Goal: Task Accomplishment & Management: Manage account settings

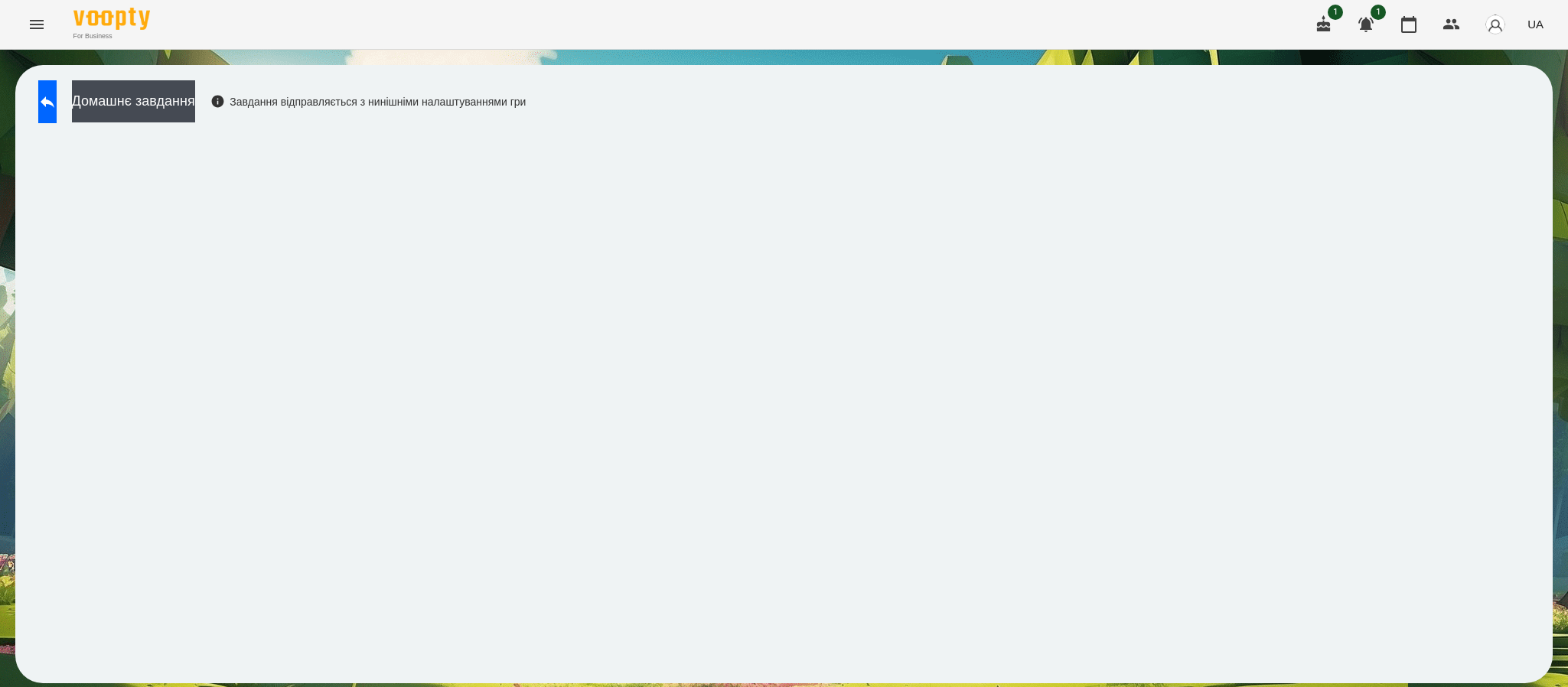
click at [32, 36] on button "Menu" at bounding box center [36, 25] width 36 height 36
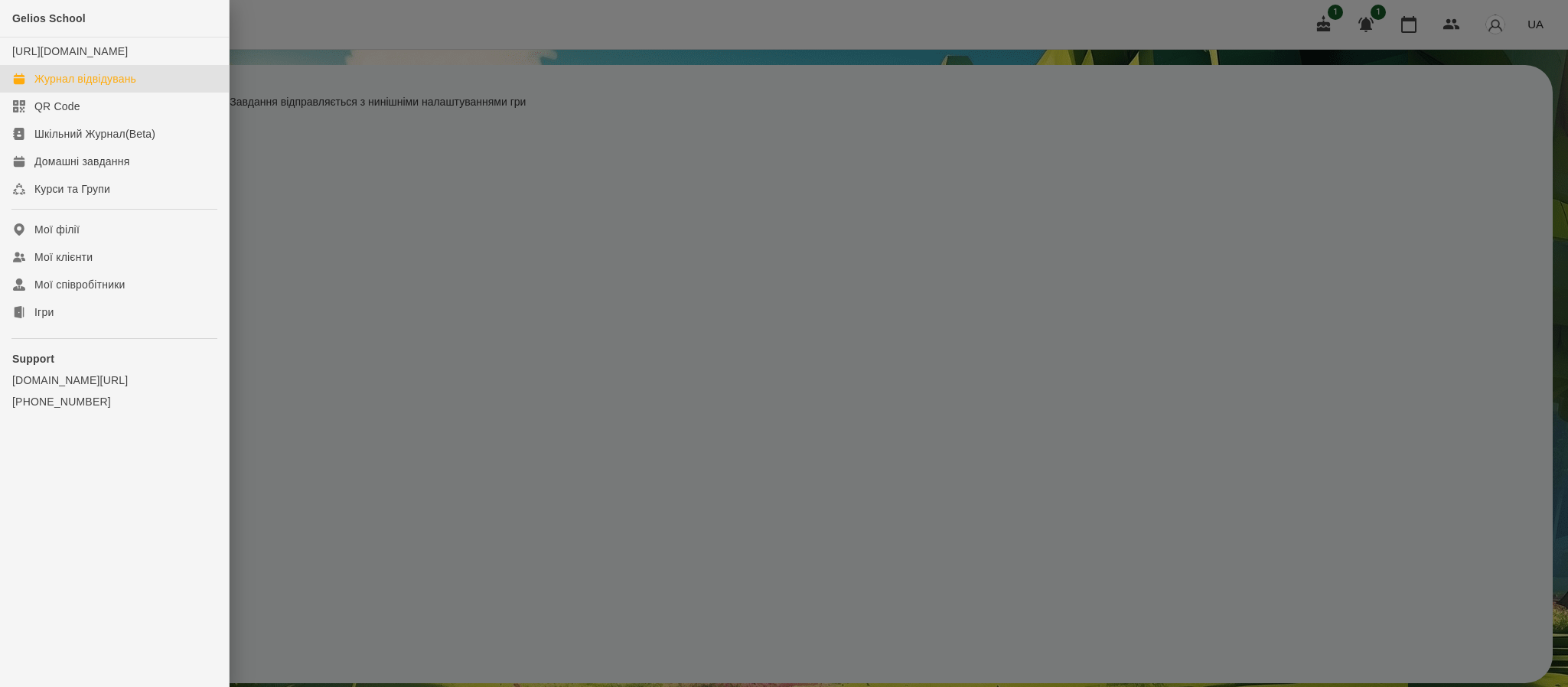
click at [49, 87] on div "Журнал відвідувань" at bounding box center [86, 78] width 102 height 15
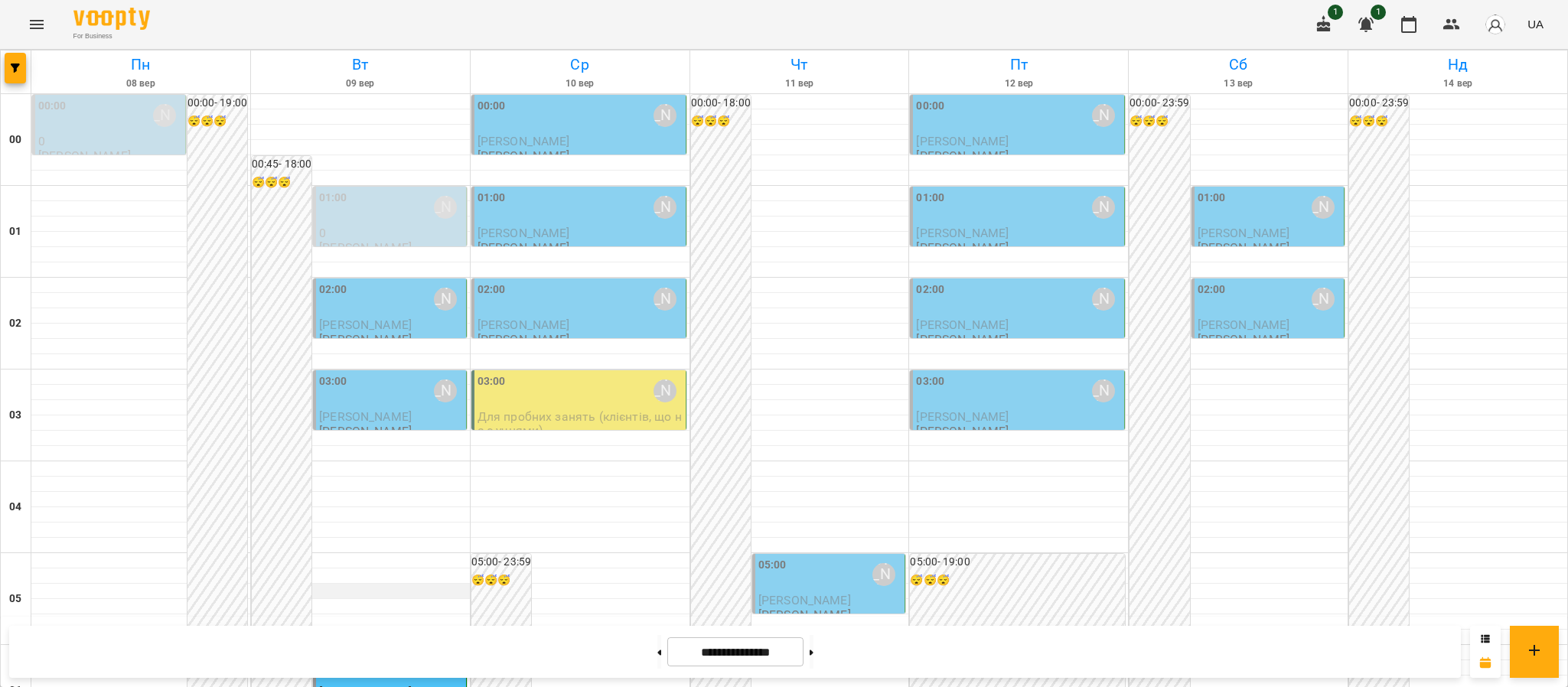
scroll to position [466, 0]
click at [354, 684] on span "[PERSON_NAME]" at bounding box center [366, 692] width 93 height 15
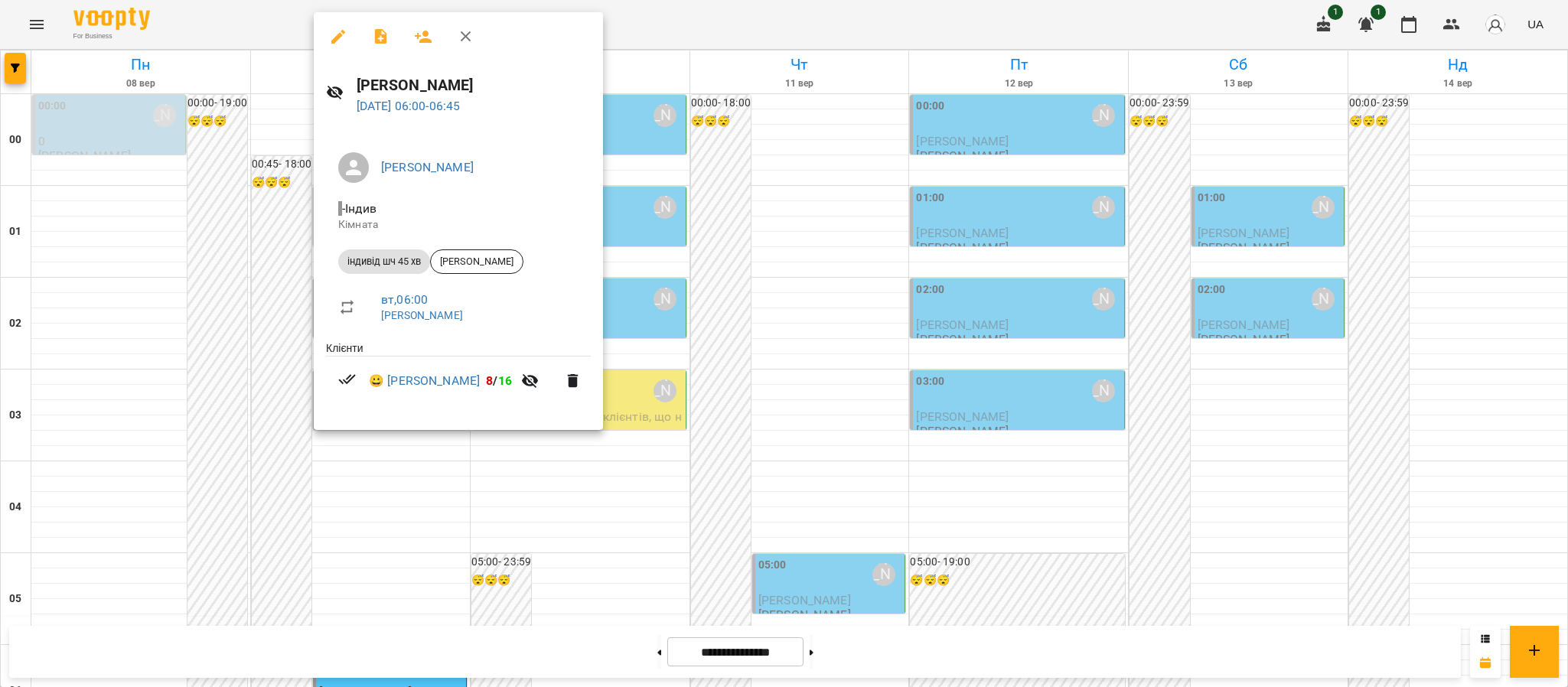
click at [522, 386] on icon "button" at bounding box center [531, 381] width 16 height 15
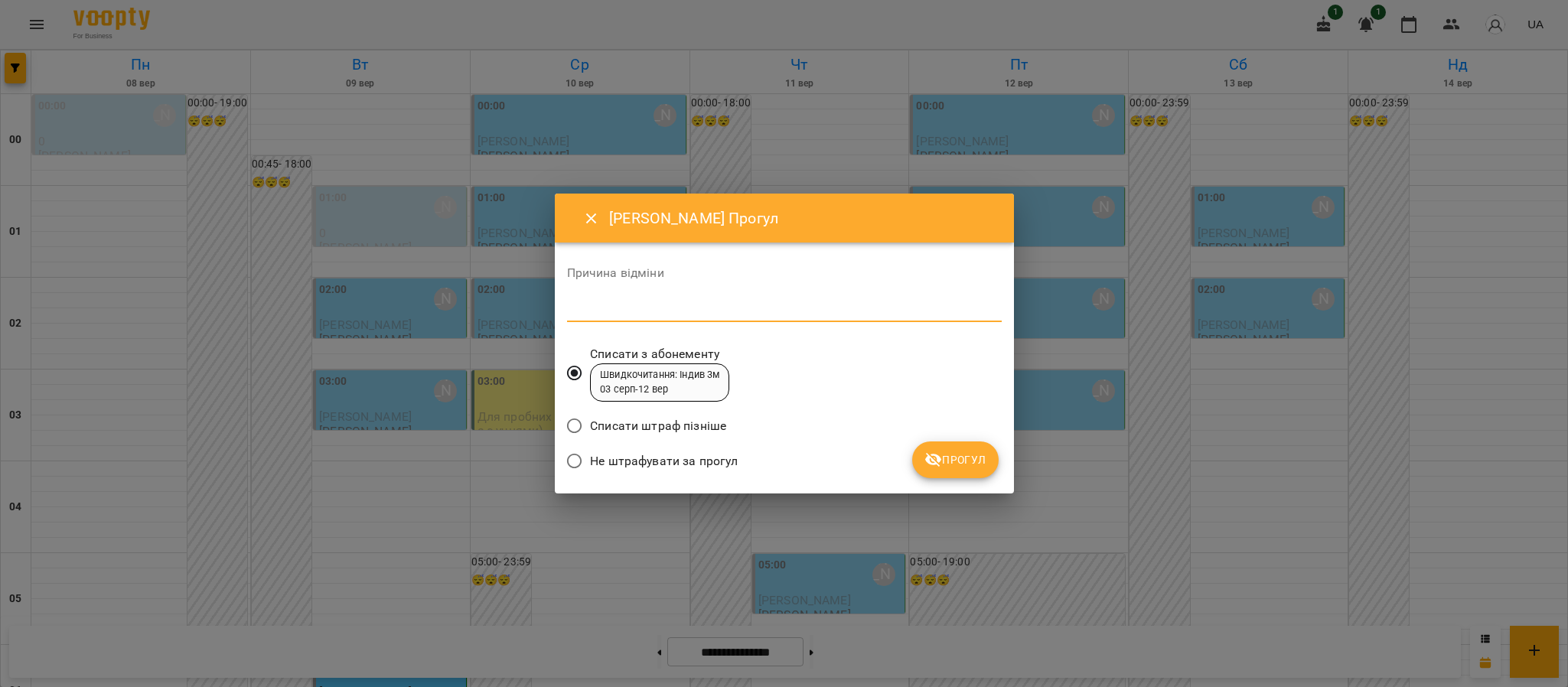
click at [697, 306] on textarea at bounding box center [784, 310] width 435 height 15
type textarea "*******"
click at [961, 455] on span "Прогул" at bounding box center [955, 459] width 62 height 18
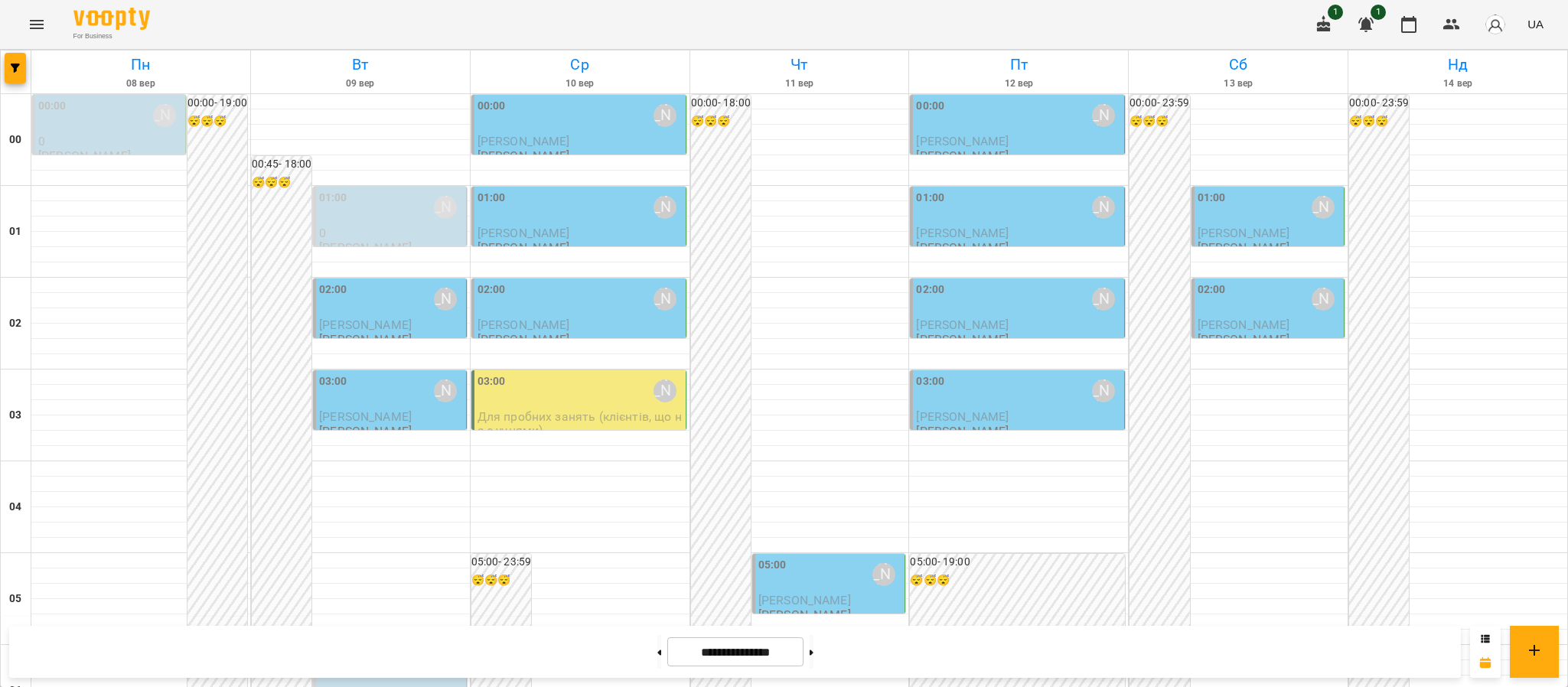
scroll to position [0, 0]
click at [365, 309] on div "02:00 [PERSON_NAME]" at bounding box center [391, 299] width 144 height 36
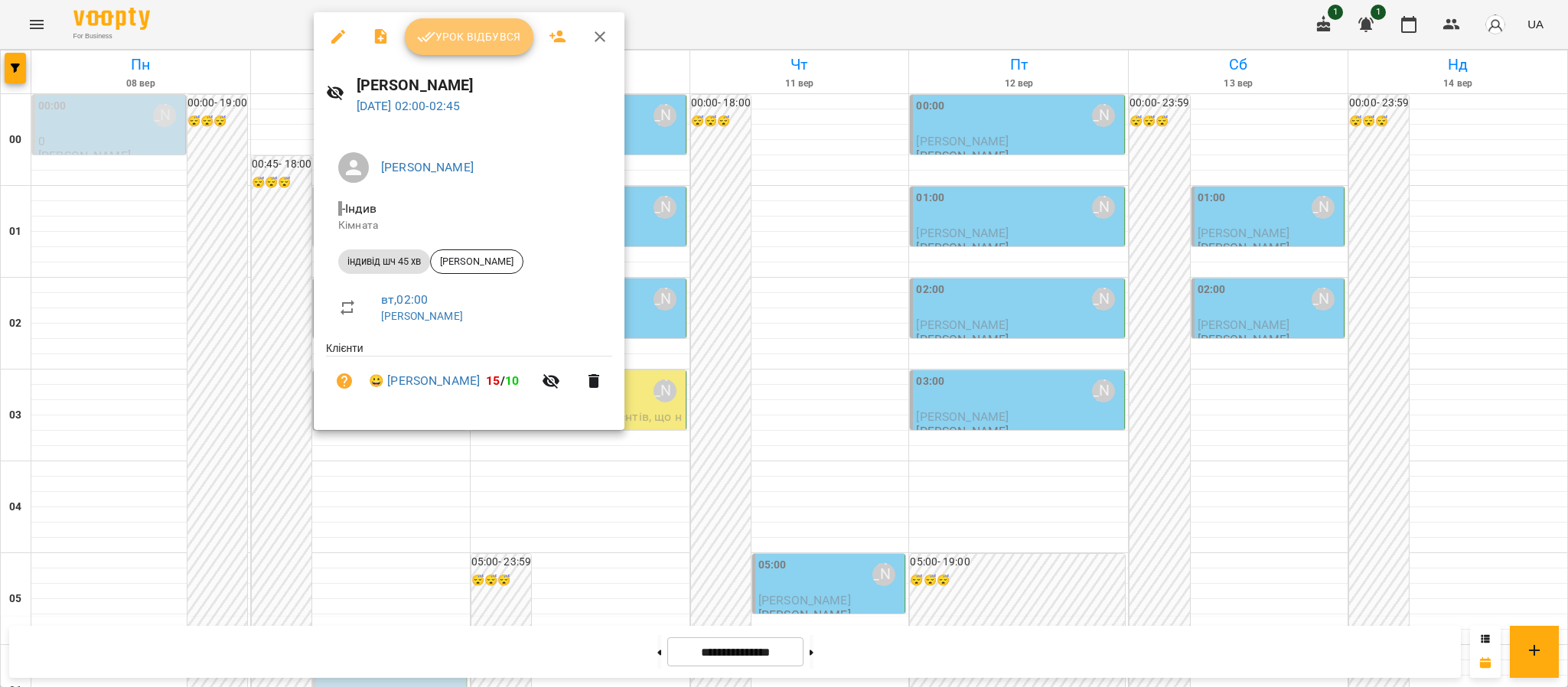
click at [480, 32] on span "Урок відбувся" at bounding box center [469, 36] width 104 height 18
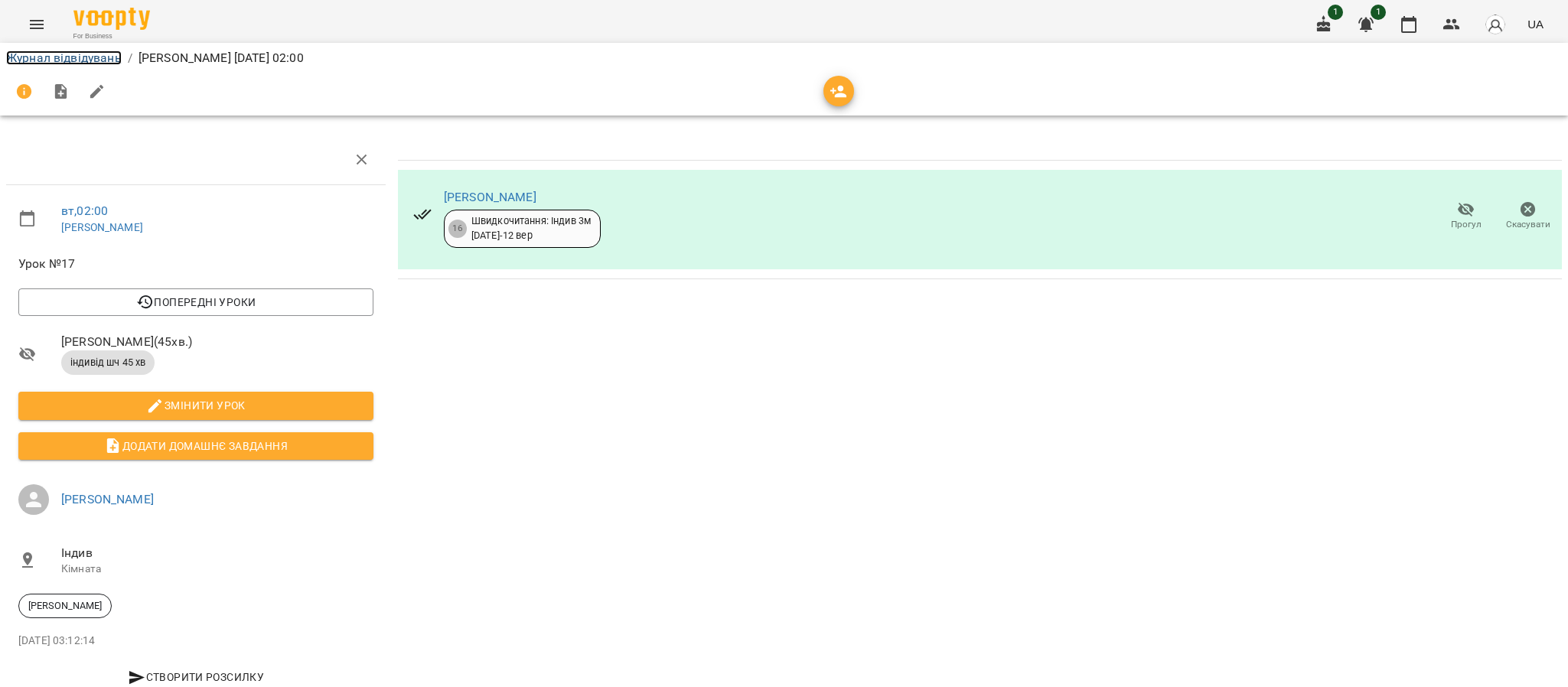
click at [77, 61] on link "Журнал відвідувань" at bounding box center [64, 57] width 116 height 15
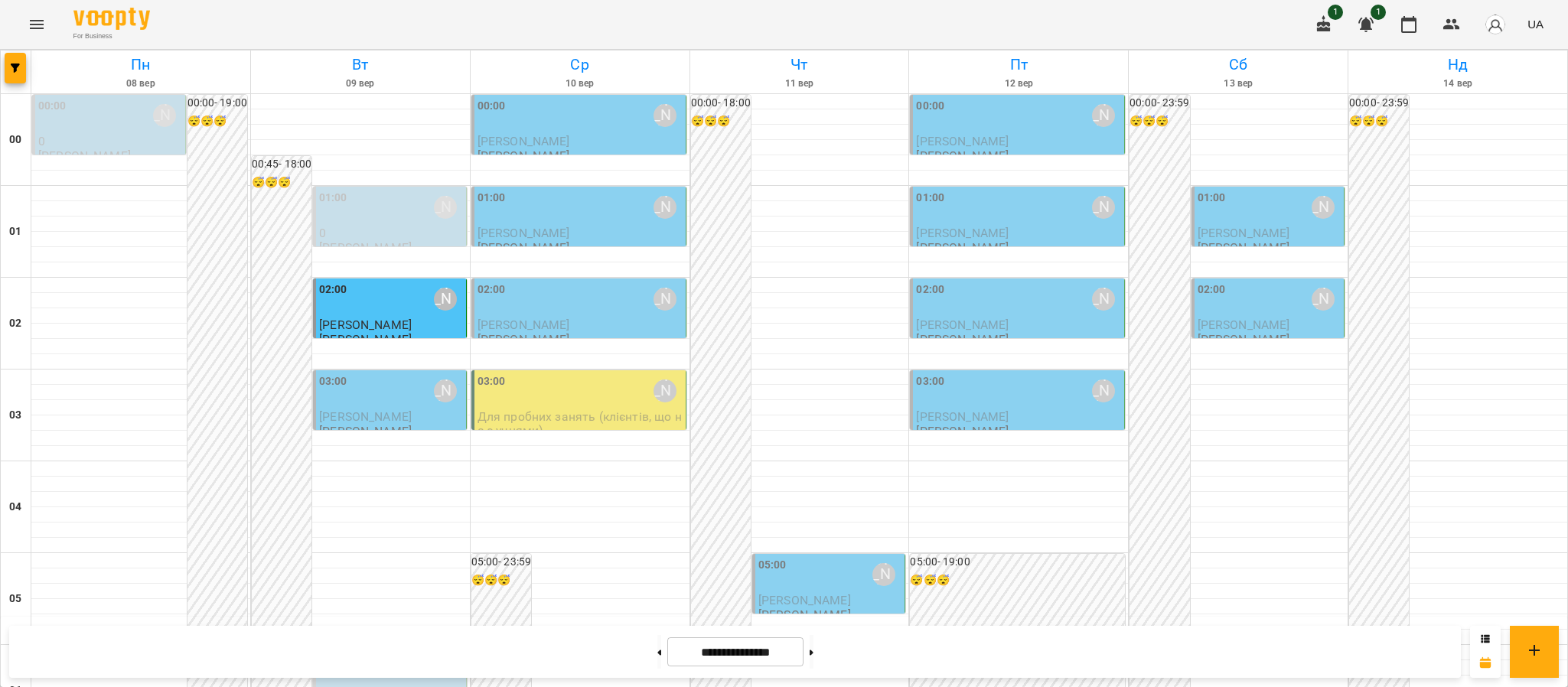
click at [341, 391] on div "03:00" at bounding box center [333, 391] width 28 height 36
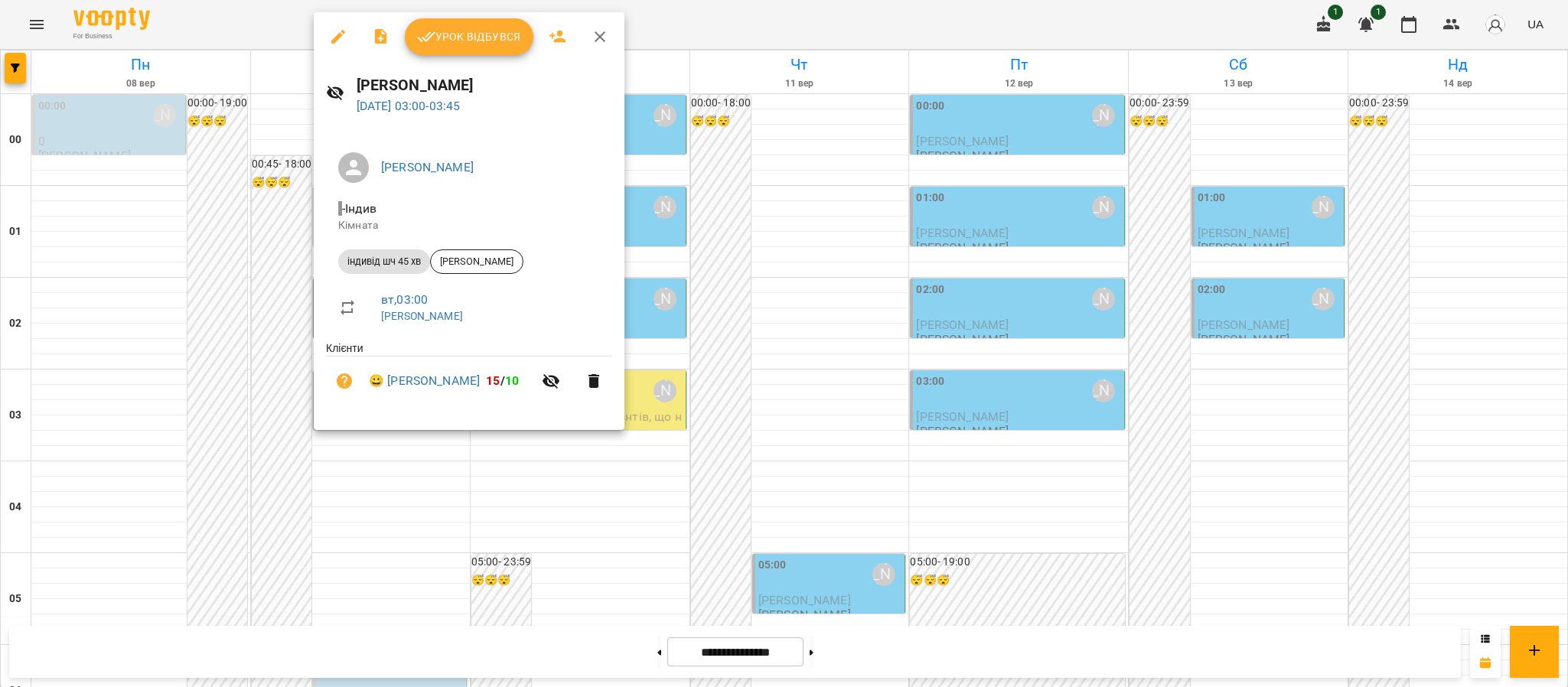
click at [482, 36] on span "Урок відбувся" at bounding box center [469, 36] width 104 height 18
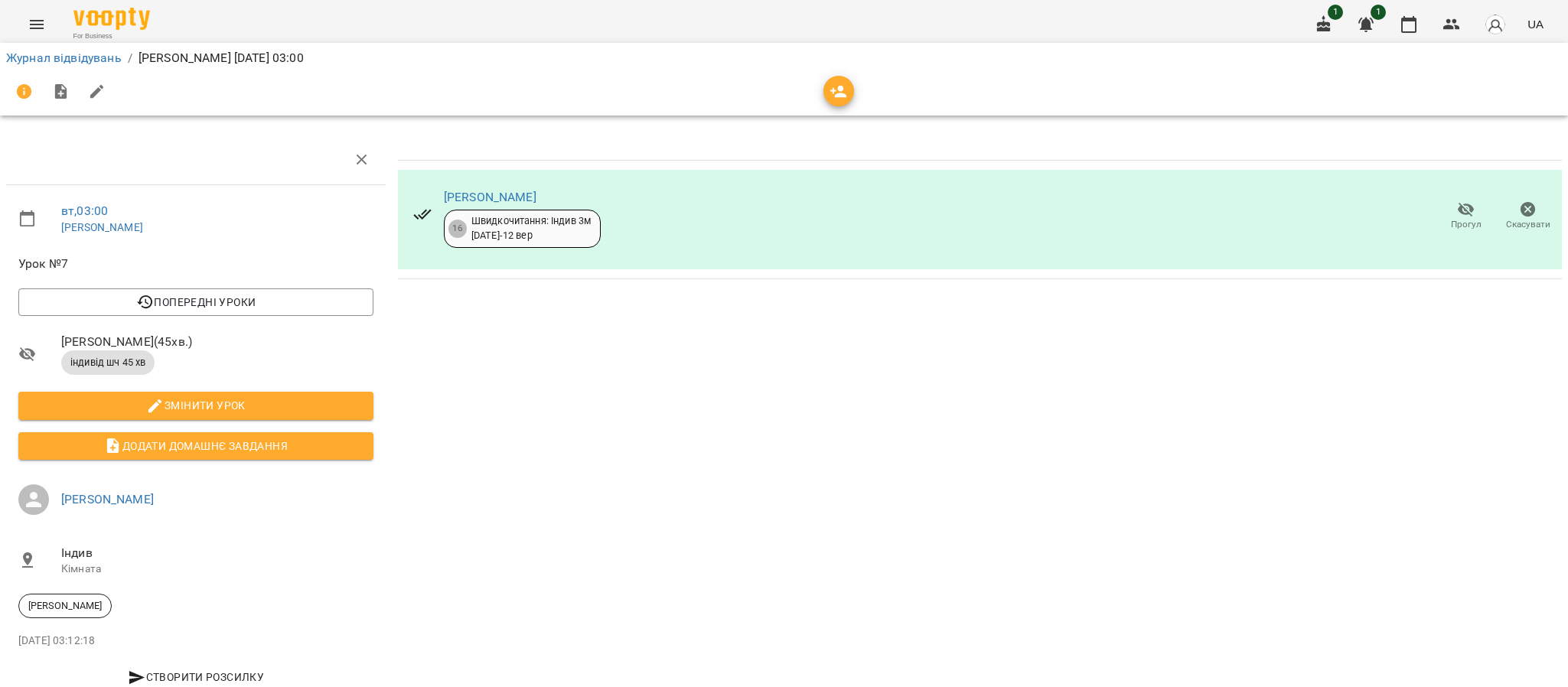
click at [75, 67] on div "Журнал відвідувань / [PERSON_NAME] [DATE] 03:00" at bounding box center [783, 57] width 1562 height 25
click at [74, 59] on link "Журнал відвідувань" at bounding box center [64, 57] width 116 height 15
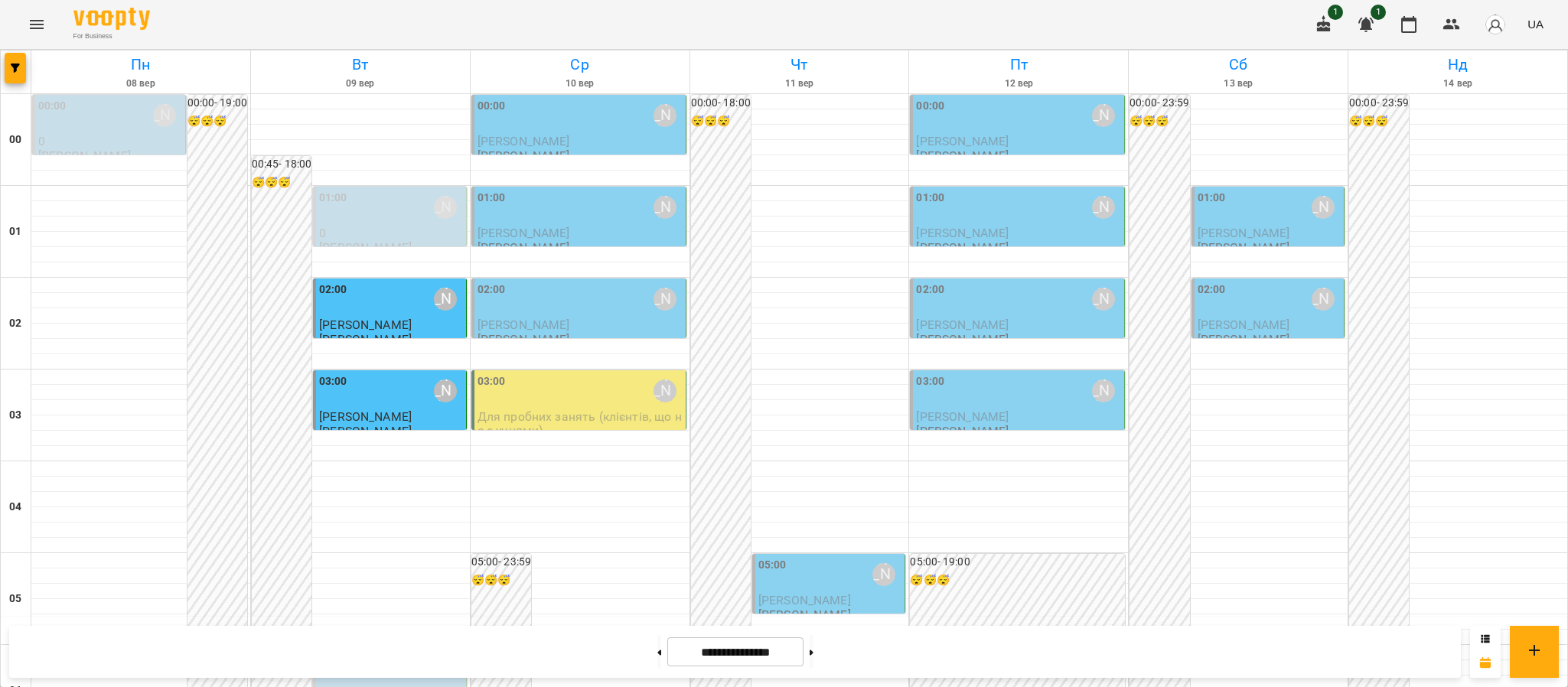
click at [570, 134] on span "[PERSON_NAME]" at bounding box center [524, 141] width 93 height 15
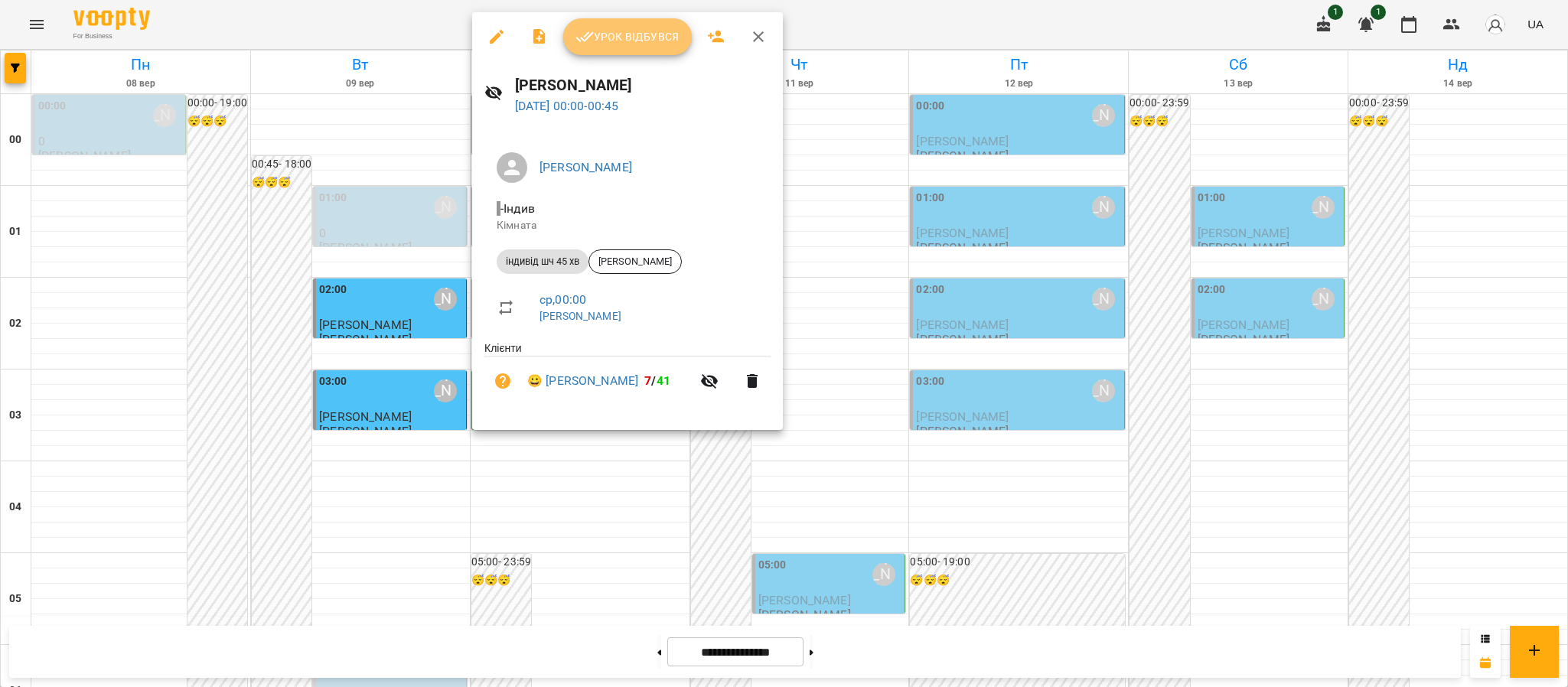
click at [631, 33] on span "Урок відбувся" at bounding box center [627, 36] width 104 height 18
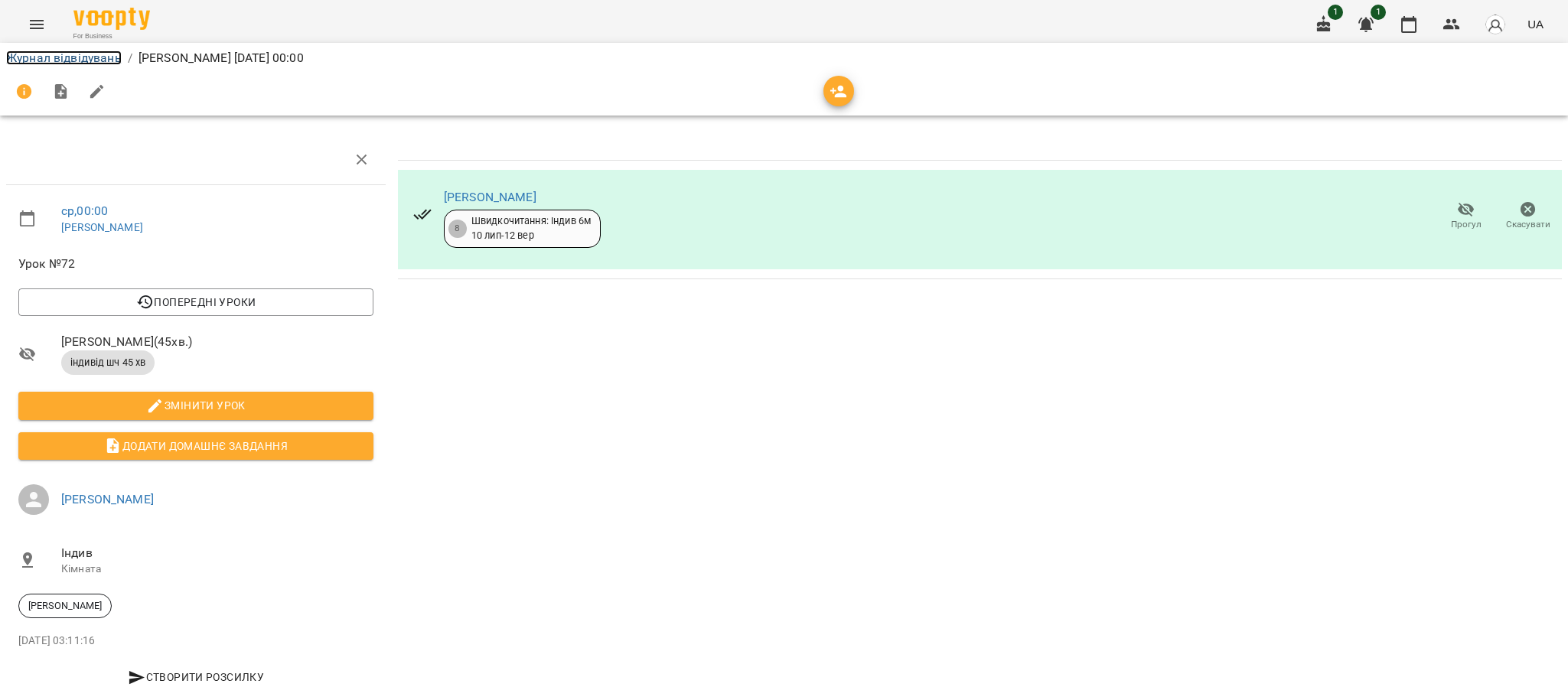
click at [33, 55] on link "Журнал відвідувань" at bounding box center [64, 57] width 116 height 15
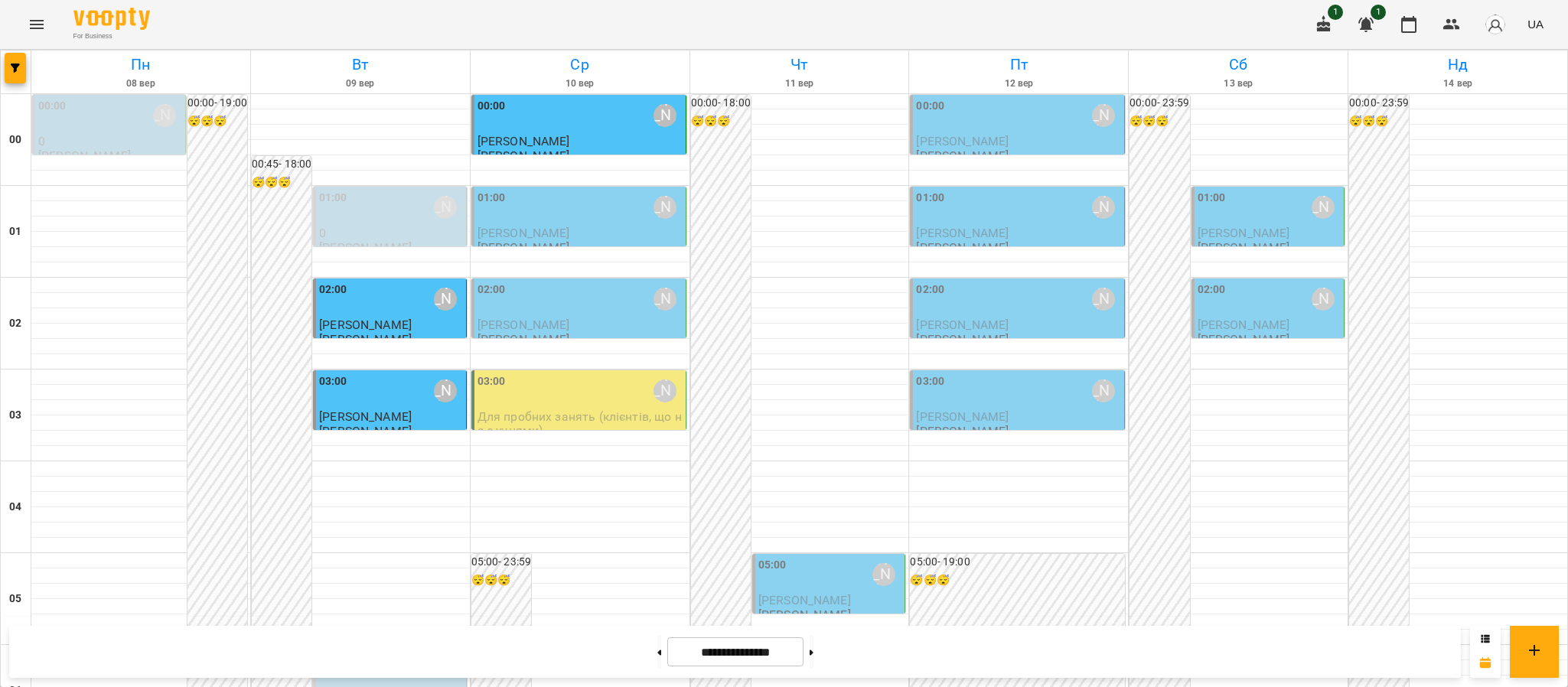
scroll to position [1678, 0]
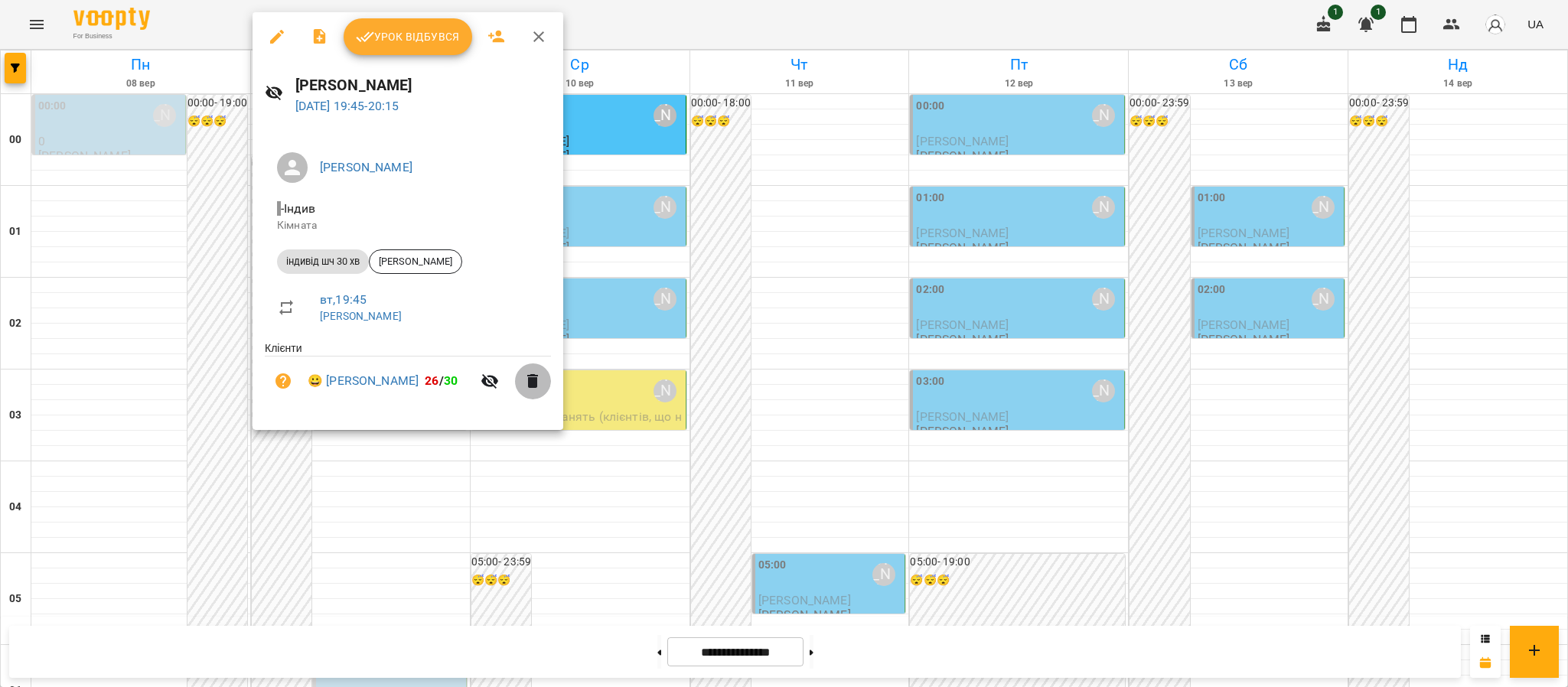
click at [541, 393] on button "button" at bounding box center [532, 381] width 36 height 36
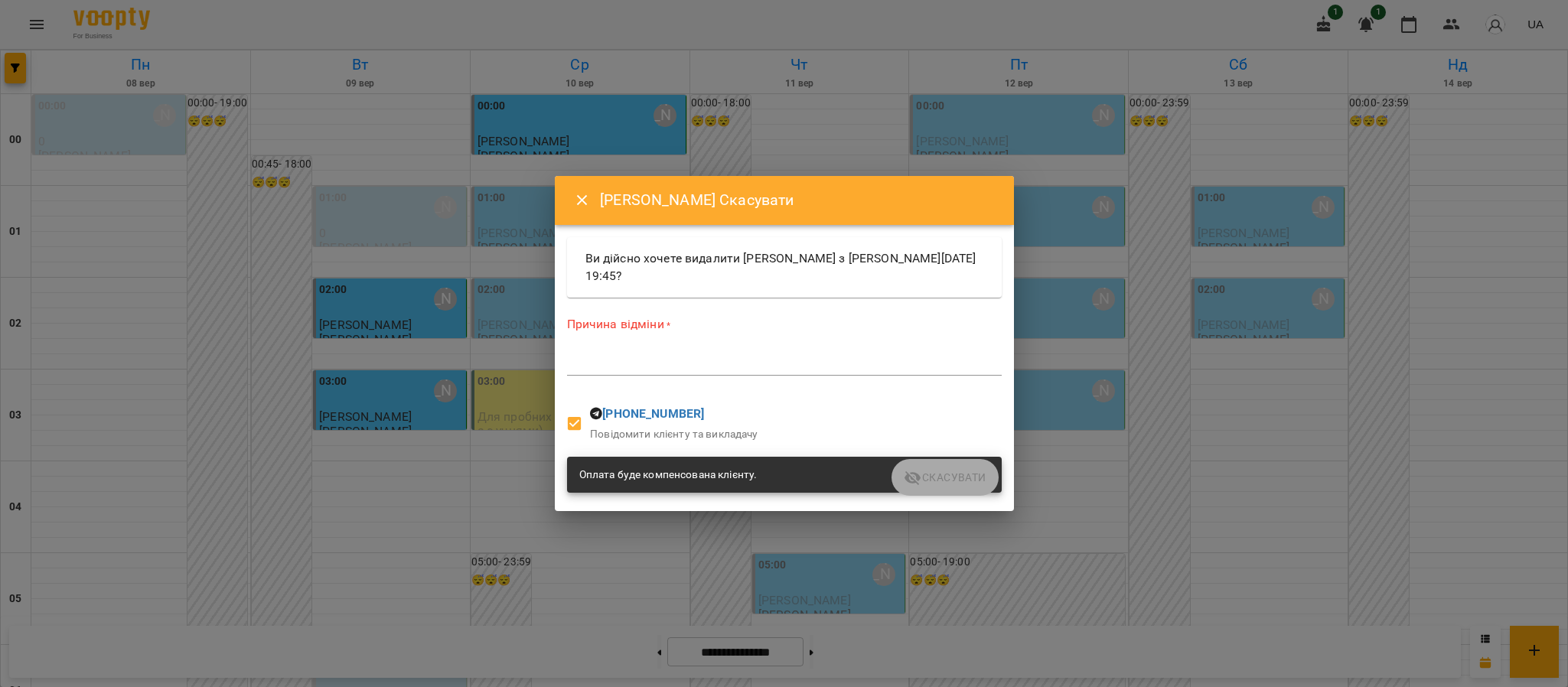
click at [737, 370] on textarea at bounding box center [784, 363] width 435 height 15
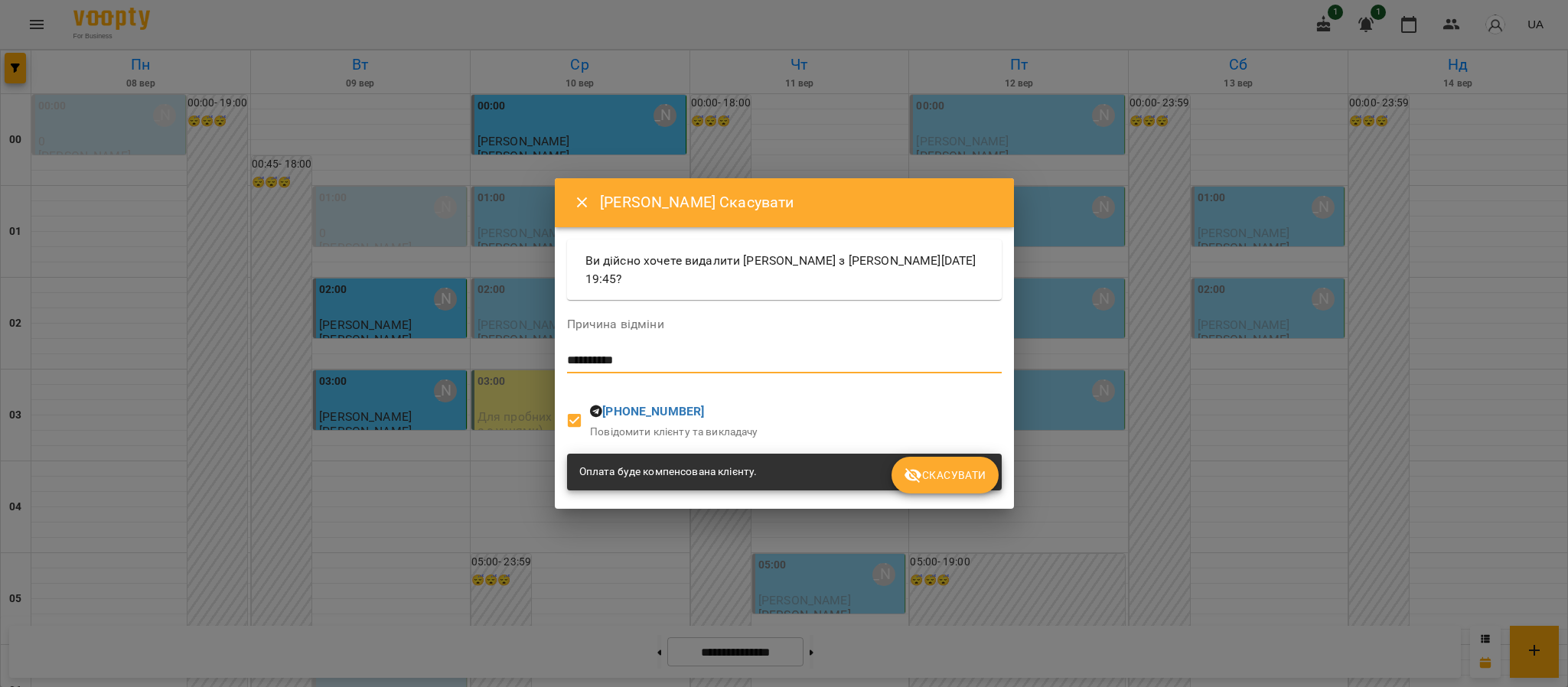
type textarea "**********"
click at [946, 469] on span "Скасувати" at bounding box center [944, 475] width 82 height 18
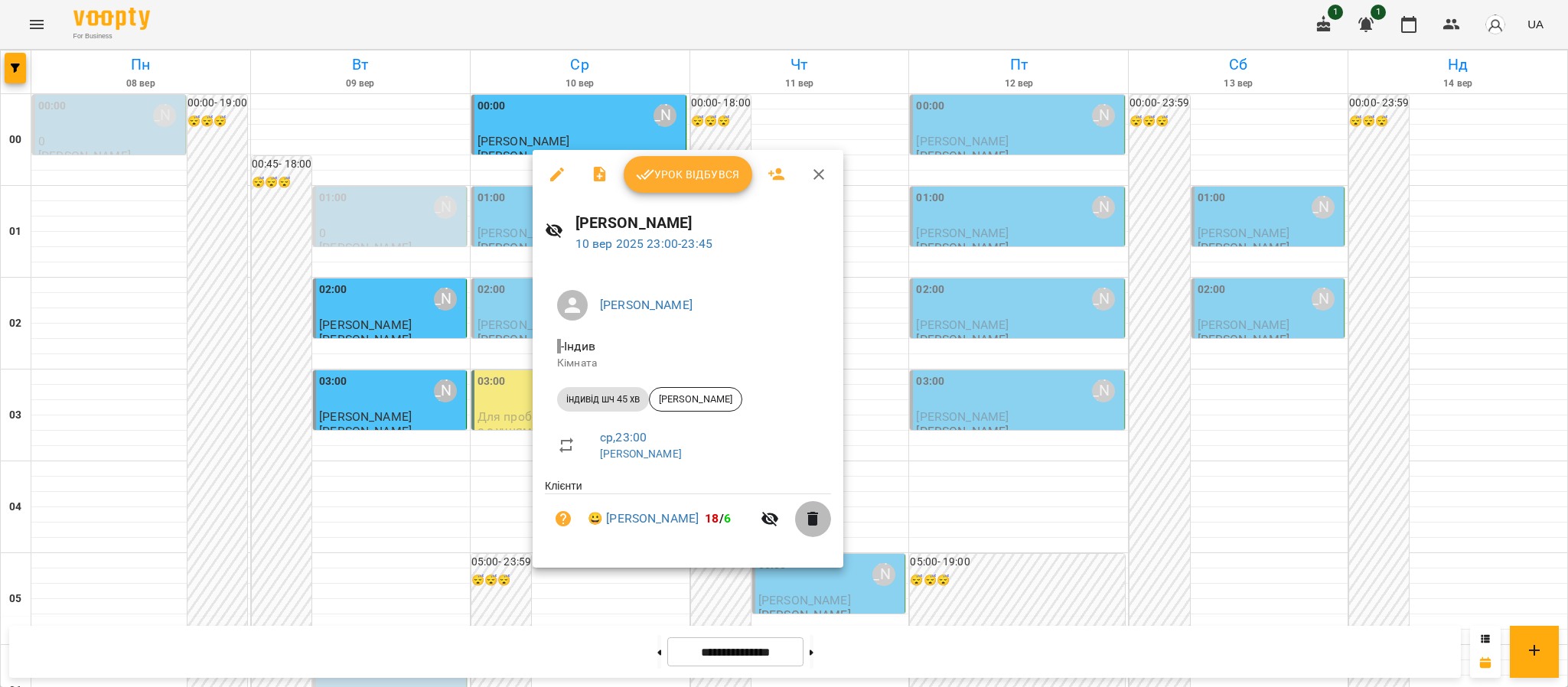
click at [815, 513] on icon "button" at bounding box center [812, 518] width 18 height 18
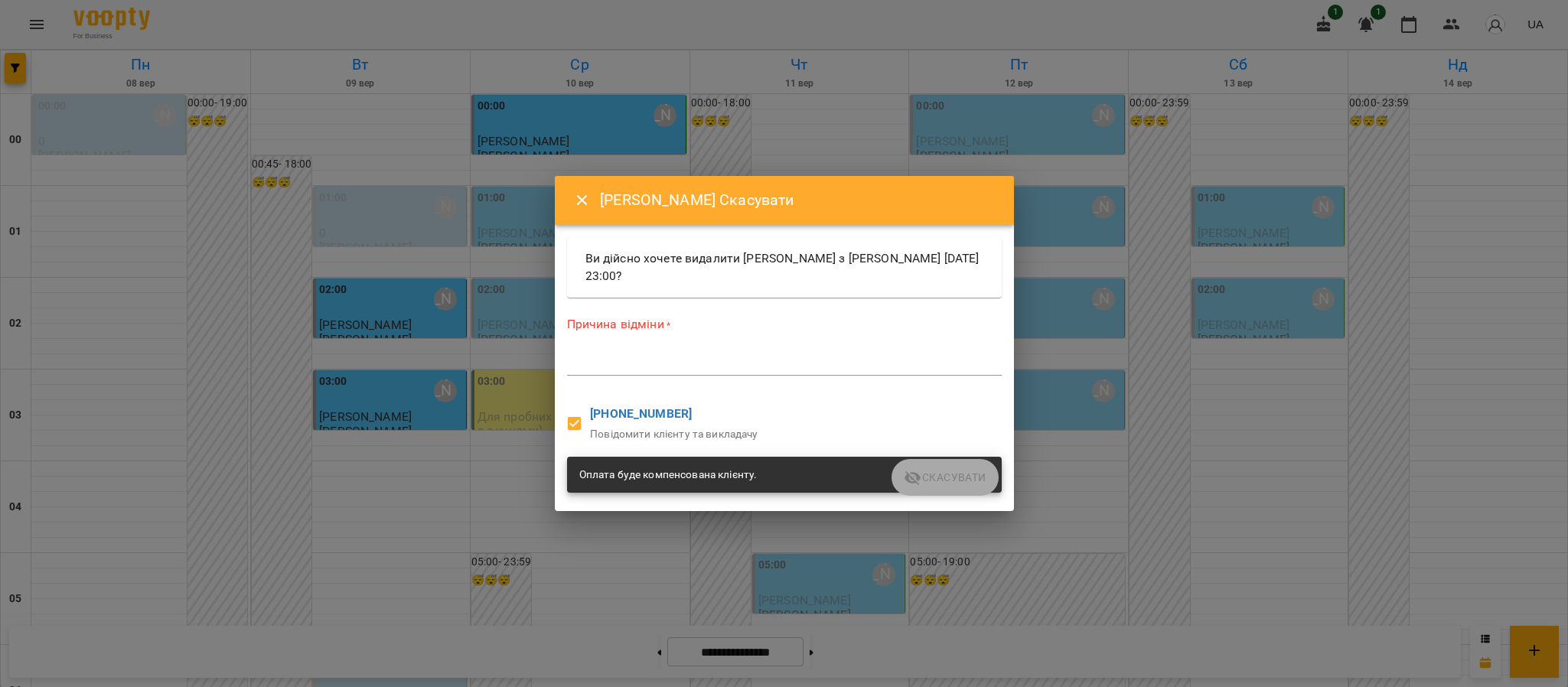
click at [707, 374] on div "*" at bounding box center [784, 363] width 435 height 25
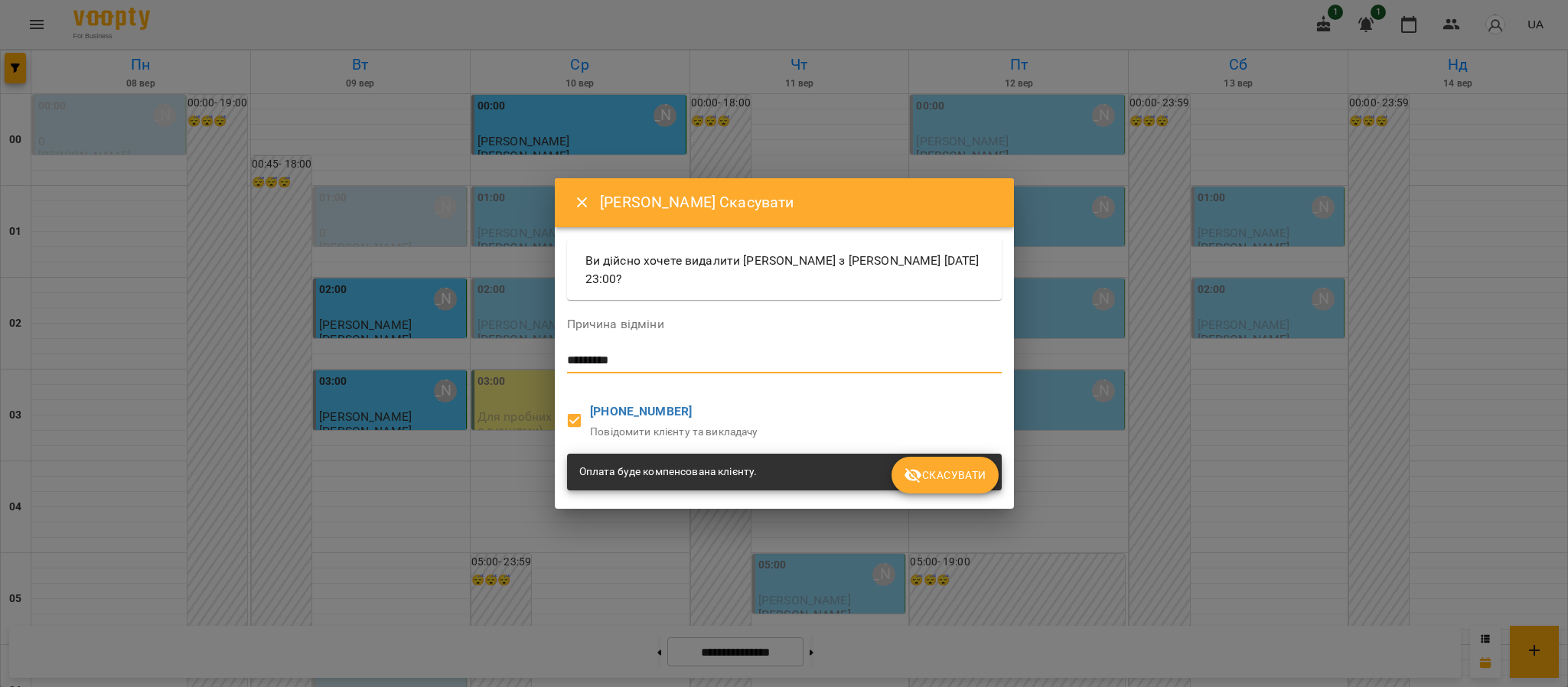
type textarea "*********"
click at [943, 471] on span "Скасувати" at bounding box center [944, 475] width 82 height 18
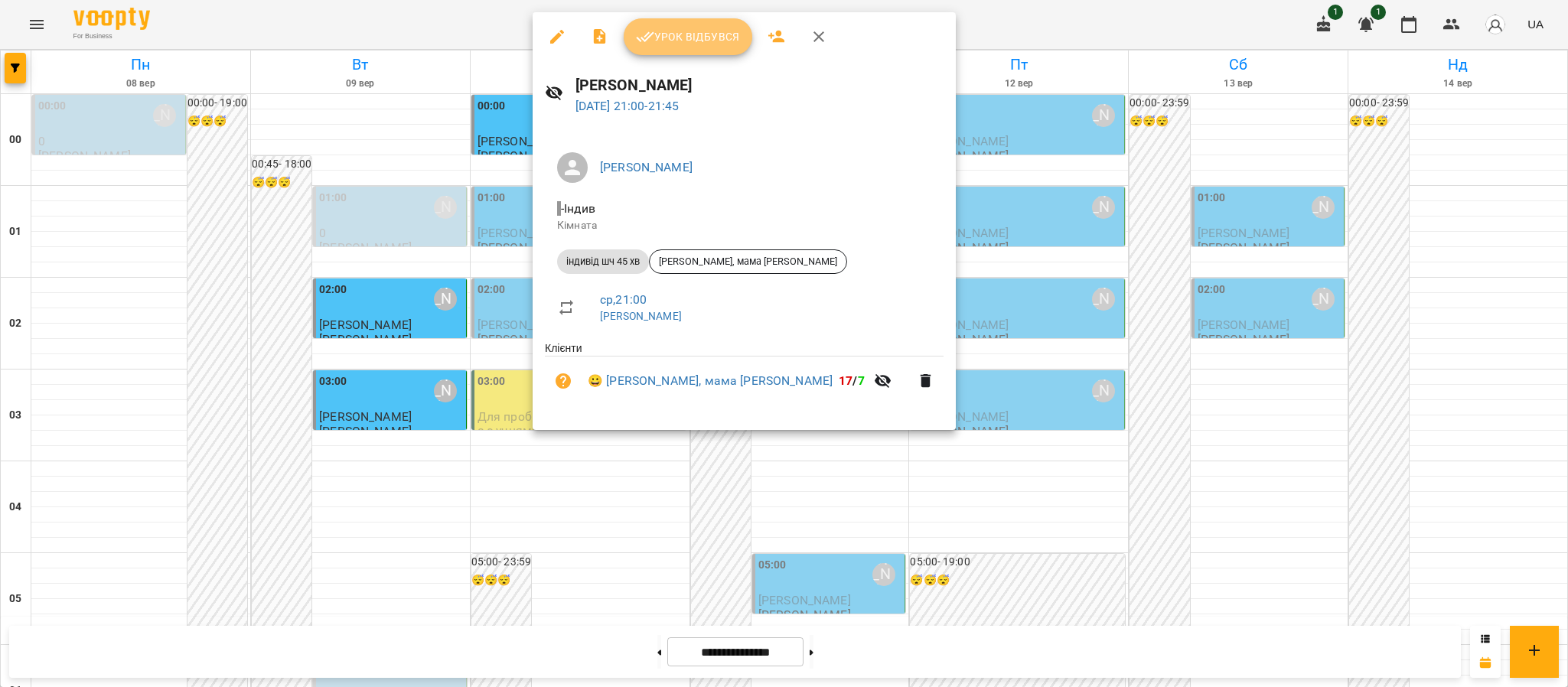
click at [688, 41] on span "Урок відбувся" at bounding box center [688, 36] width 104 height 18
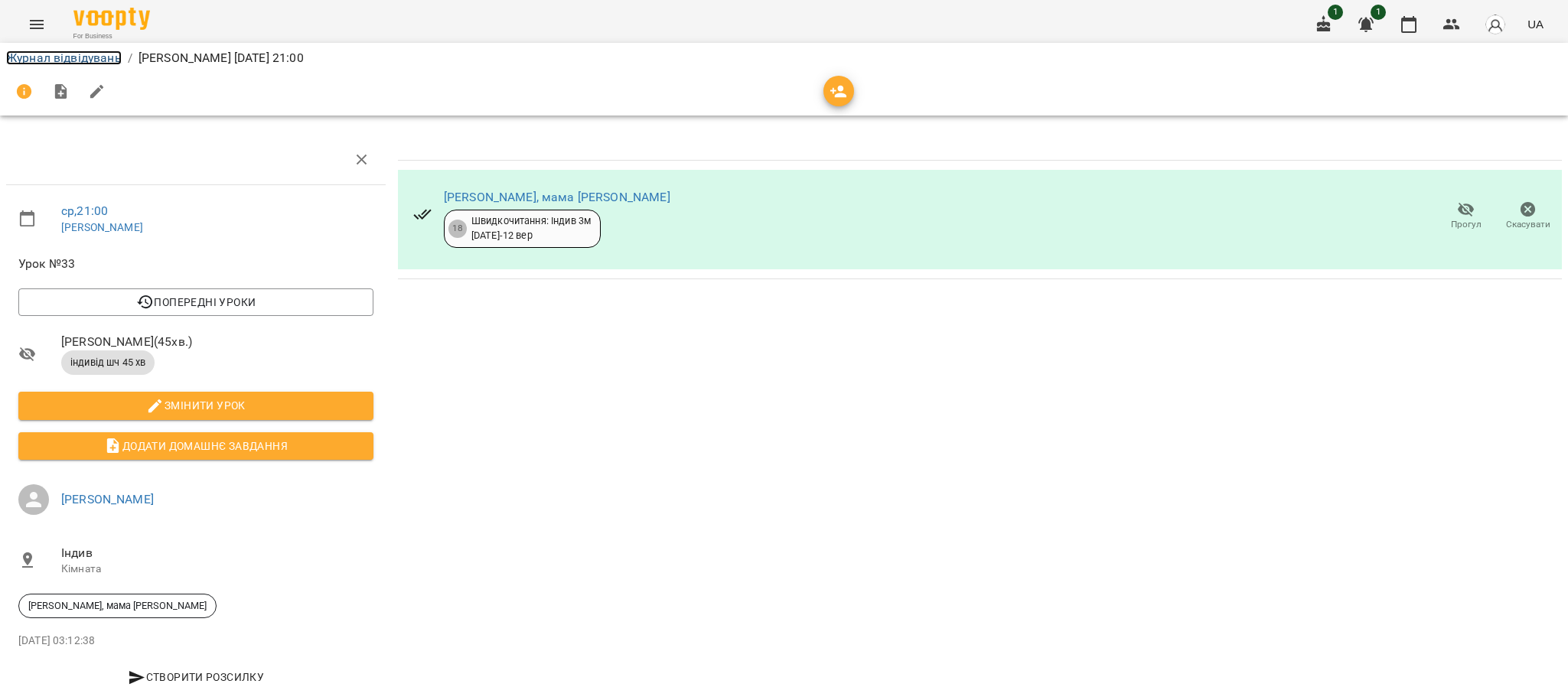
click at [56, 61] on link "Журнал відвідувань" at bounding box center [64, 57] width 116 height 15
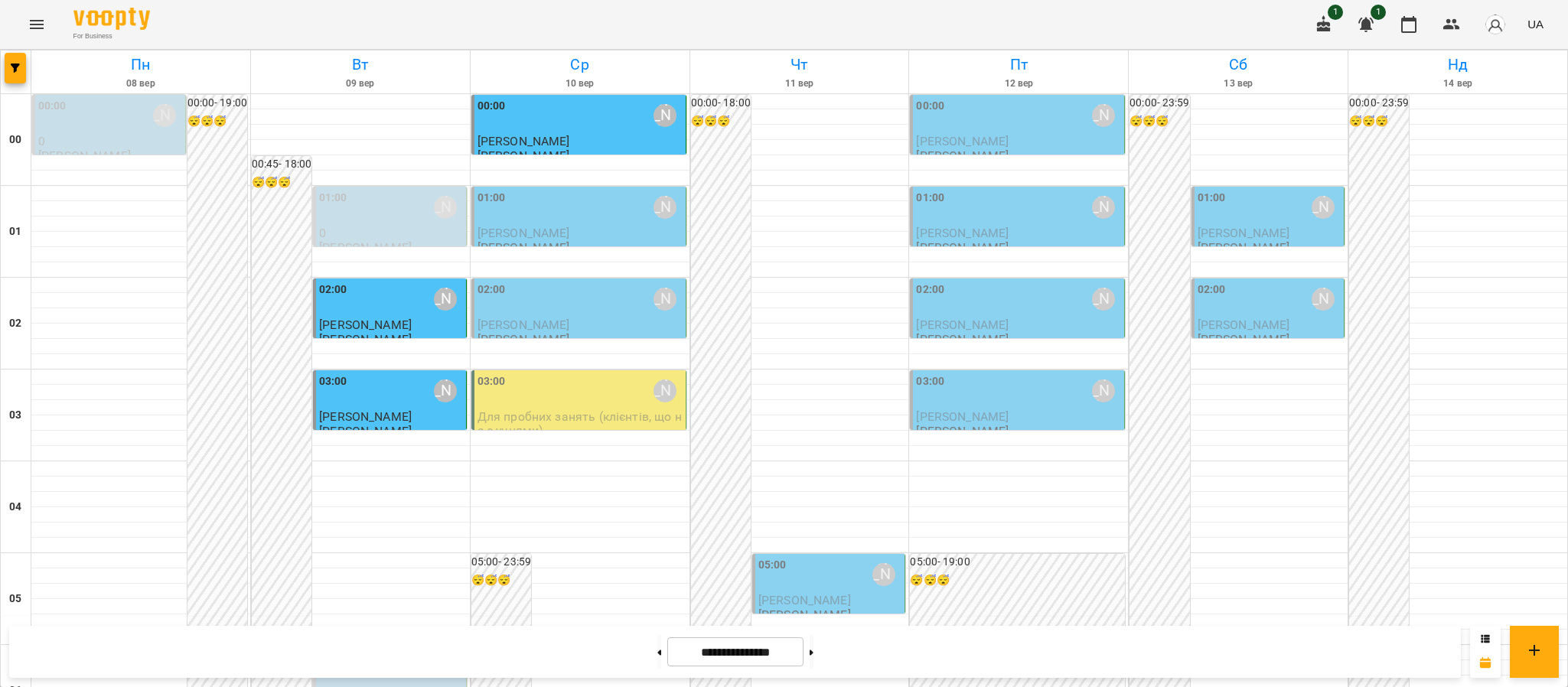
click at [575, 220] on div "01:00 [PERSON_NAME]" at bounding box center [580, 207] width 205 height 36
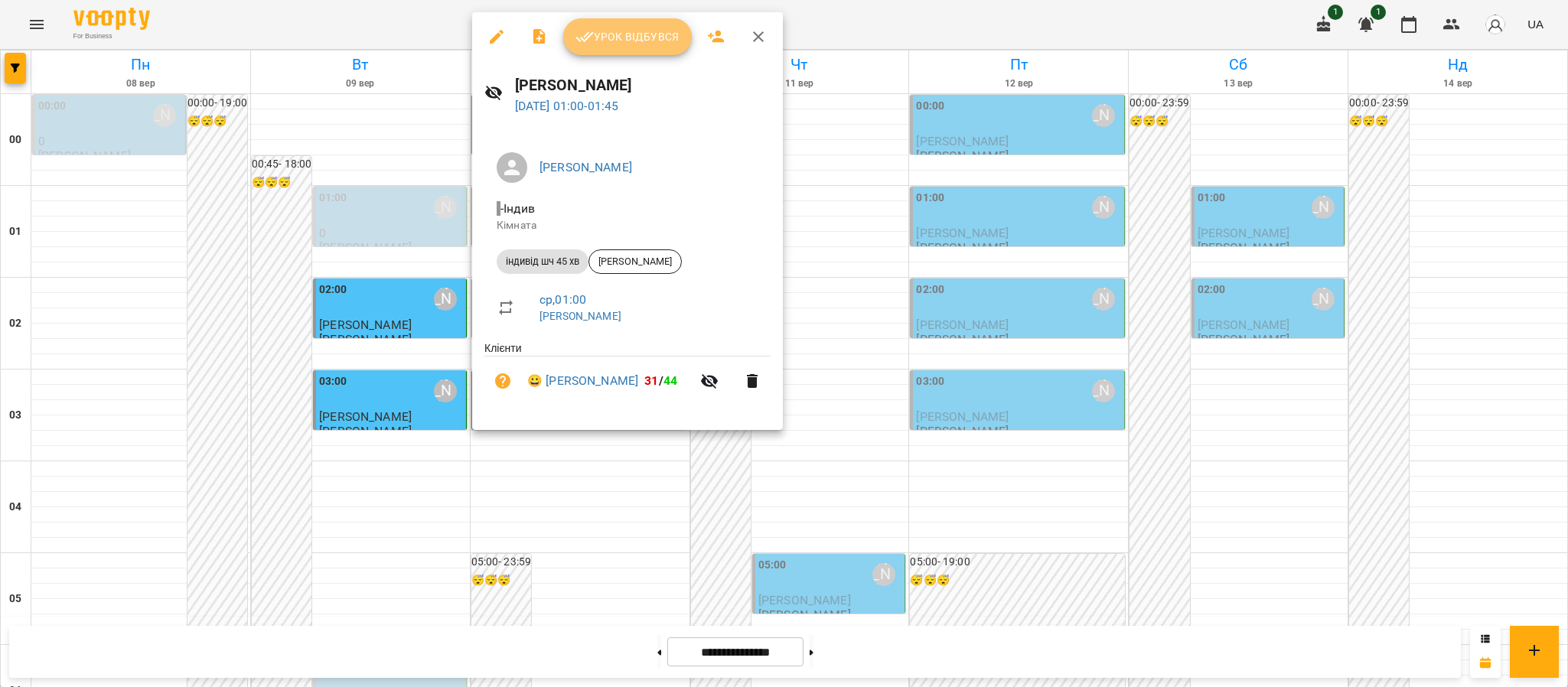
click at [647, 46] on span "Урок відбувся" at bounding box center [627, 36] width 104 height 18
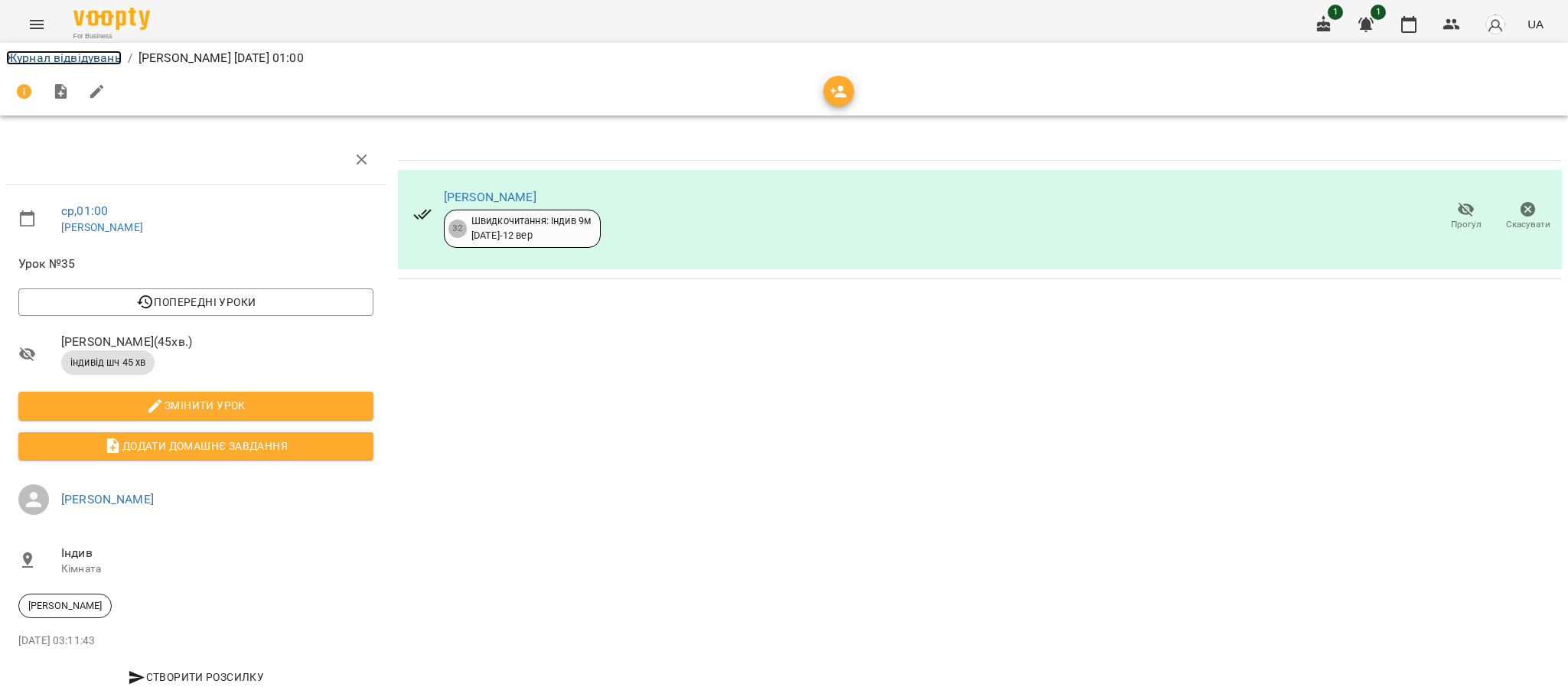
click at [49, 54] on link "Журнал відвідувань" at bounding box center [64, 57] width 116 height 15
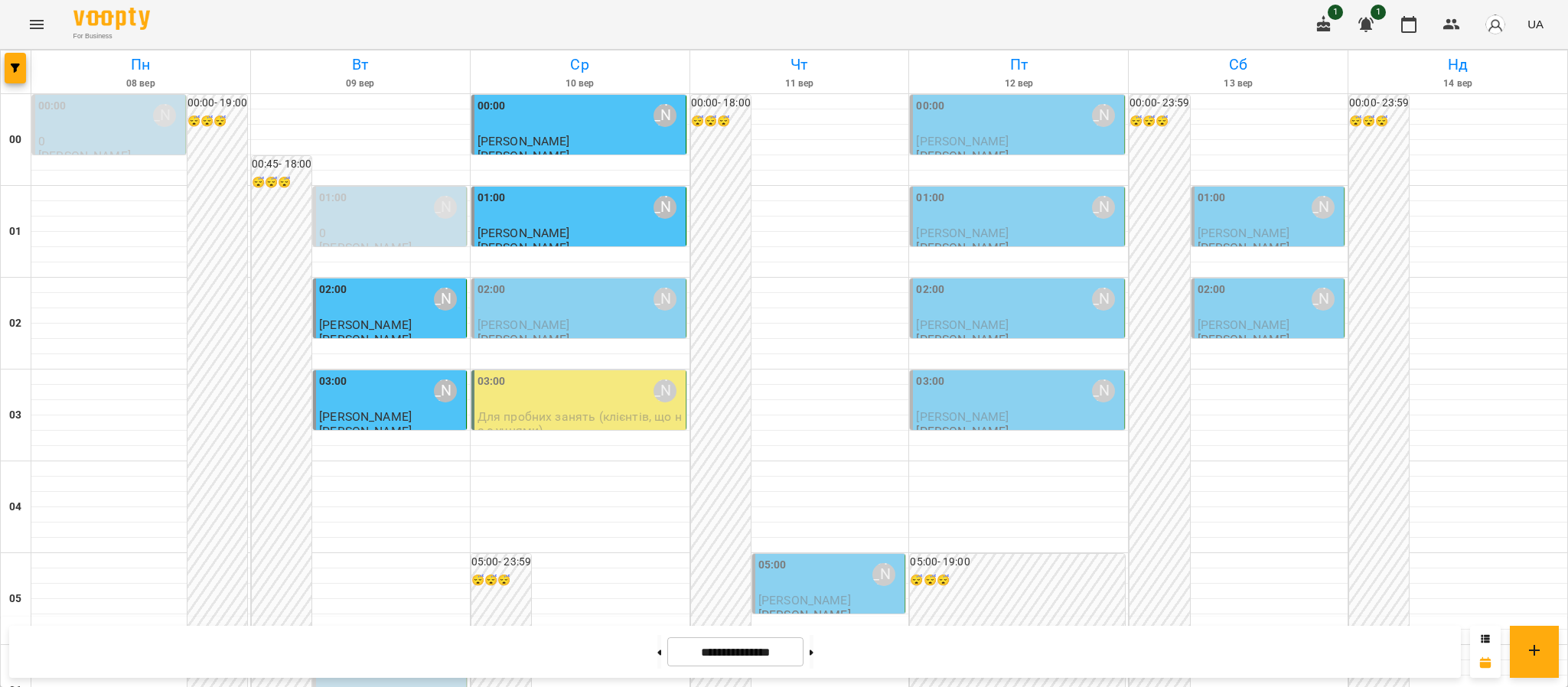
click at [567, 312] on div "02:00 [PERSON_NAME]" at bounding box center [580, 299] width 205 height 36
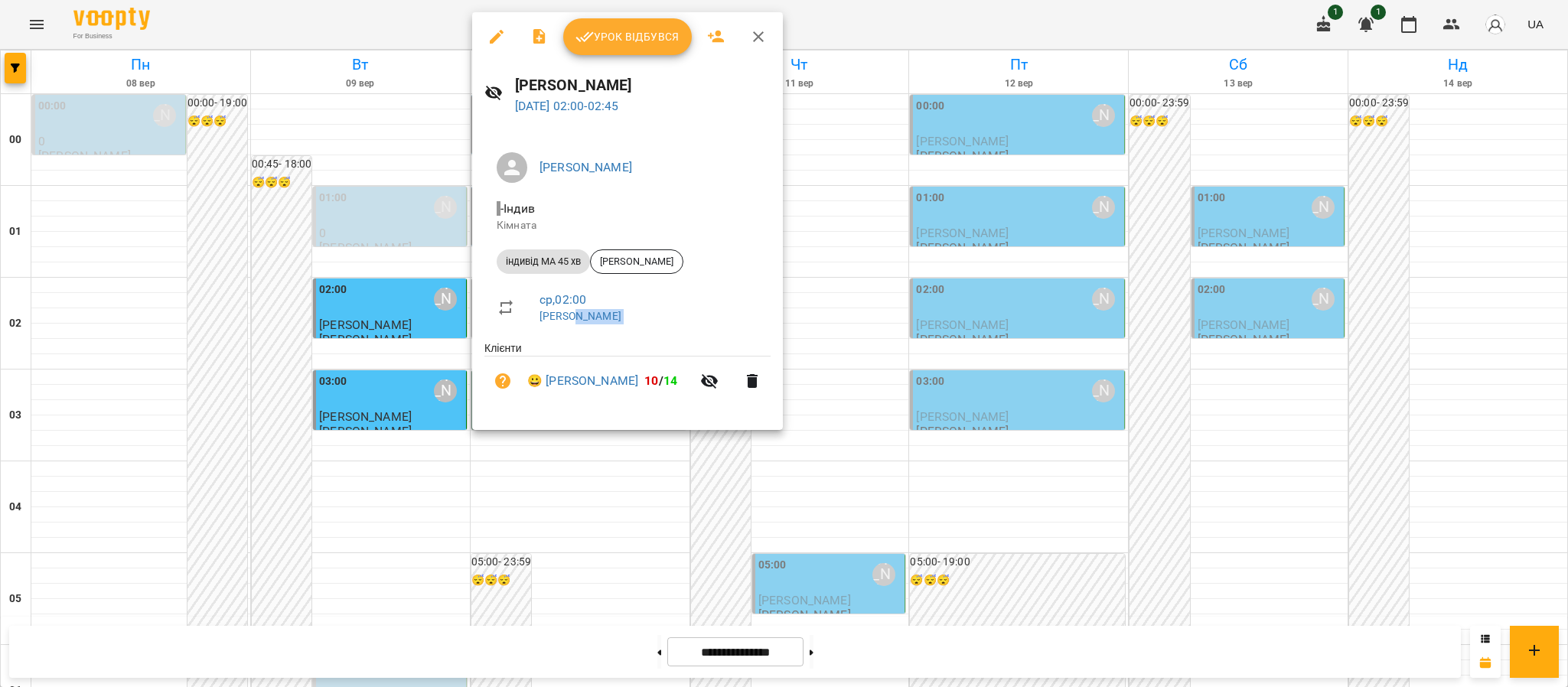
drag, startPoint x: 567, startPoint y: 312, endPoint x: 617, endPoint y: 357, distance: 67.3
click at [617, 357] on div "[PERSON_NAME] Кімната індивід МА 45 хв [PERSON_NAME] ср , 02:00 [PERSON_NAME] 😀…" at bounding box center [627, 279] width 311 height 302
click at [607, 46] on span "Урок відбувся" at bounding box center [627, 36] width 104 height 18
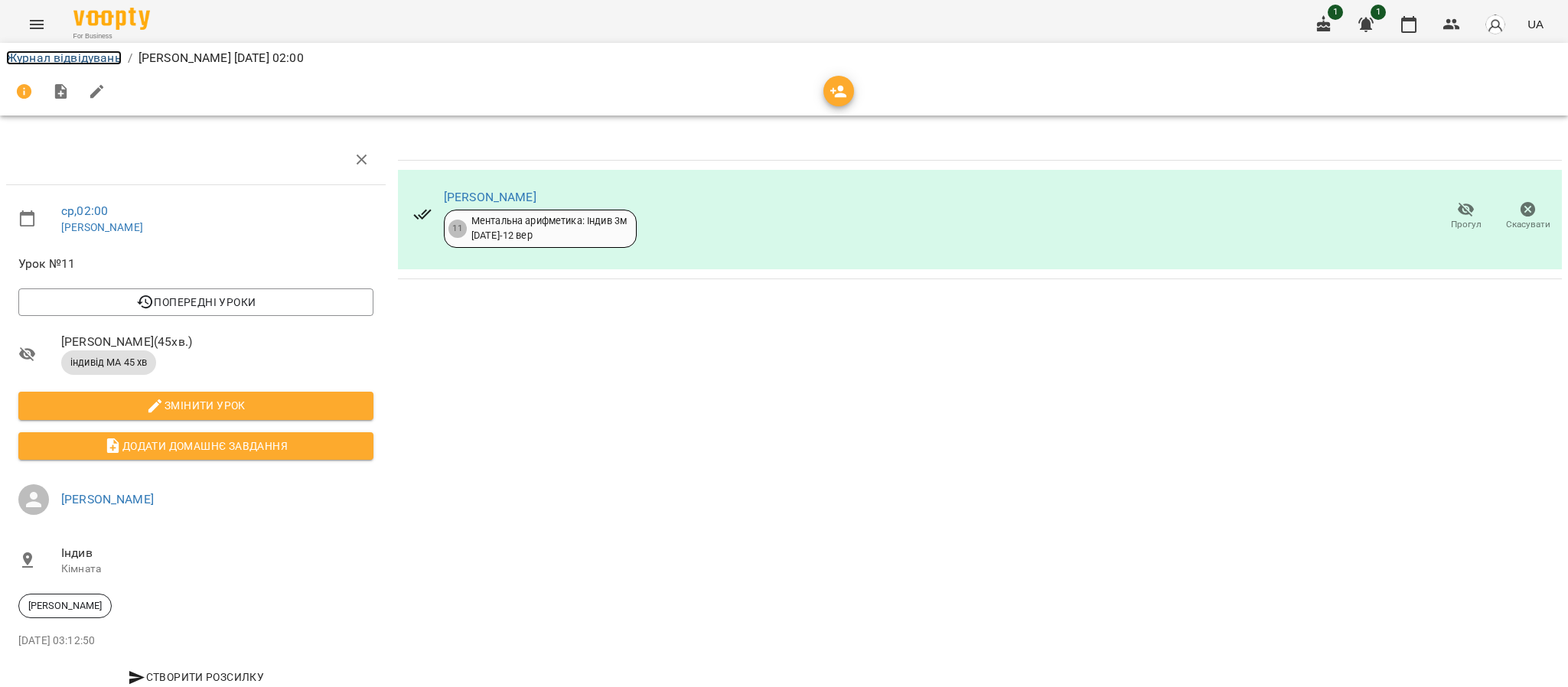
click at [71, 51] on link "Журнал відвідувань" at bounding box center [64, 57] width 116 height 15
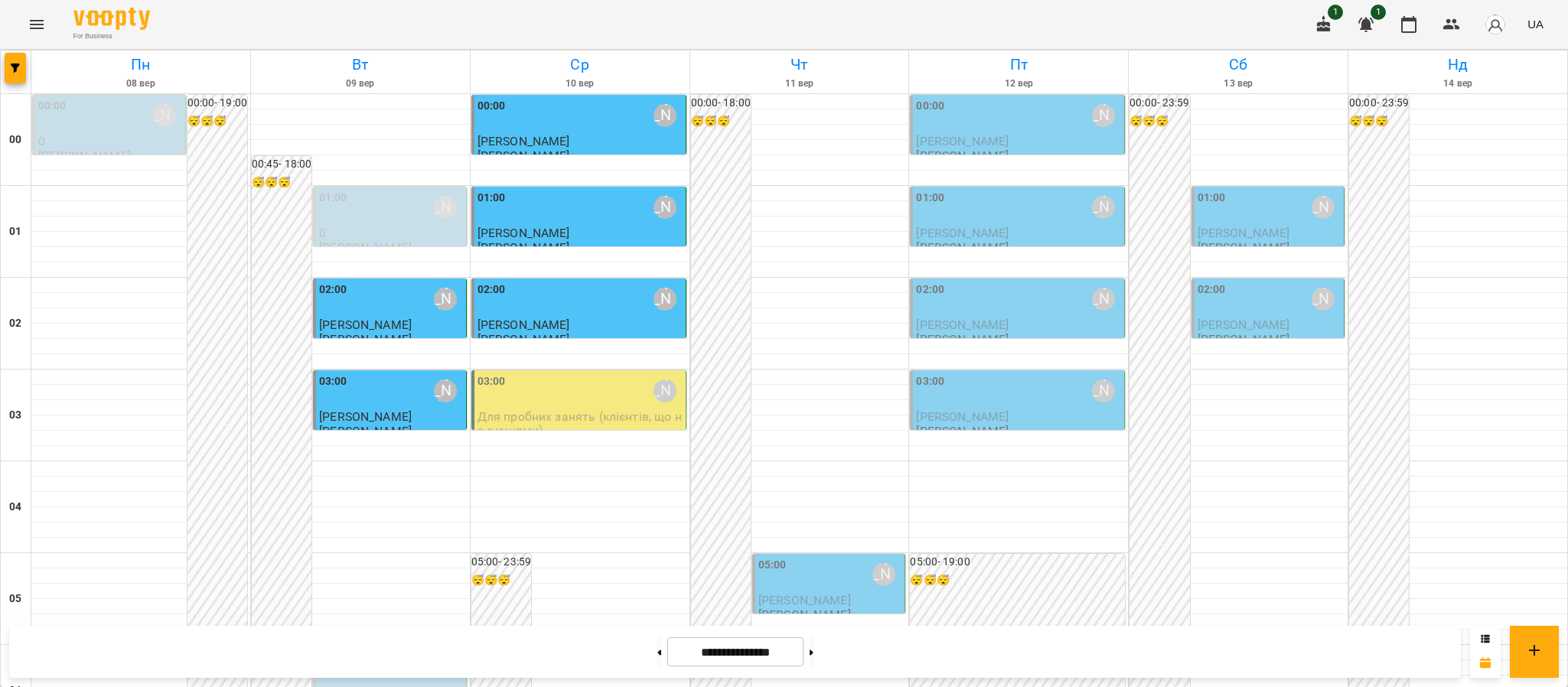
click at [526, 410] on span "Для пробних занять (клієнтів, що не є учнями)" at bounding box center [580, 423] width 204 height 27
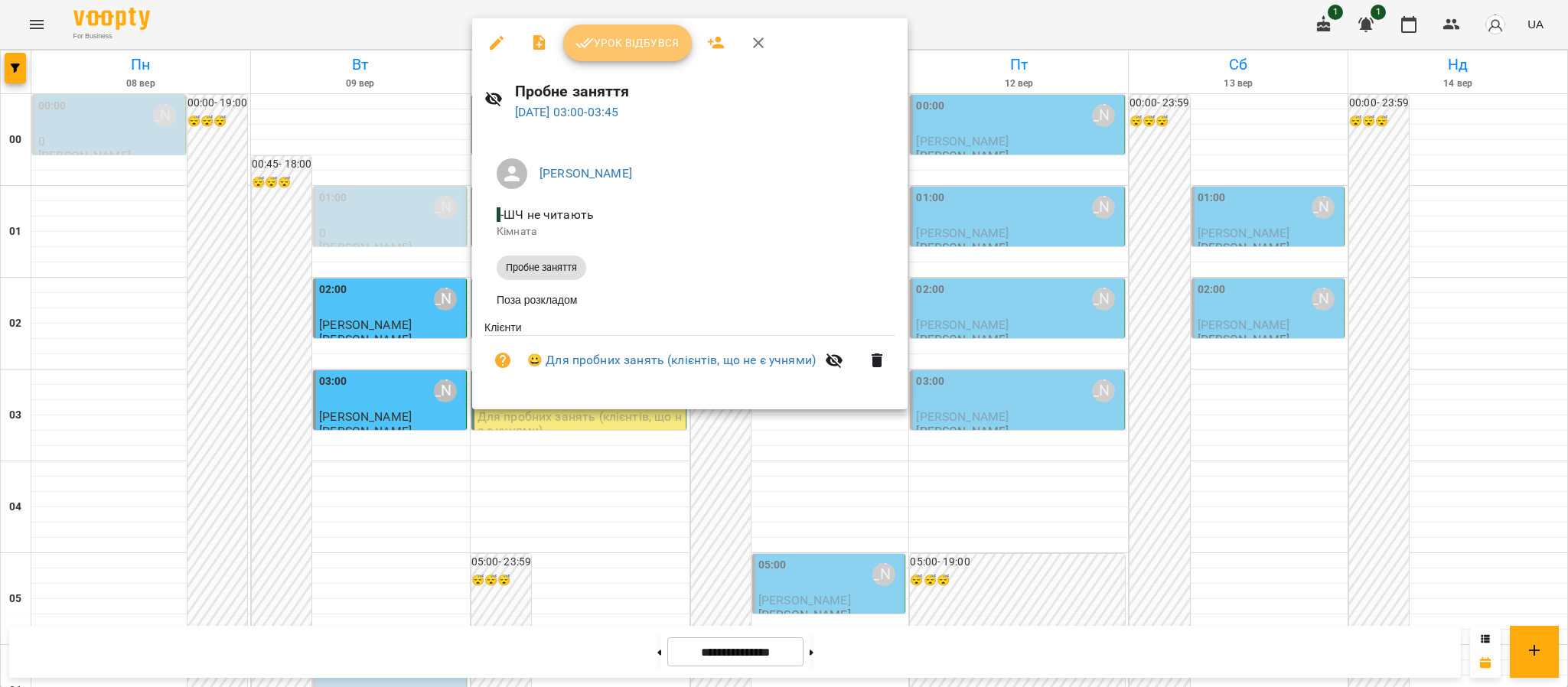
click at [645, 26] on button "Урок відбувся" at bounding box center [627, 43] width 129 height 36
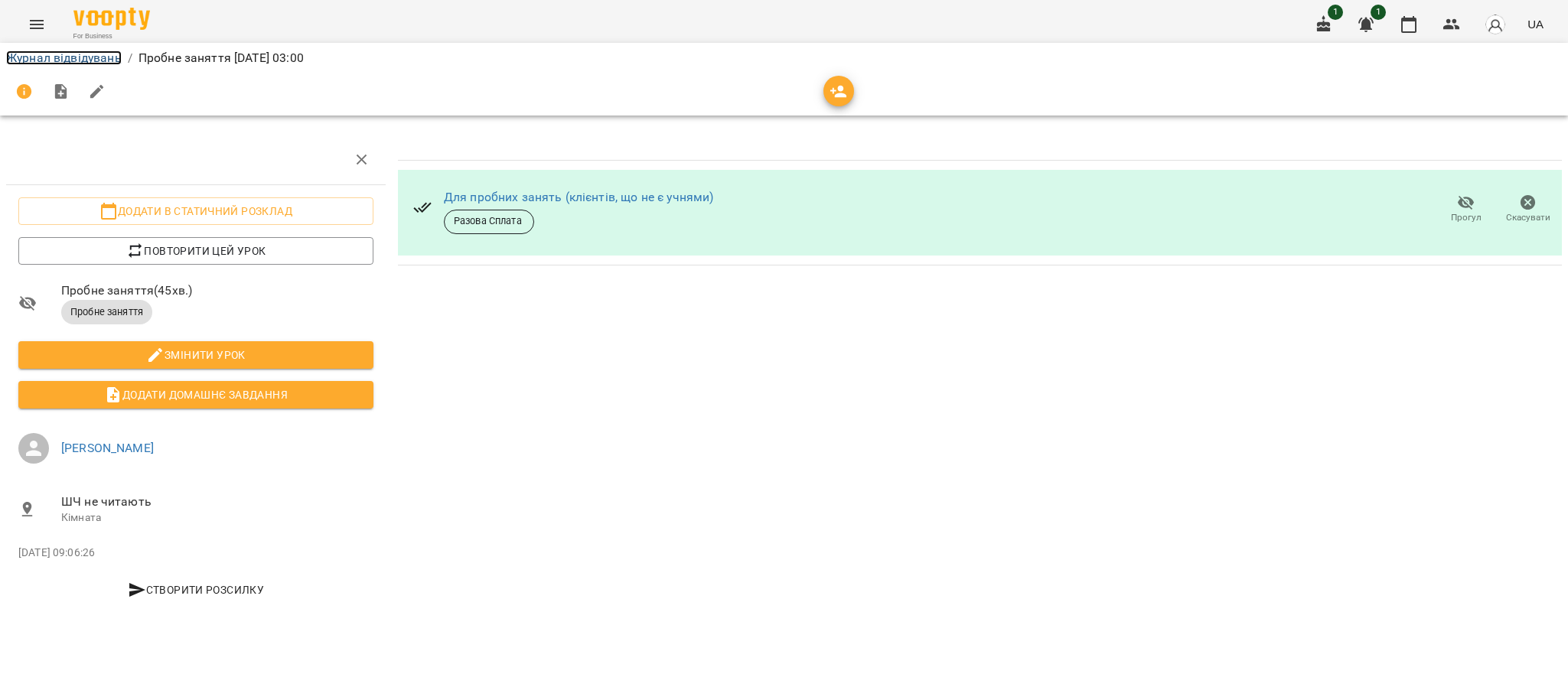
click at [108, 60] on link "Журнал відвідувань" at bounding box center [64, 57] width 116 height 15
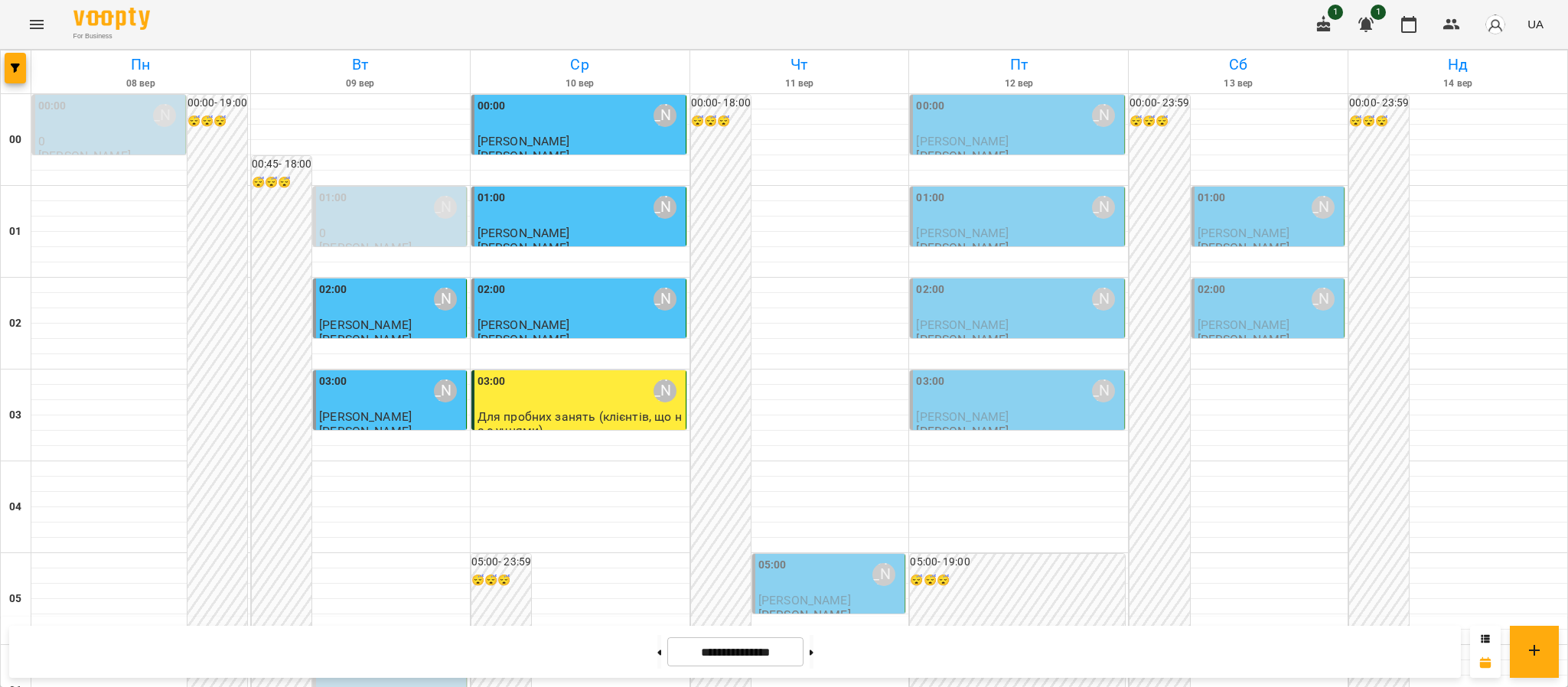
scroll to position [1405, 0]
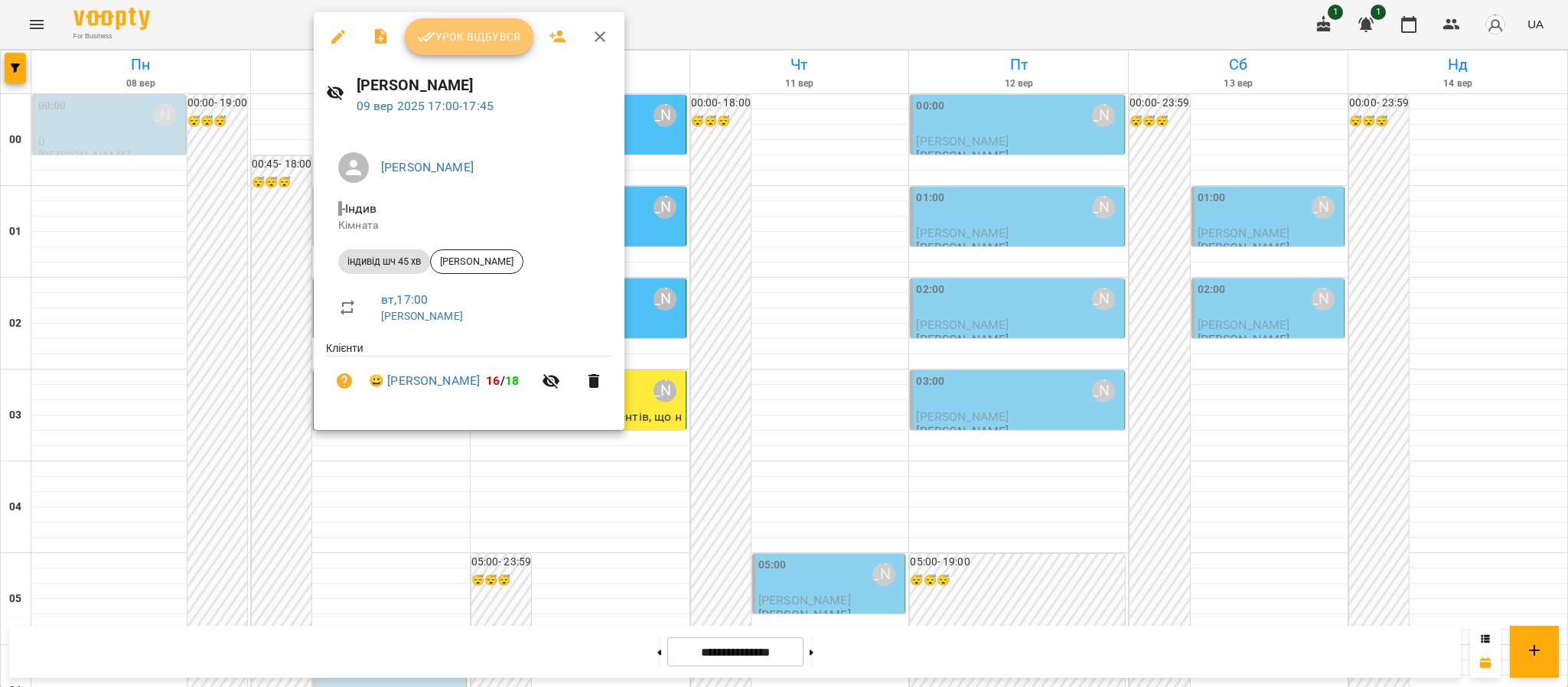
click at [490, 49] on button "Урок відбувся" at bounding box center [469, 36] width 129 height 36
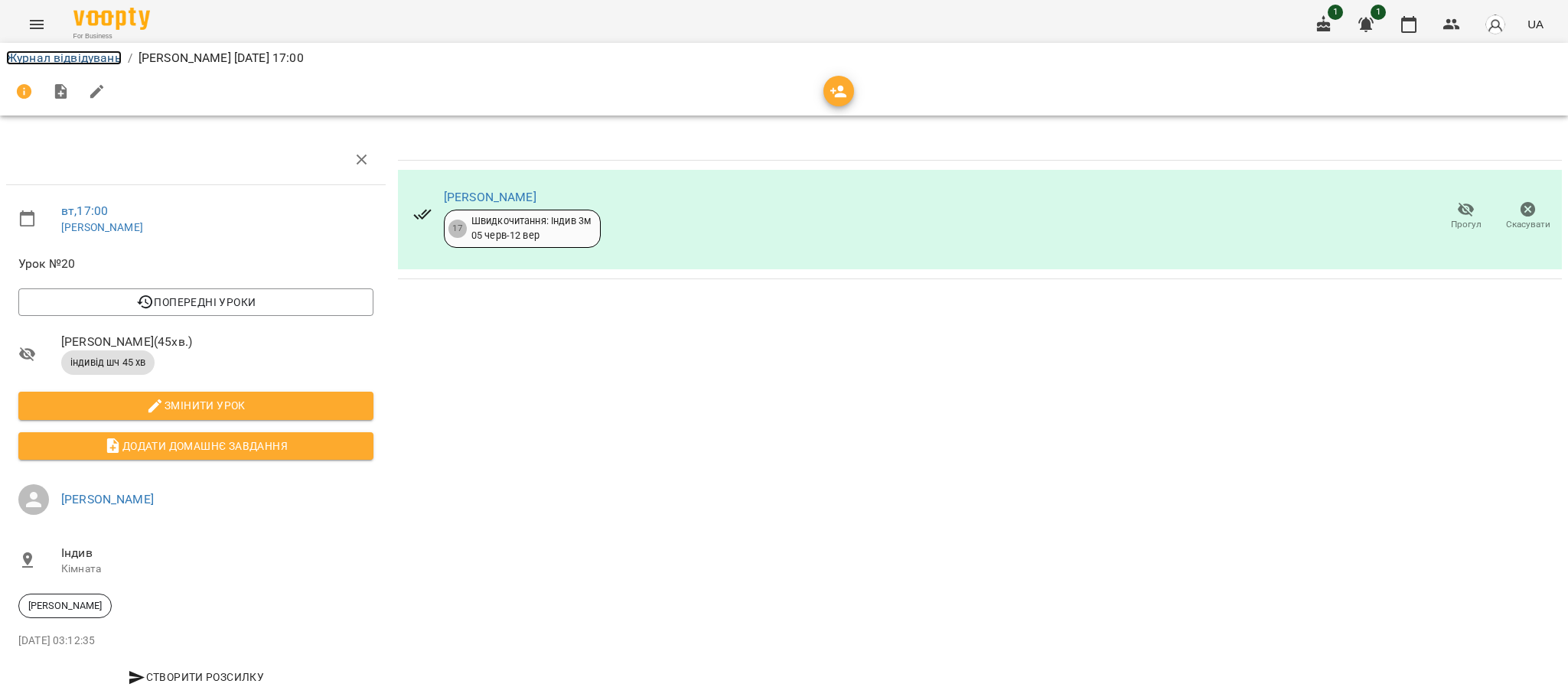
click at [57, 63] on link "Журнал відвідувань" at bounding box center [64, 57] width 116 height 15
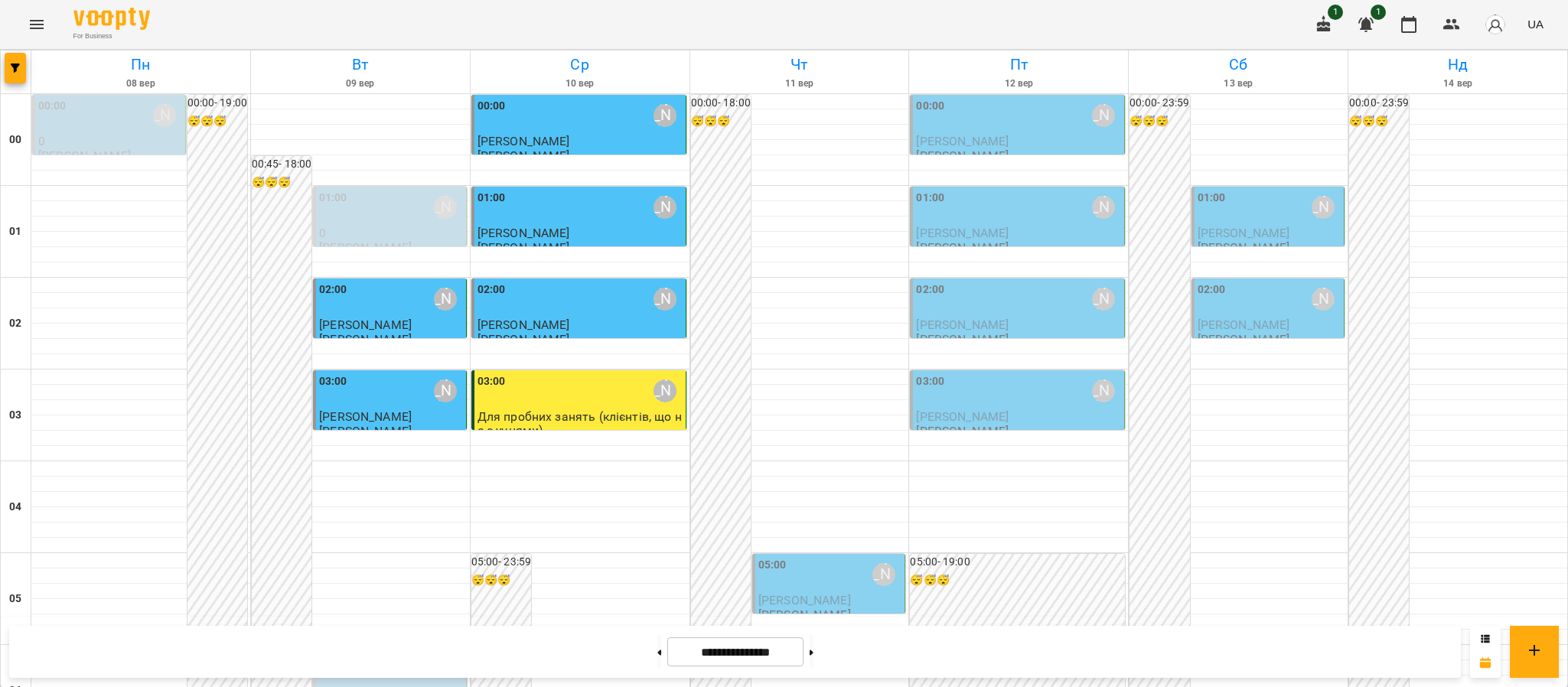
scroll to position [1488, 0]
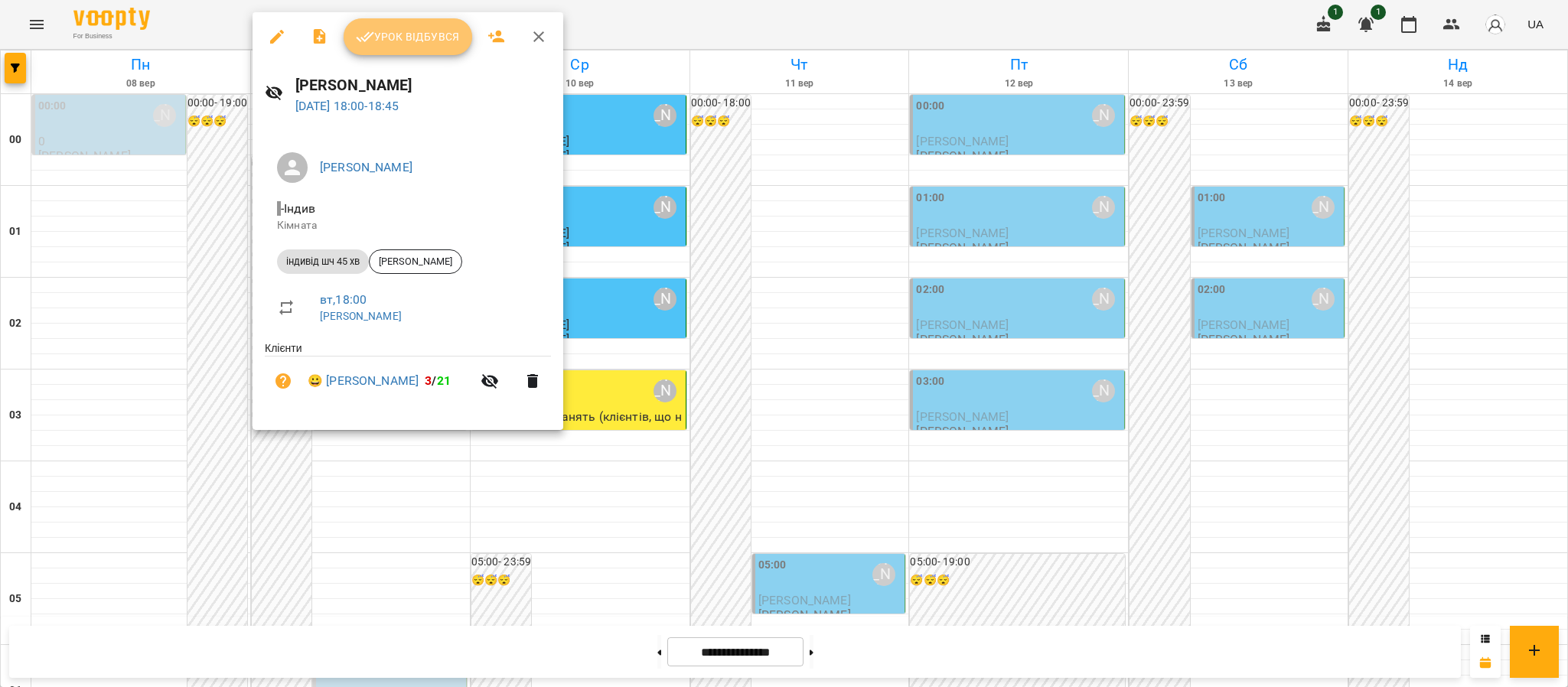
click at [396, 42] on span "Урок відбувся" at bounding box center [407, 36] width 104 height 18
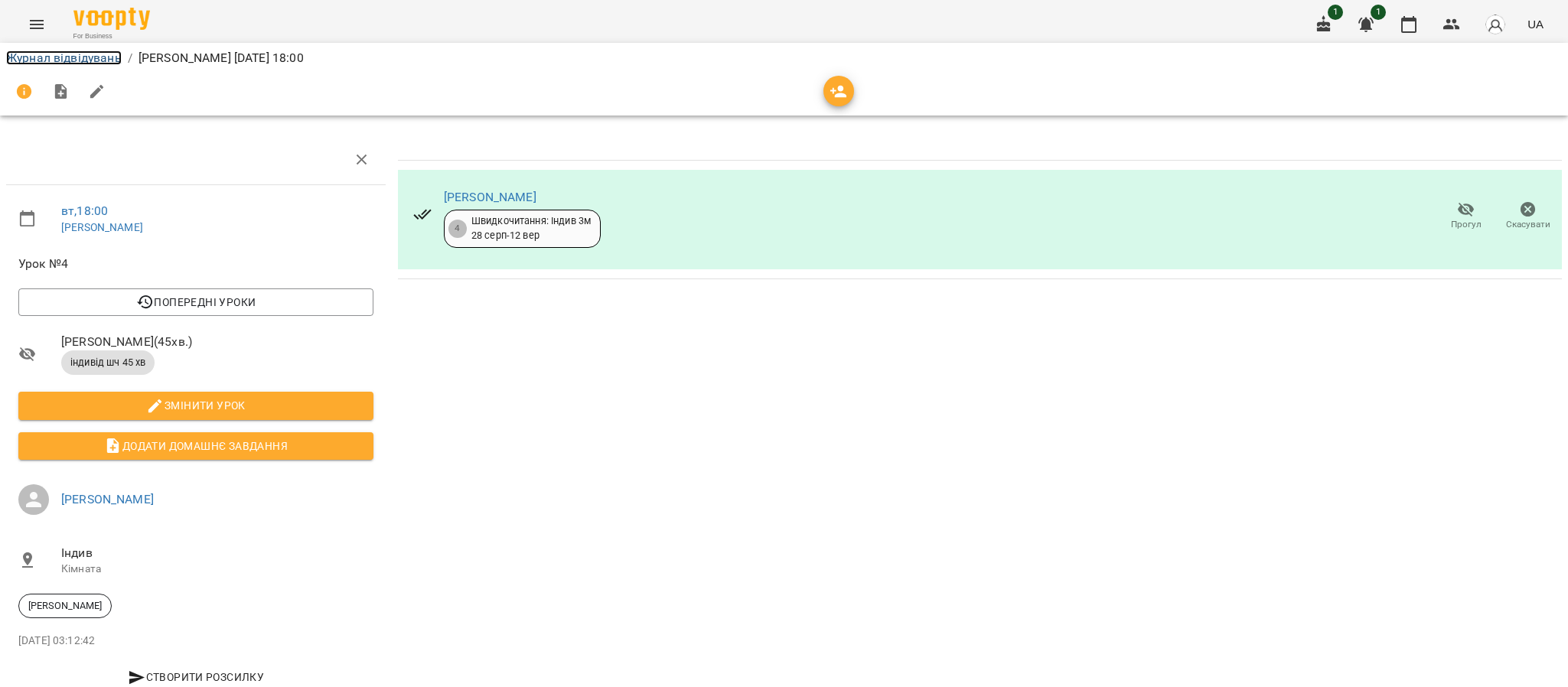
click at [46, 60] on link "Журнал відвідувань" at bounding box center [64, 57] width 116 height 15
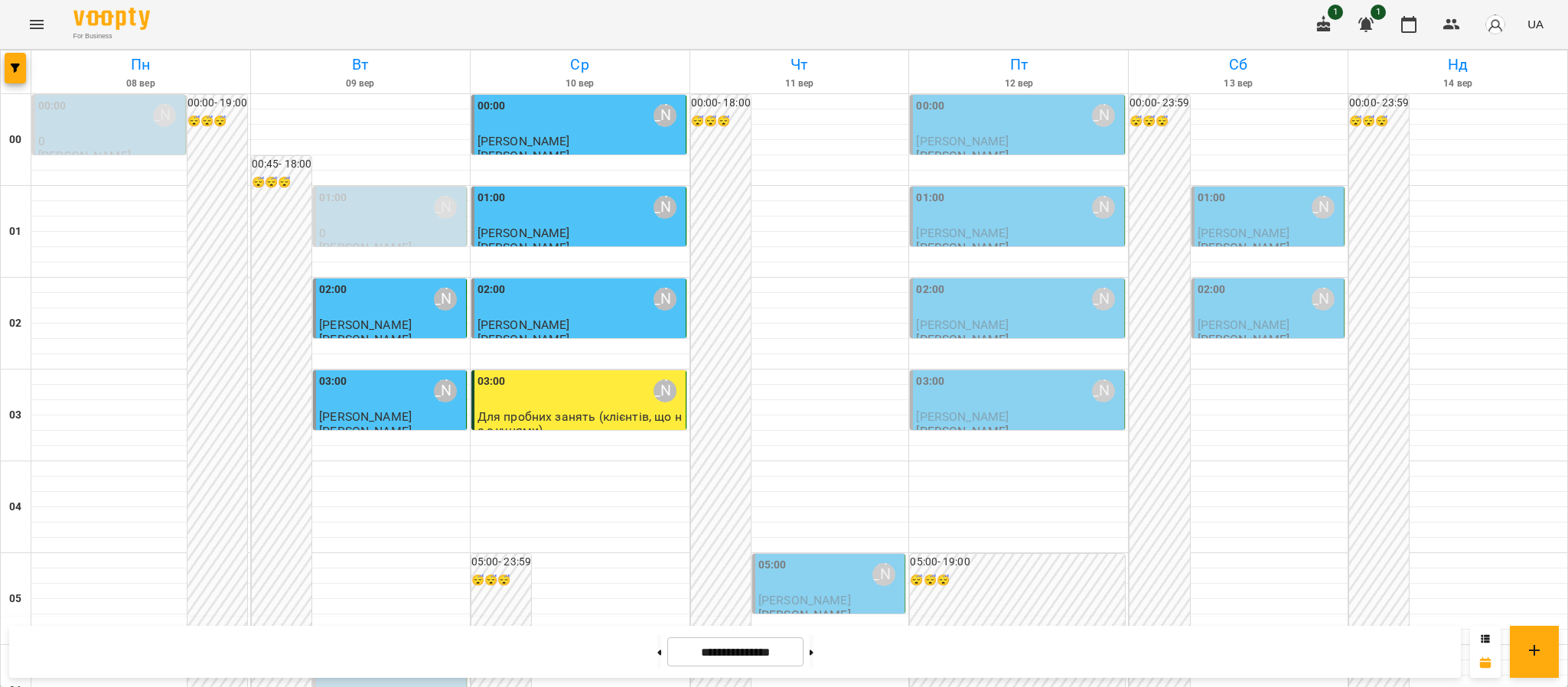
scroll to position [1678, 0]
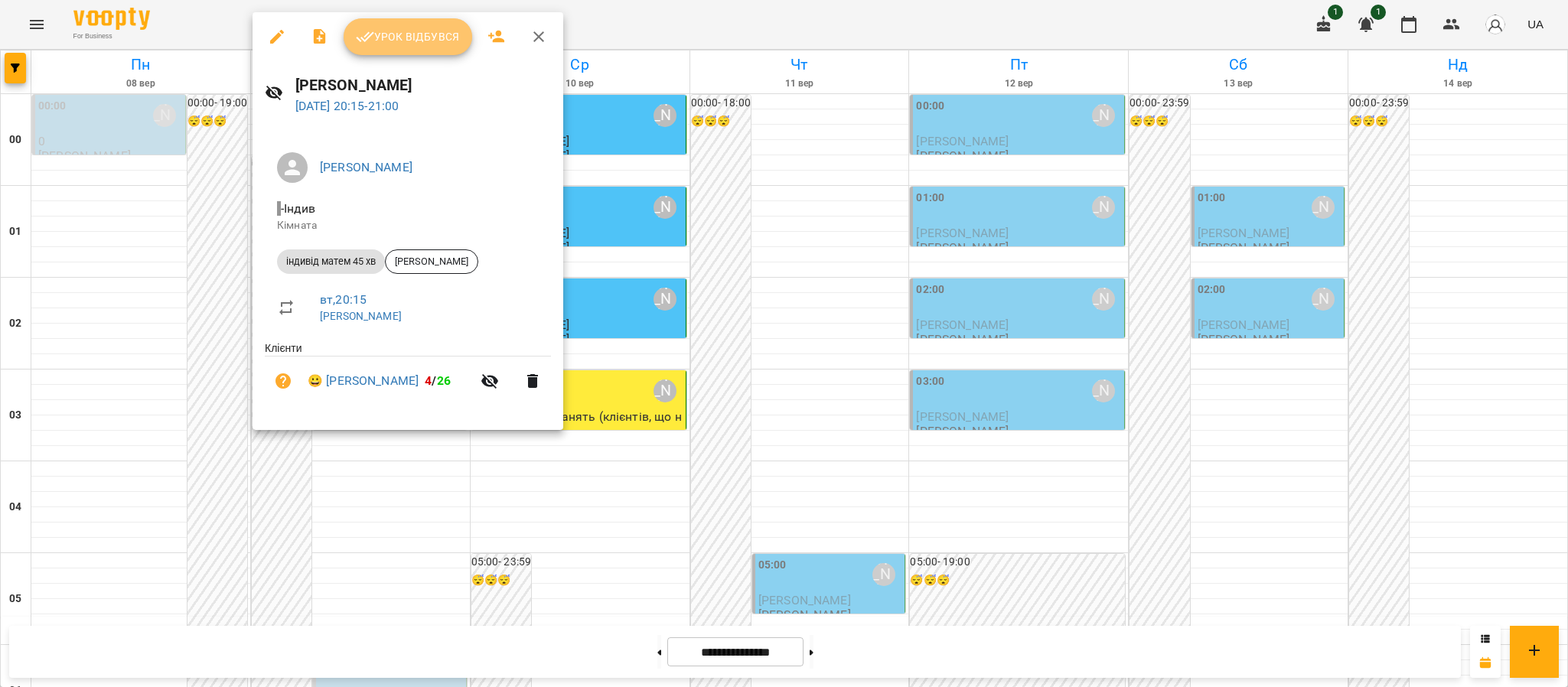
click at [427, 44] on span "Урок відбувся" at bounding box center [407, 36] width 104 height 18
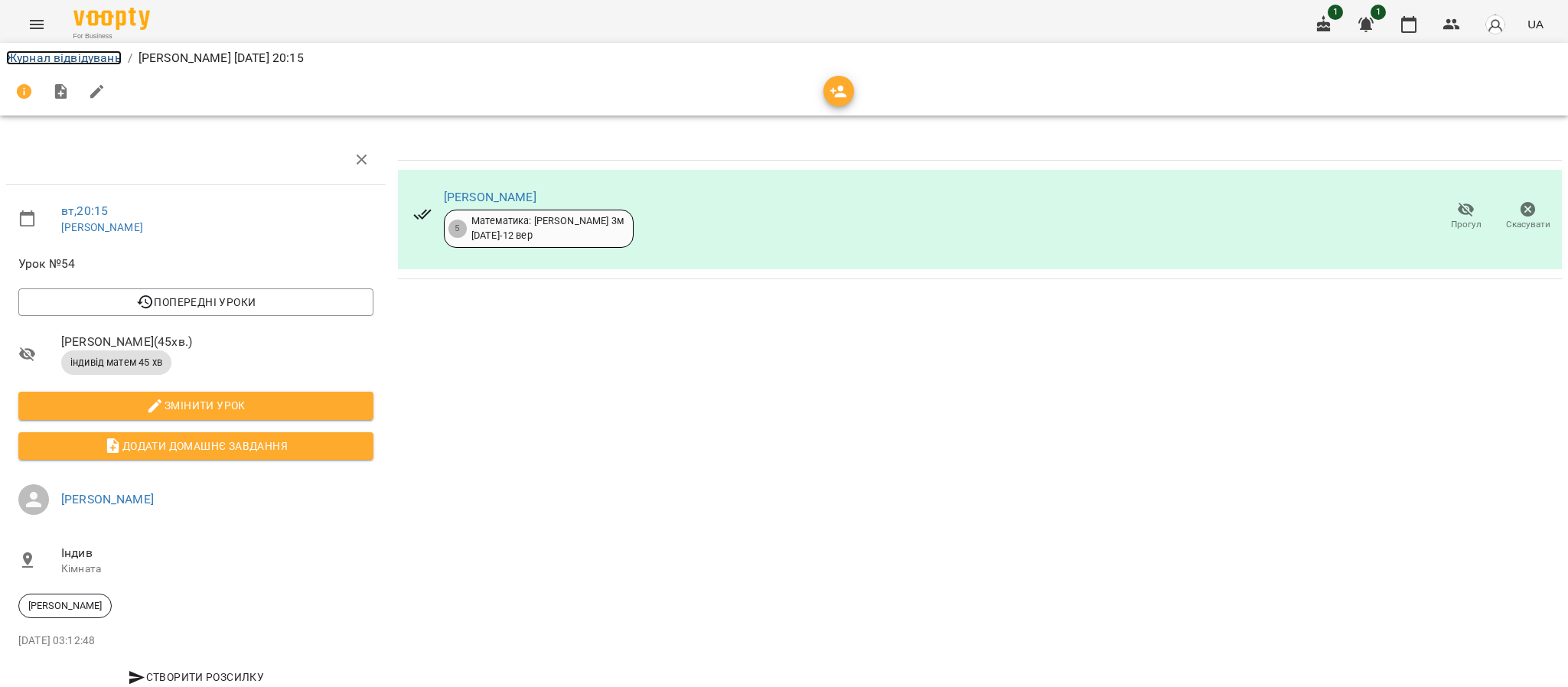
click at [67, 54] on link "Журнал відвідувань" at bounding box center [64, 57] width 116 height 15
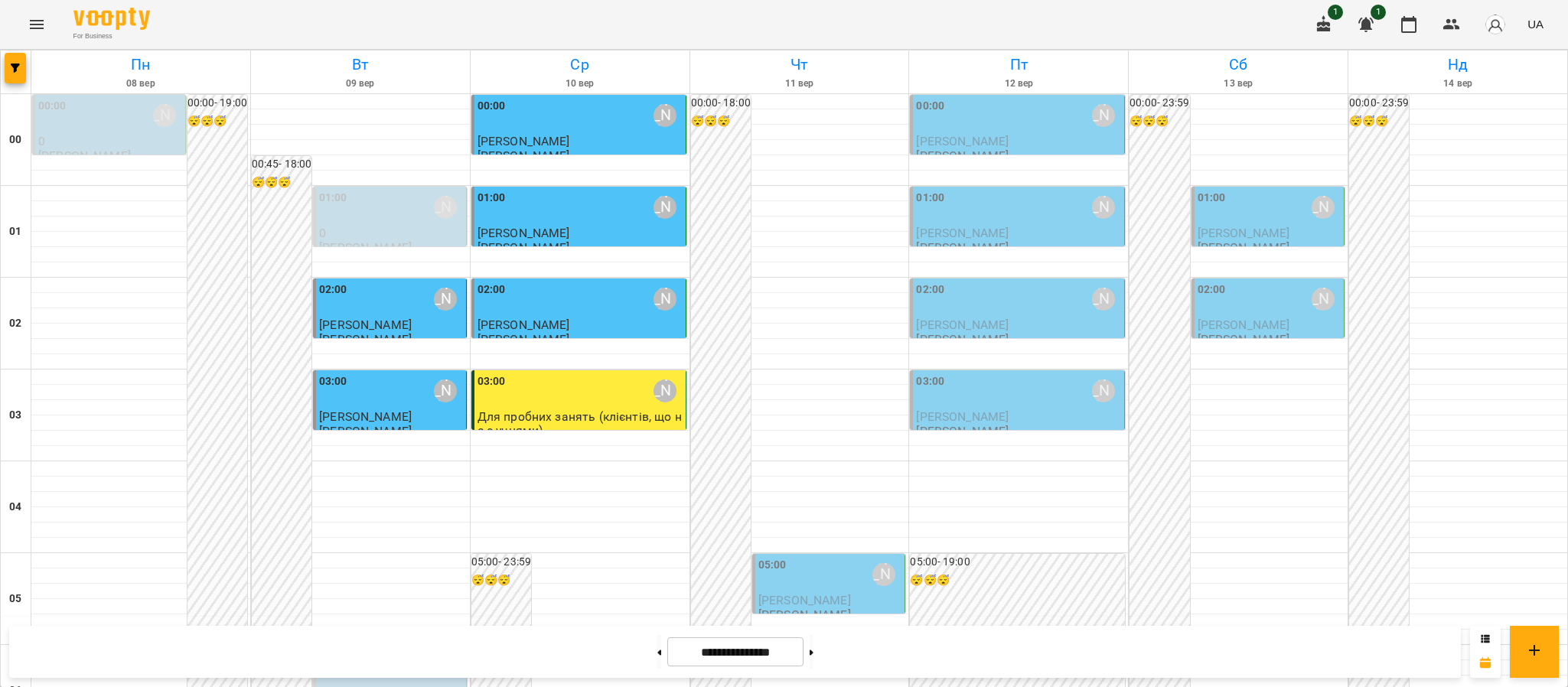
scroll to position [1678, 0]
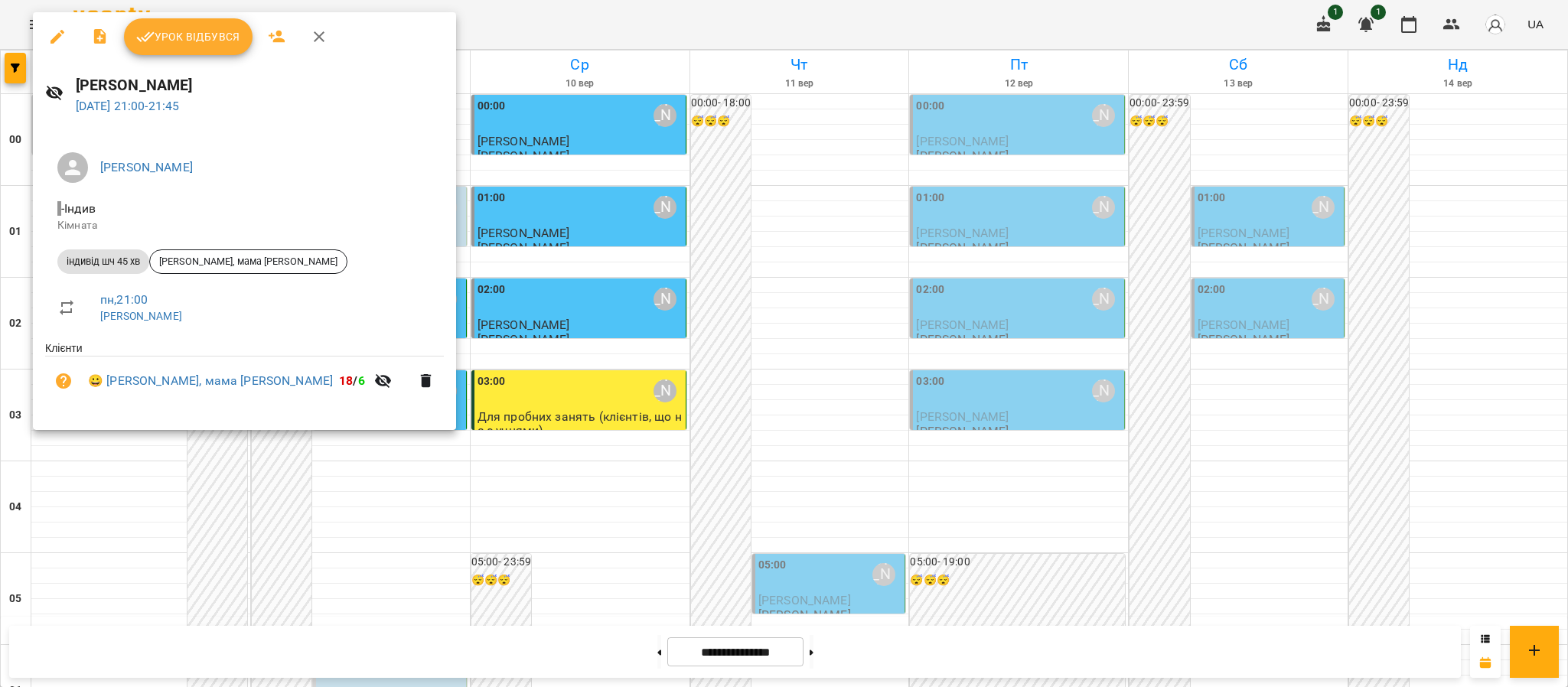
click at [190, 50] on button "Урок відбувся" at bounding box center [188, 36] width 129 height 36
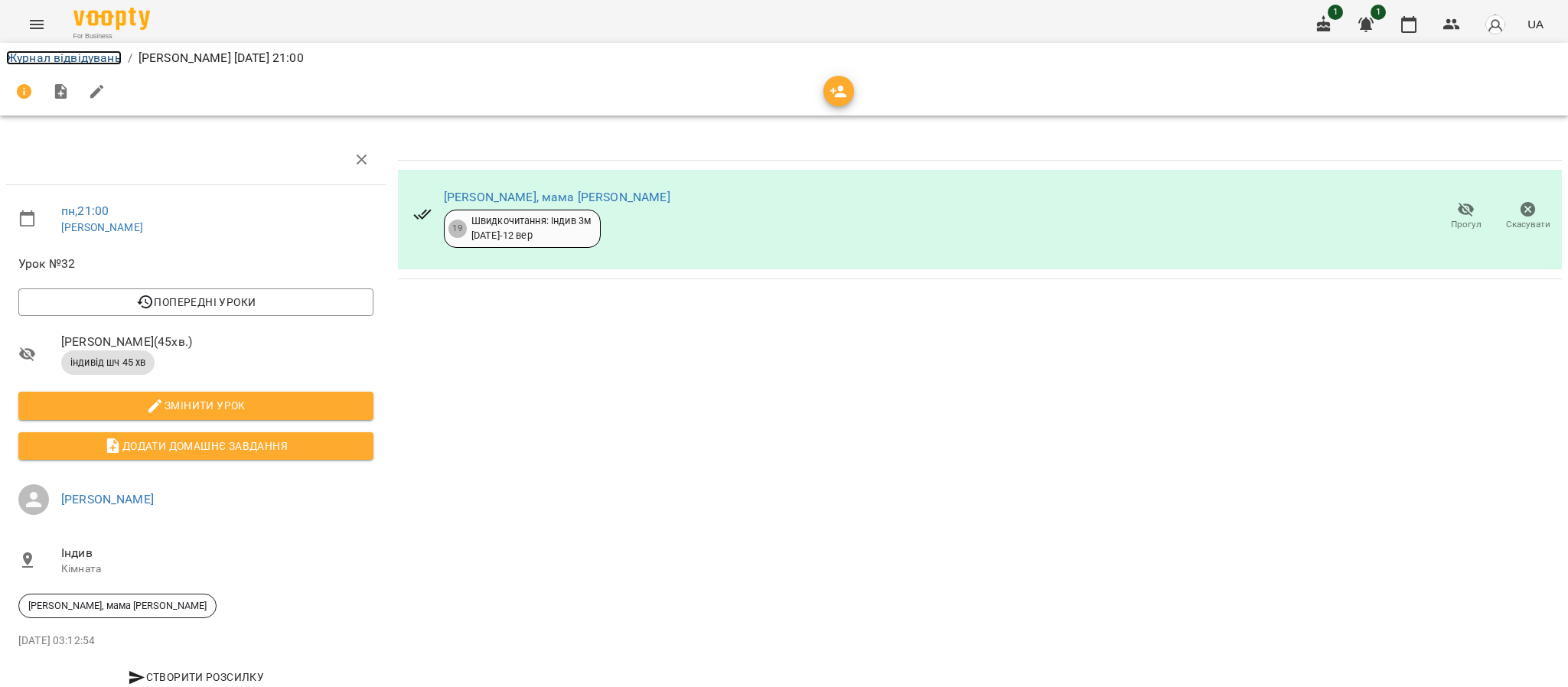
click at [77, 60] on link "Журнал відвідувань" at bounding box center [64, 57] width 116 height 15
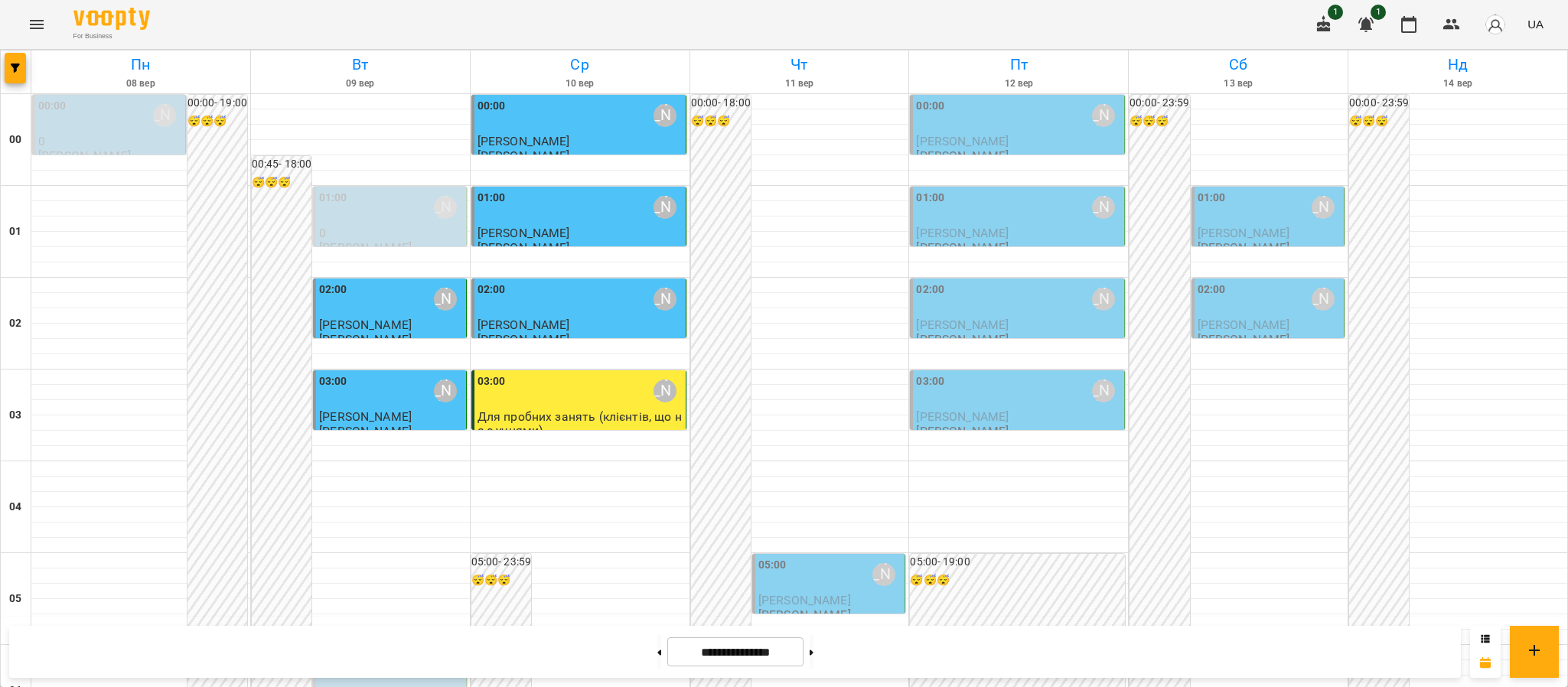
scroll to position [1678, 0]
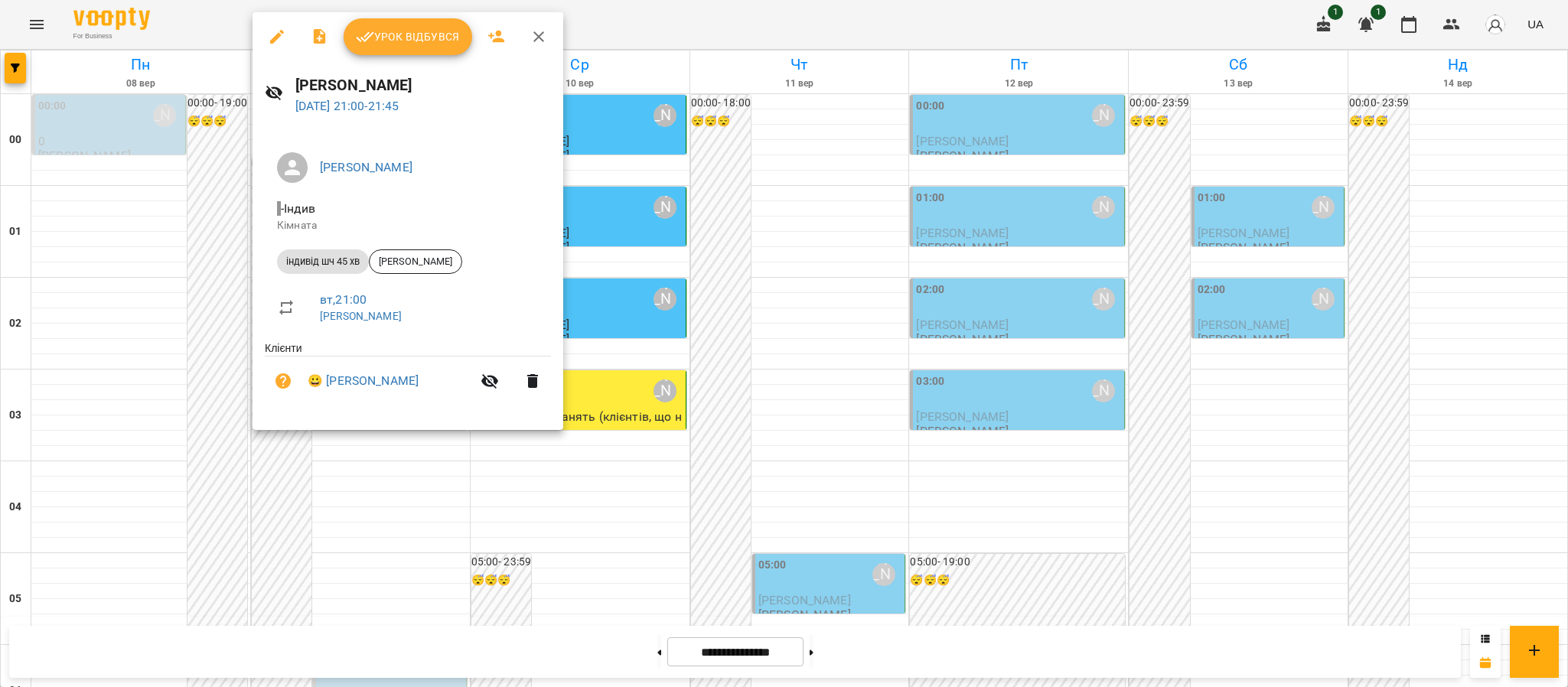
click at [440, 39] on span "Урок відбувся" at bounding box center [407, 36] width 104 height 18
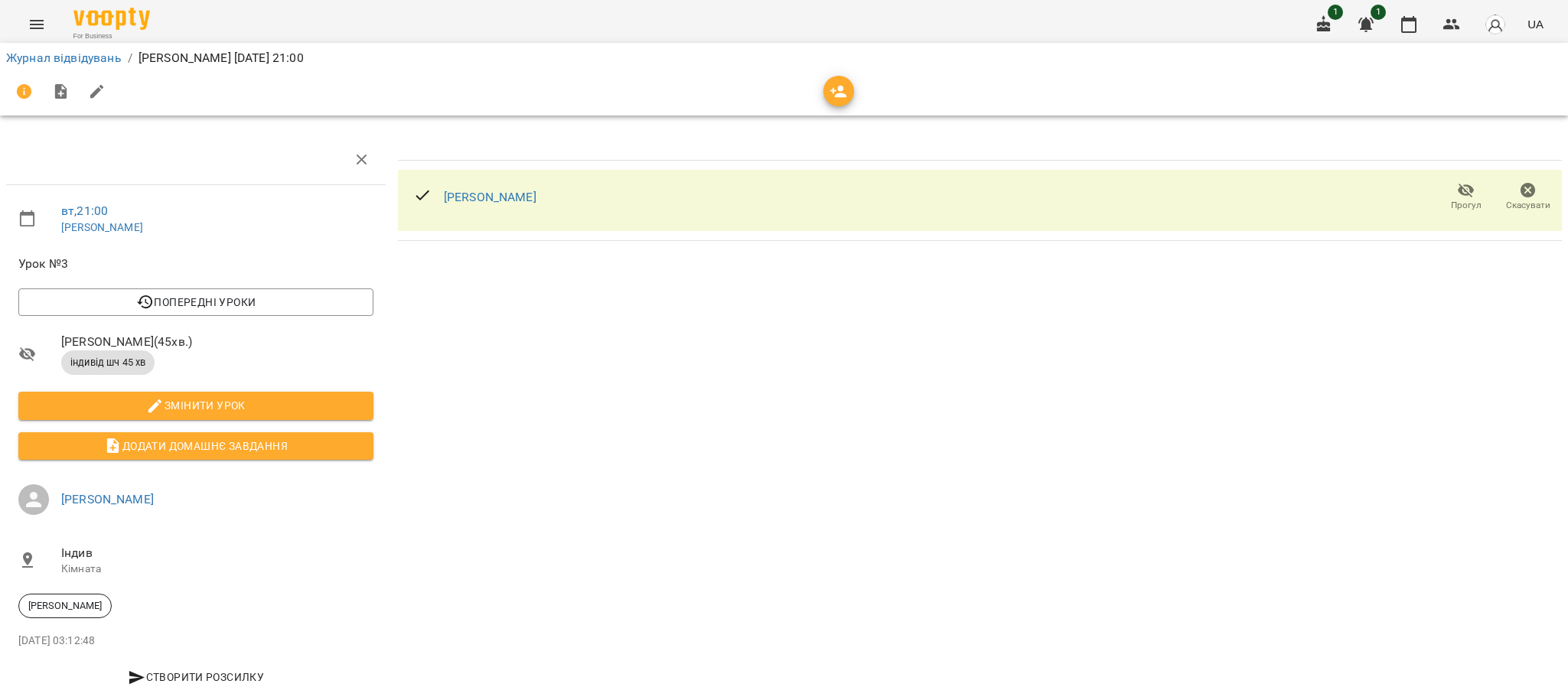
click at [52, 46] on div "Журнал відвідувань / [PERSON_NAME] [DATE] 21:00" at bounding box center [783, 57] width 1562 height 25
click at [63, 59] on link "Журнал відвідувань" at bounding box center [64, 57] width 116 height 15
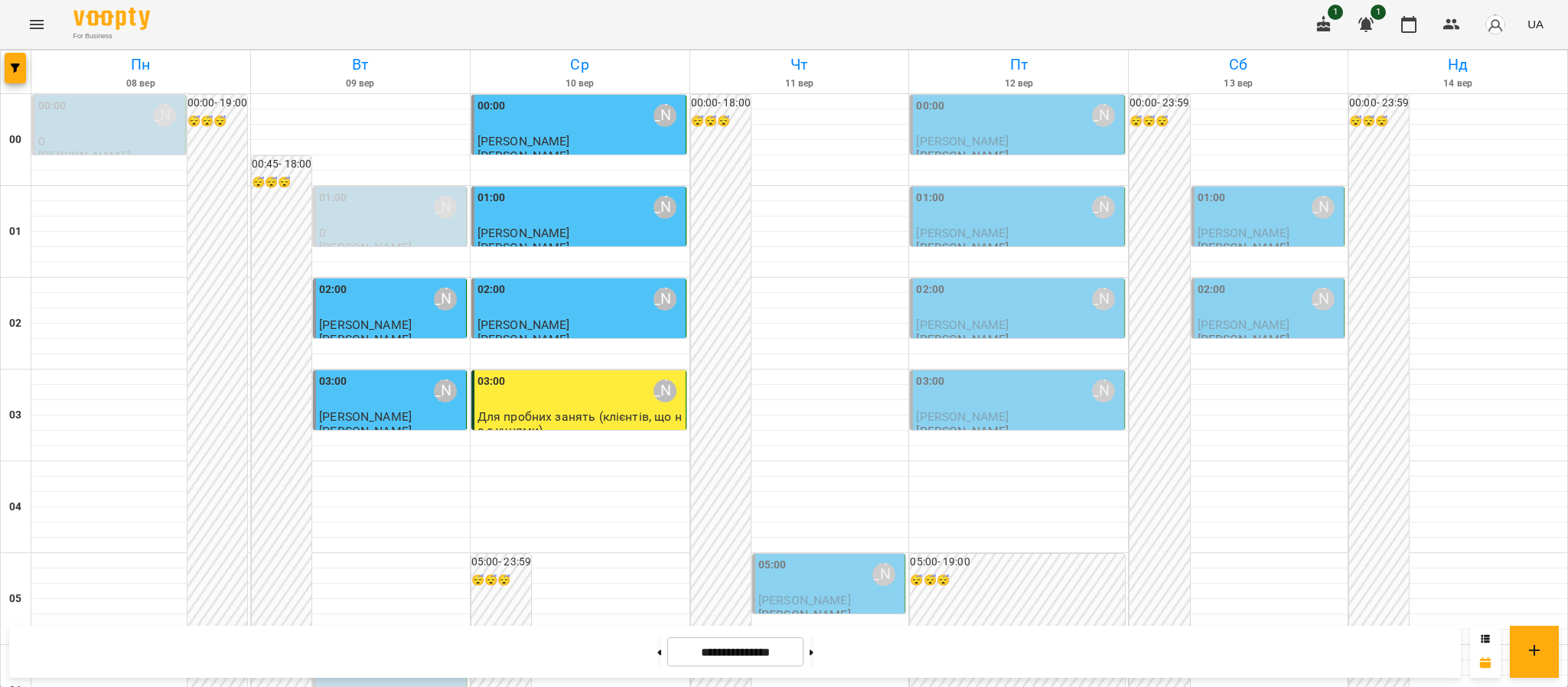
scroll to position [1678, 0]
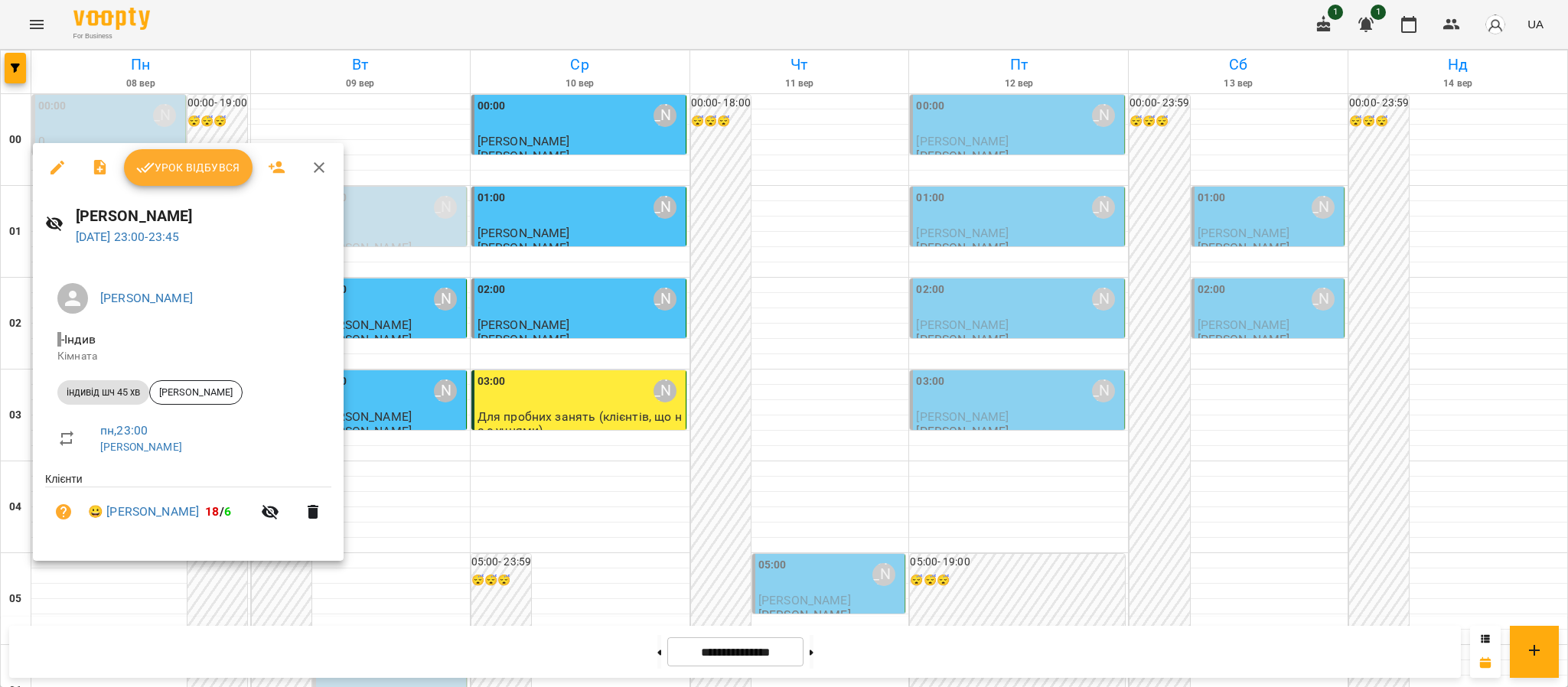
click at [209, 163] on span "Урок відбувся" at bounding box center [188, 168] width 104 height 18
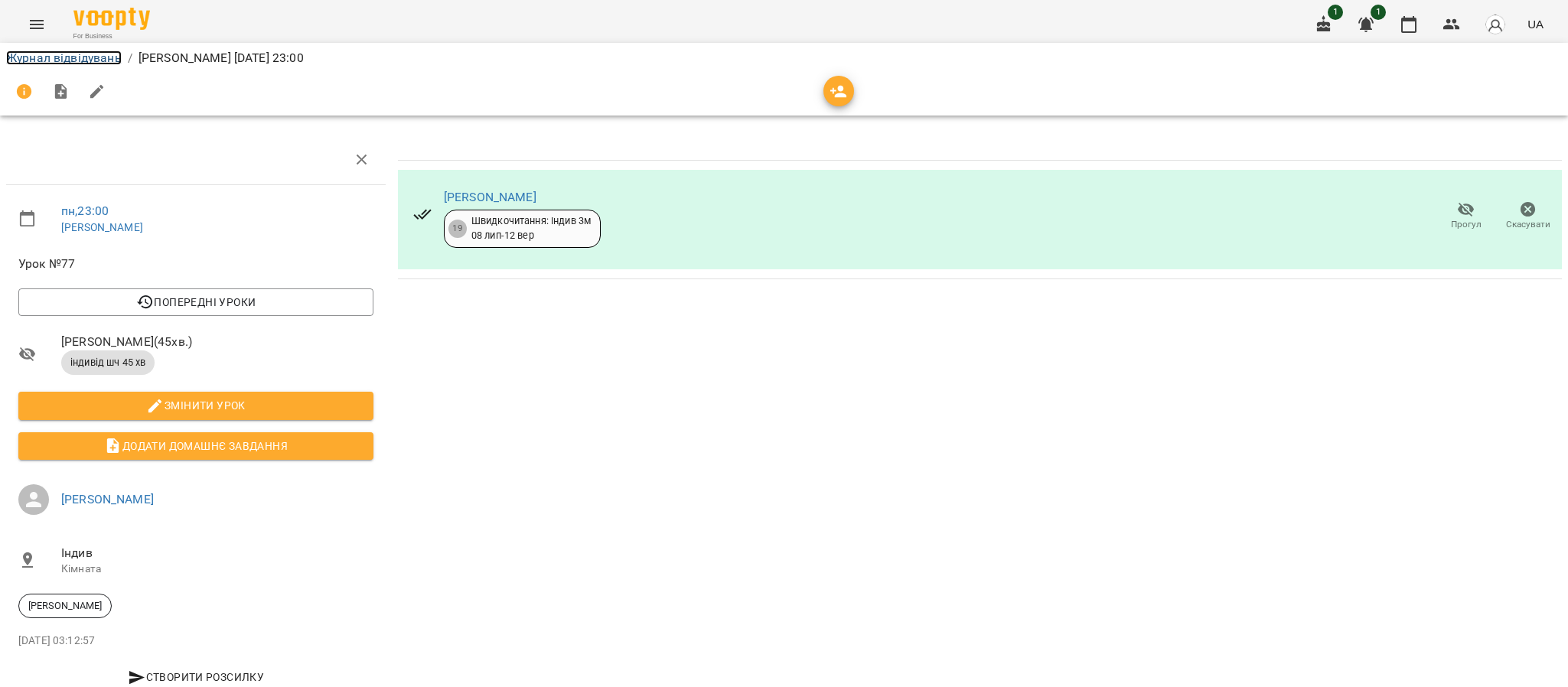
click at [80, 53] on link "Журнал відвідувань" at bounding box center [64, 57] width 116 height 15
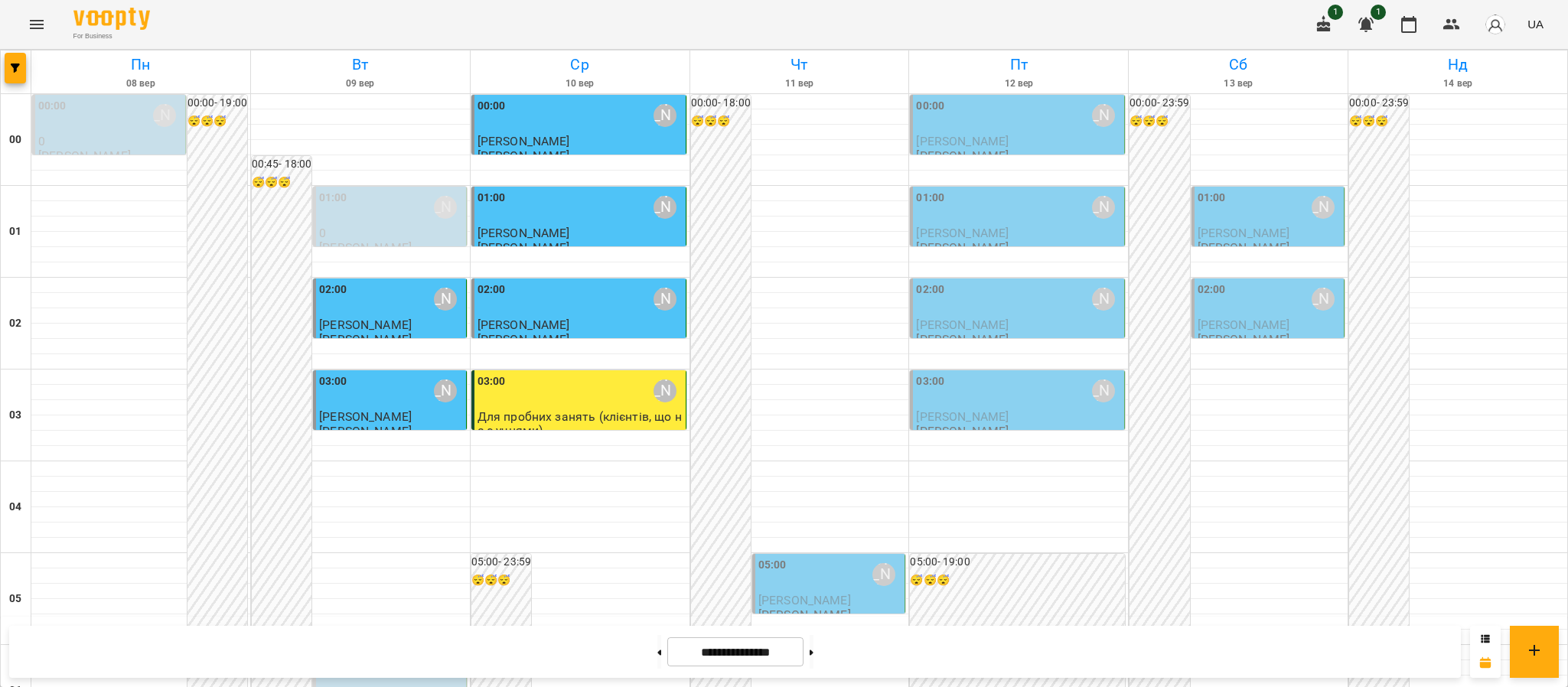
scroll to position [460, 0]
click at [838, 593] on p "[PERSON_NAME]" at bounding box center [830, 600] width 144 height 13
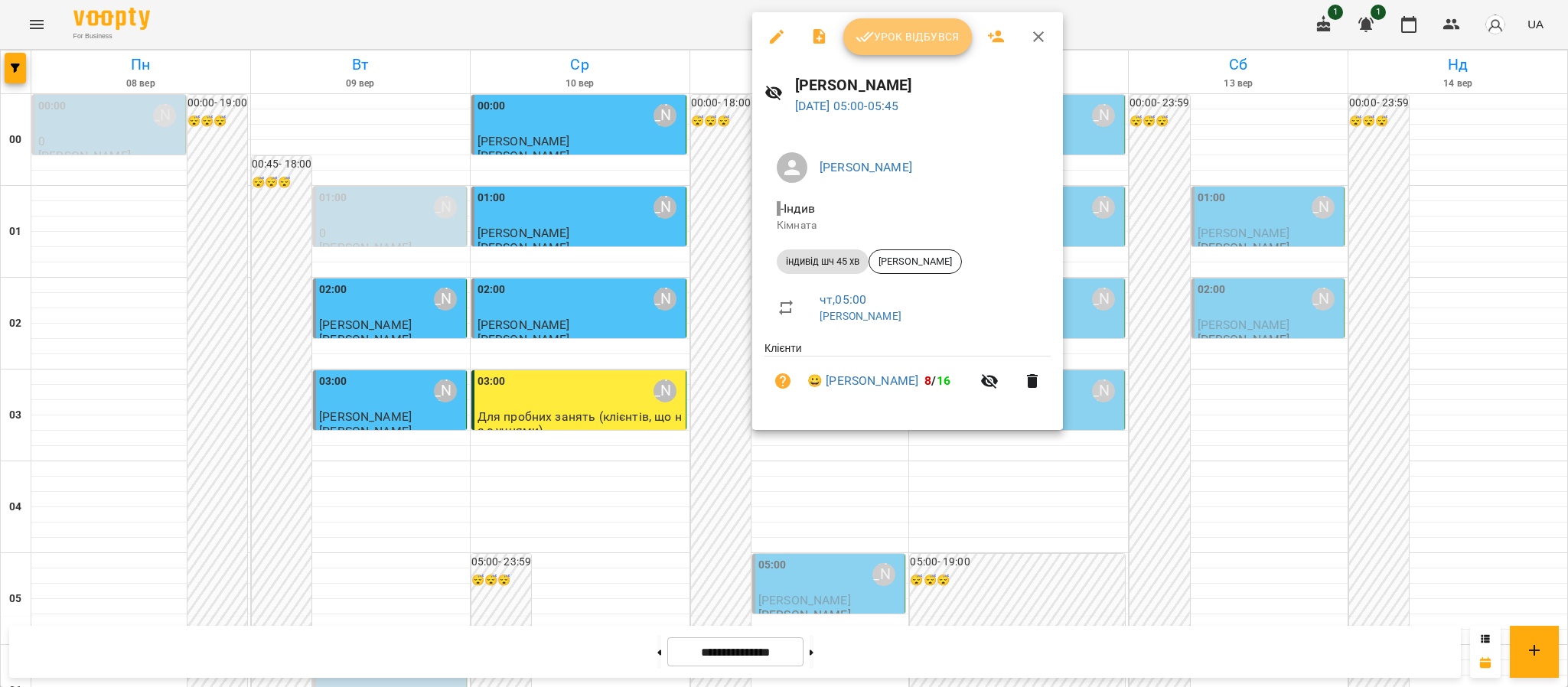
click at [894, 35] on span "Урок відбувся" at bounding box center [908, 36] width 104 height 18
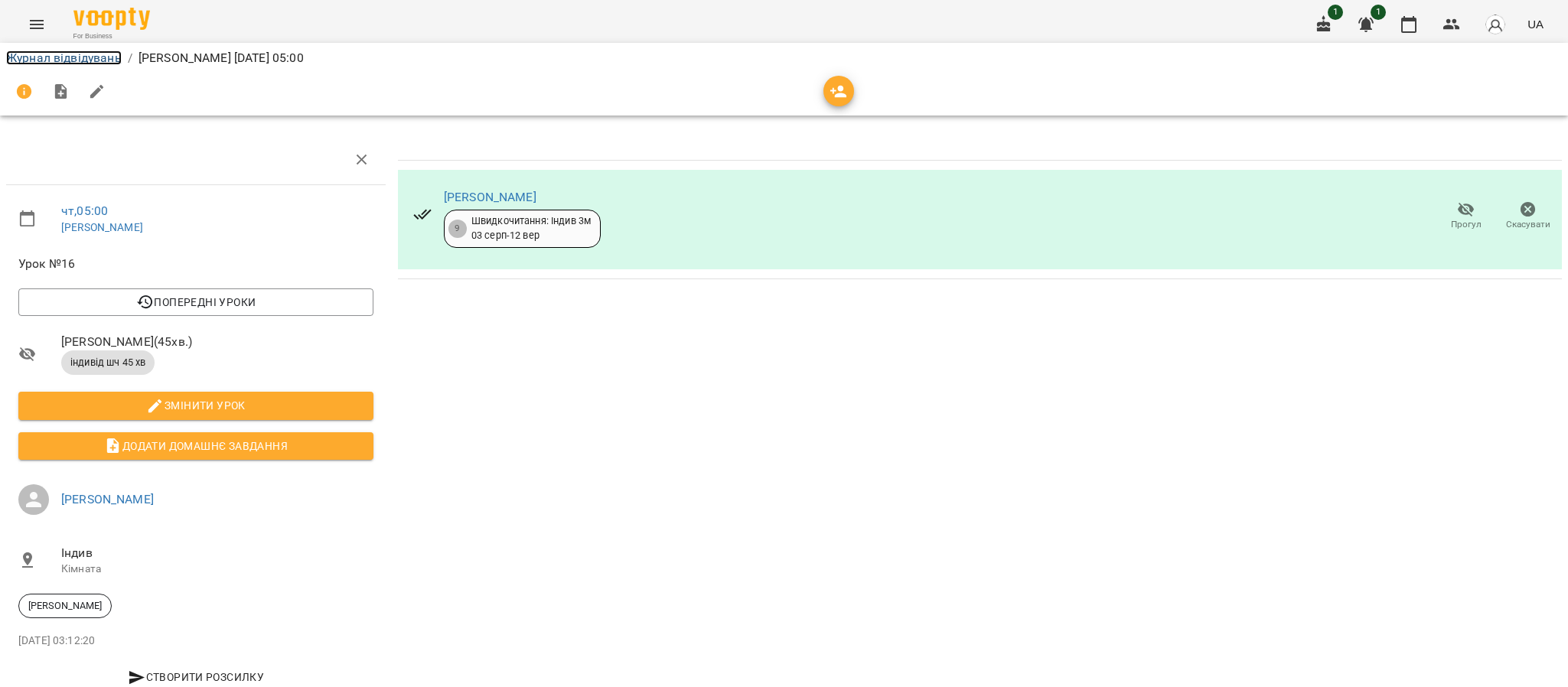
click at [34, 61] on link "Журнал відвідувань" at bounding box center [64, 57] width 116 height 15
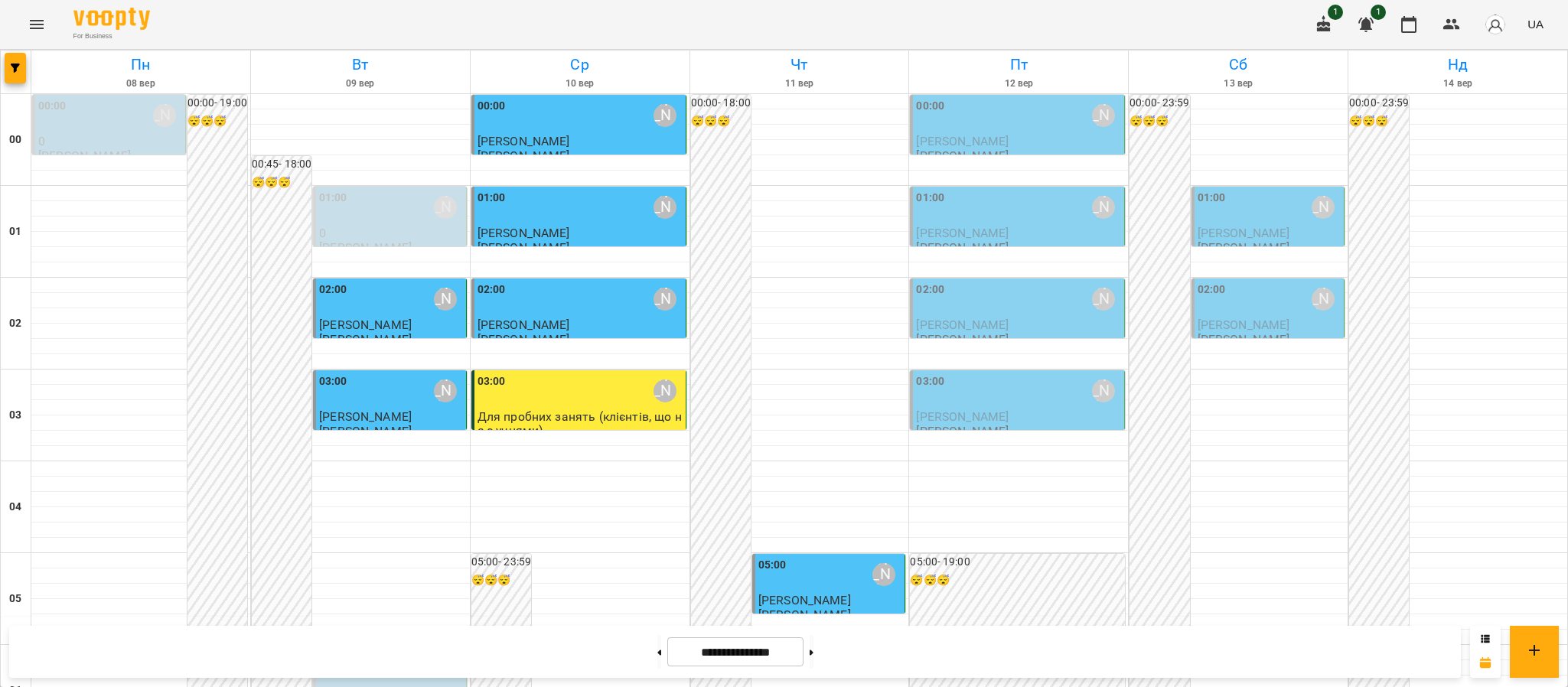
scroll to position [1644, 0]
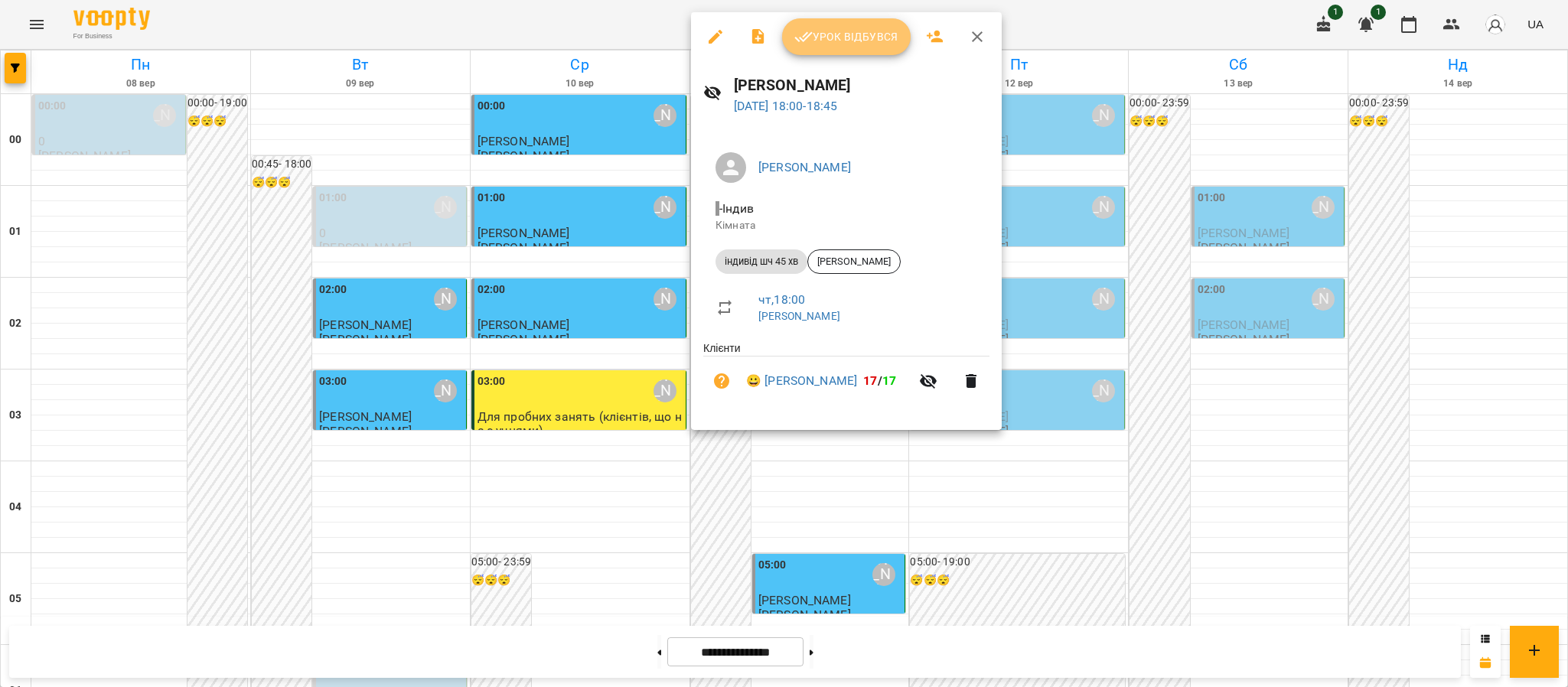
click at [843, 36] on span "Урок відбувся" at bounding box center [846, 36] width 104 height 18
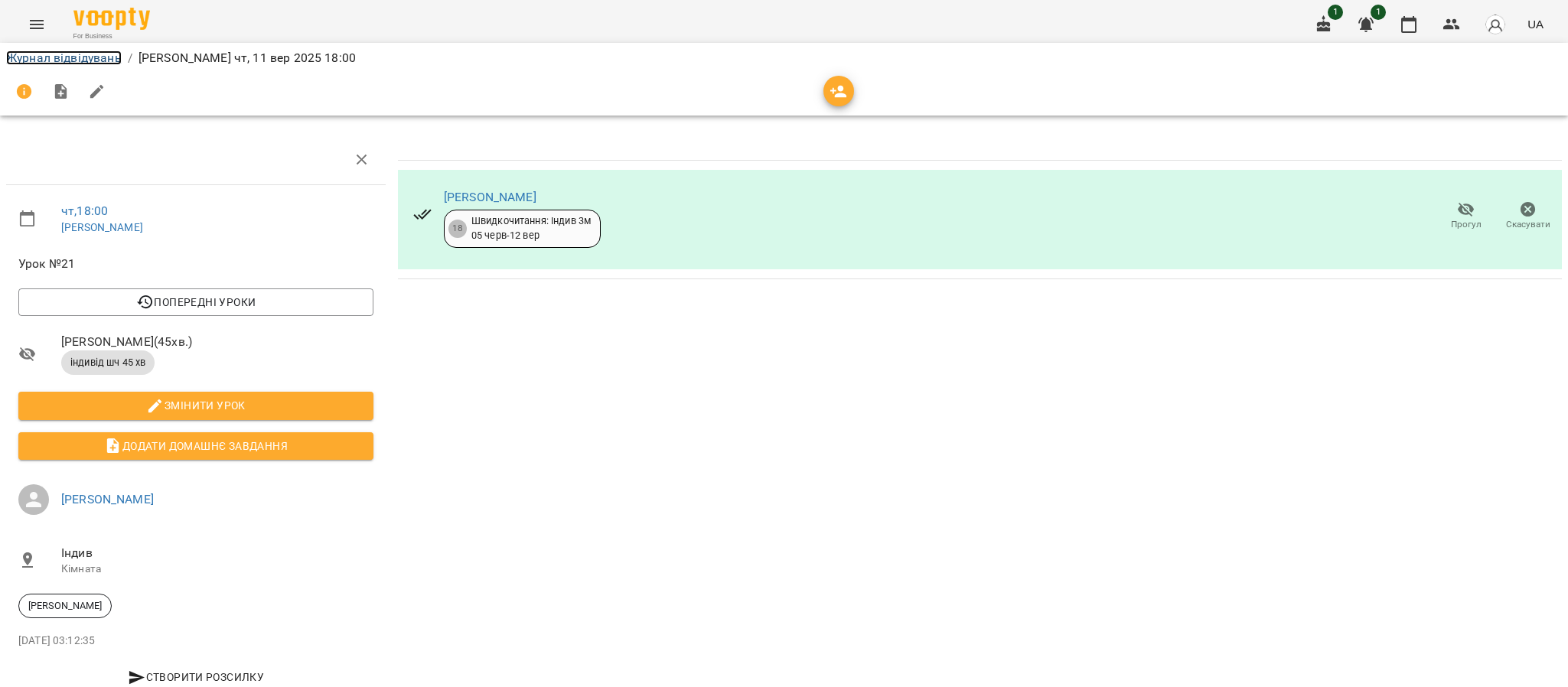
click at [92, 63] on link "Журнал відвідувань" at bounding box center [64, 57] width 116 height 15
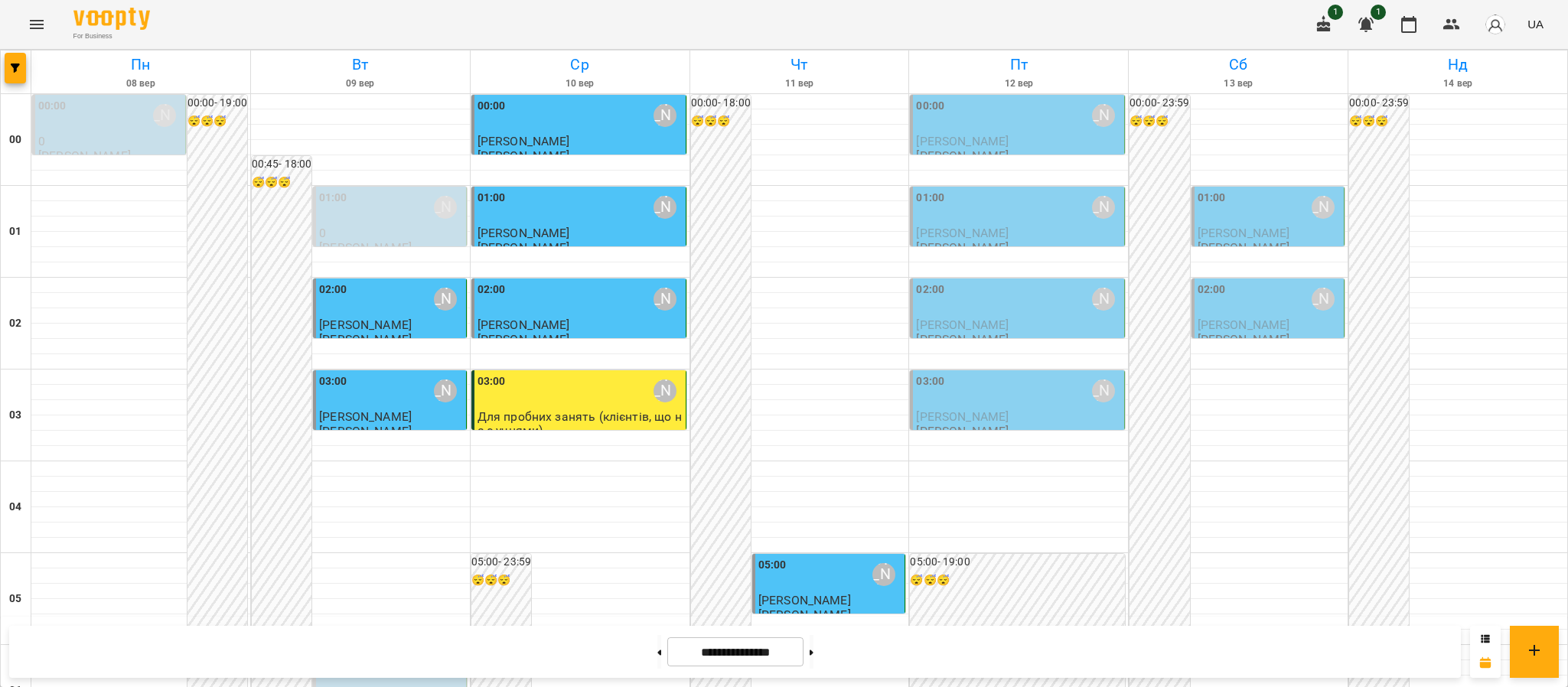
scroll to position [1678, 0]
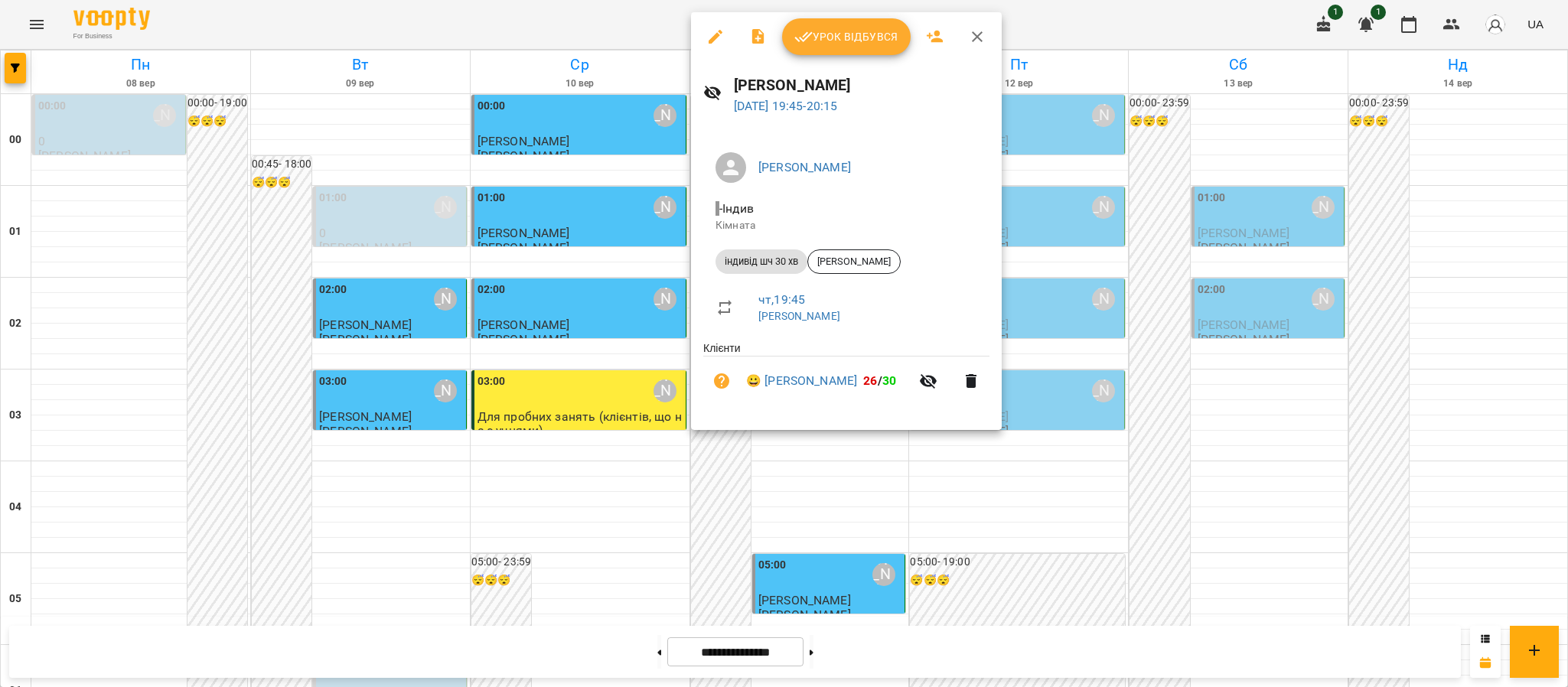
click at [841, 31] on span "Урок відбувся" at bounding box center [846, 36] width 104 height 18
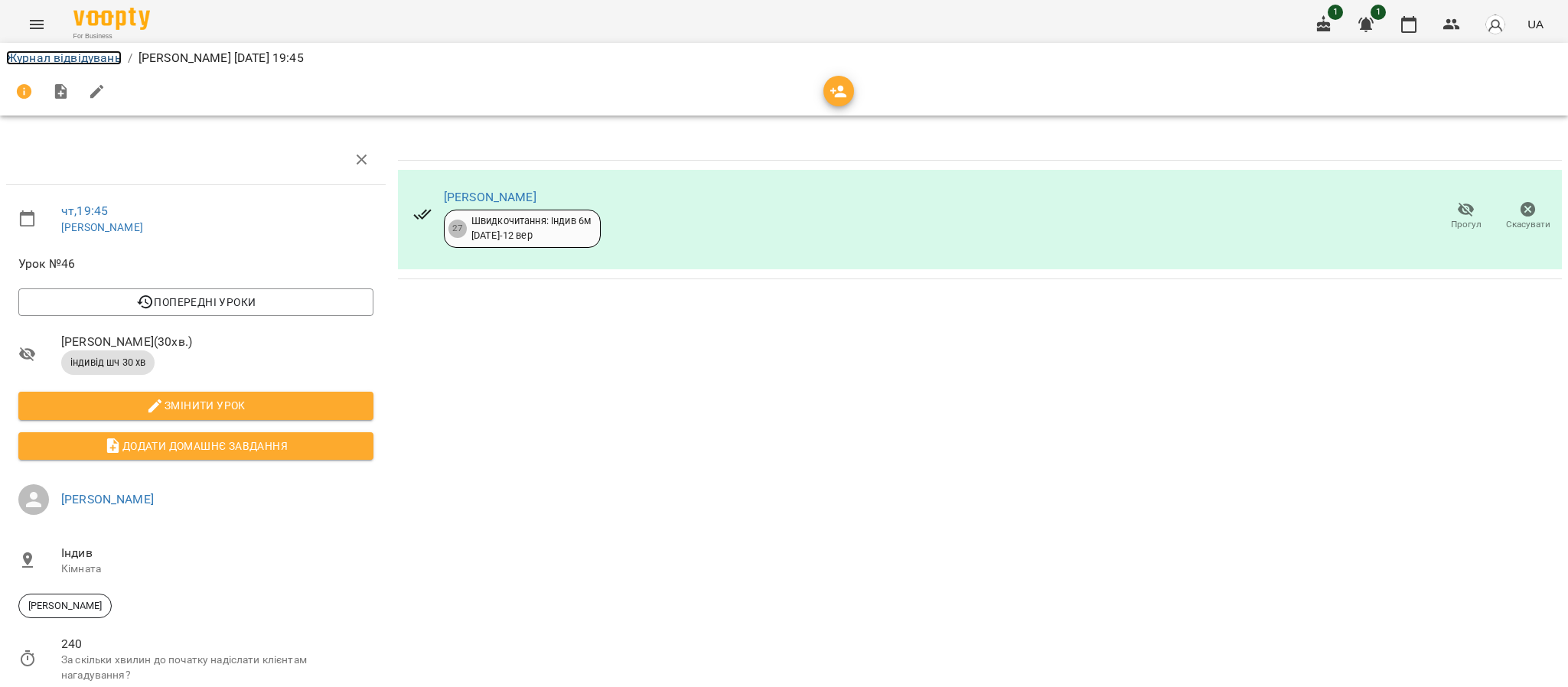
click at [48, 50] on link "Журнал відвідувань" at bounding box center [64, 57] width 116 height 15
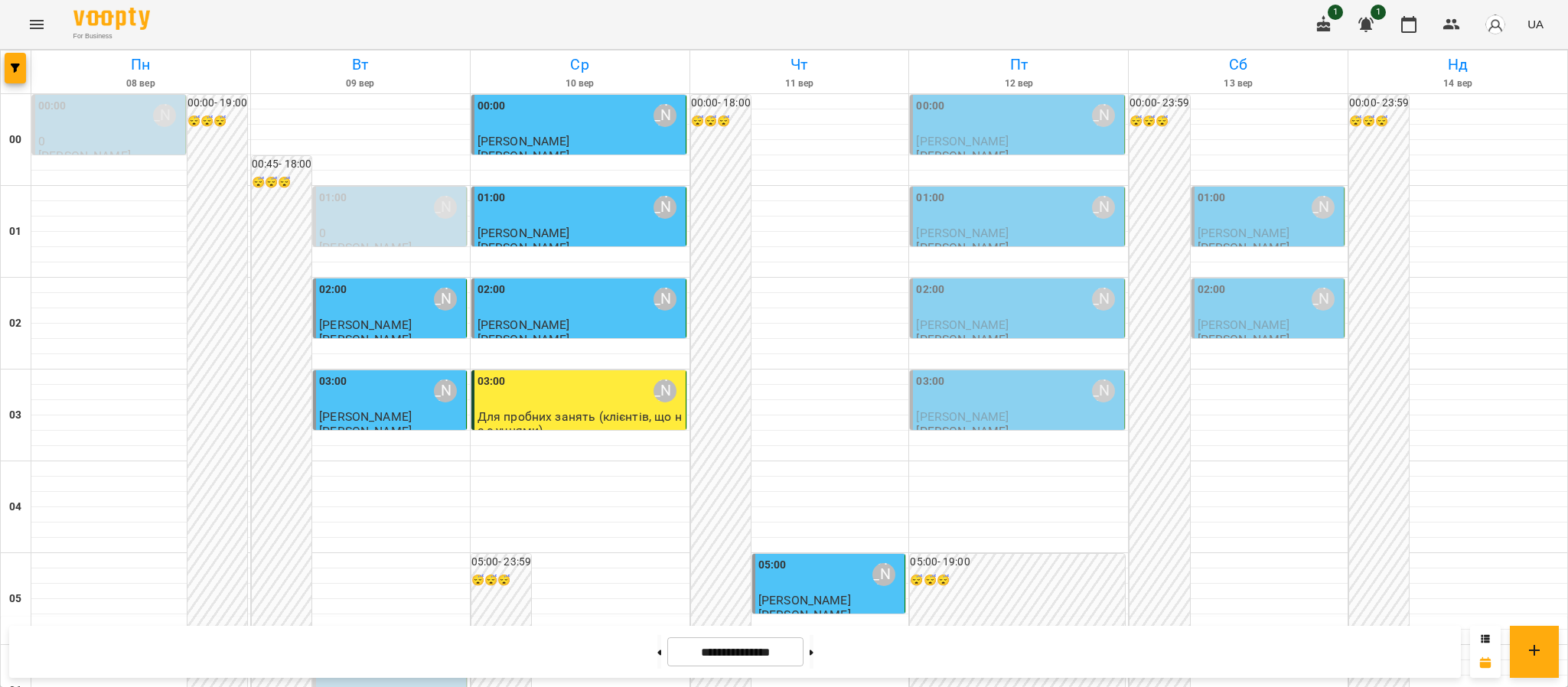
scroll to position [1678, 0]
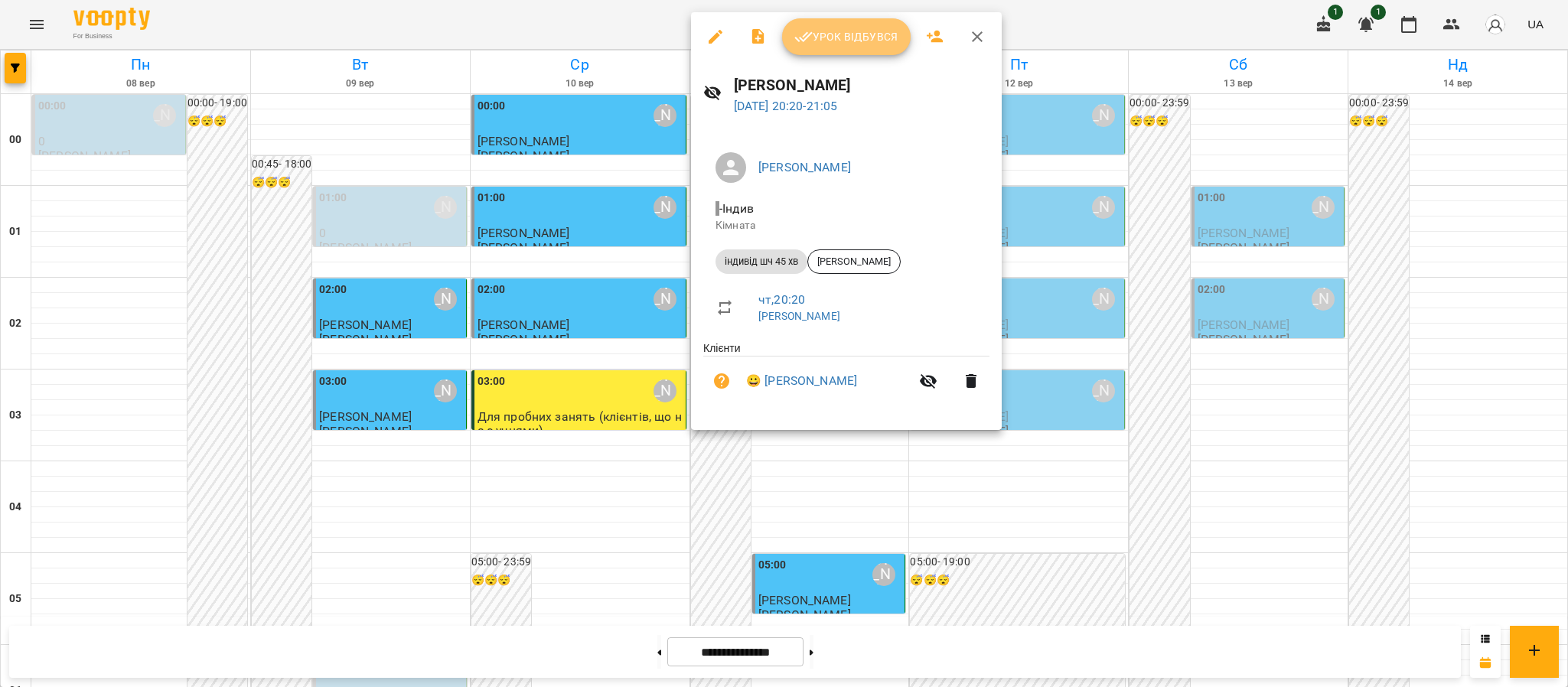
click at [830, 22] on button "Урок відбувся" at bounding box center [846, 36] width 129 height 36
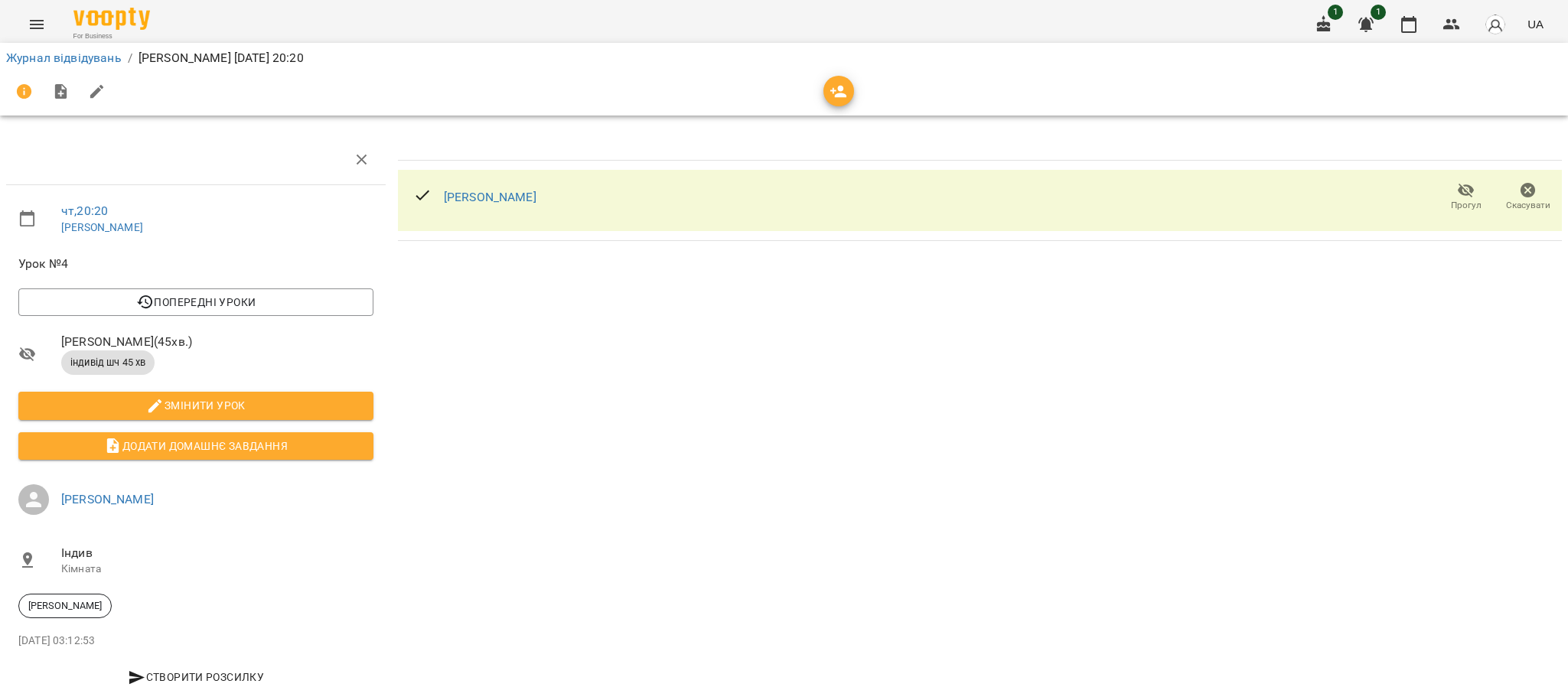
click at [98, 66] on li "Журнал відвідувань" at bounding box center [64, 58] width 116 height 18
click at [93, 62] on link "Журнал відвідувань" at bounding box center [64, 57] width 116 height 15
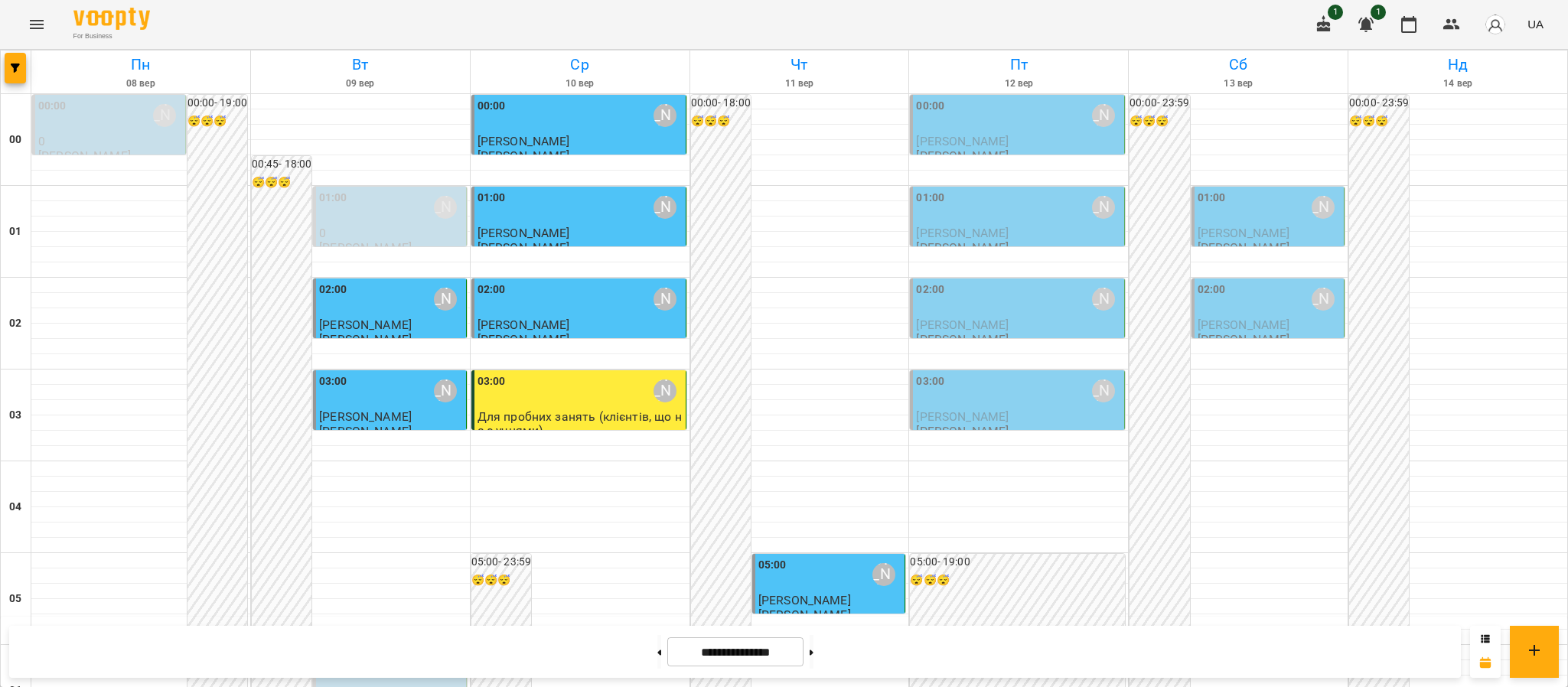
click at [991, 118] on div "00:00 [PERSON_NAME]" at bounding box center [1018, 115] width 205 height 36
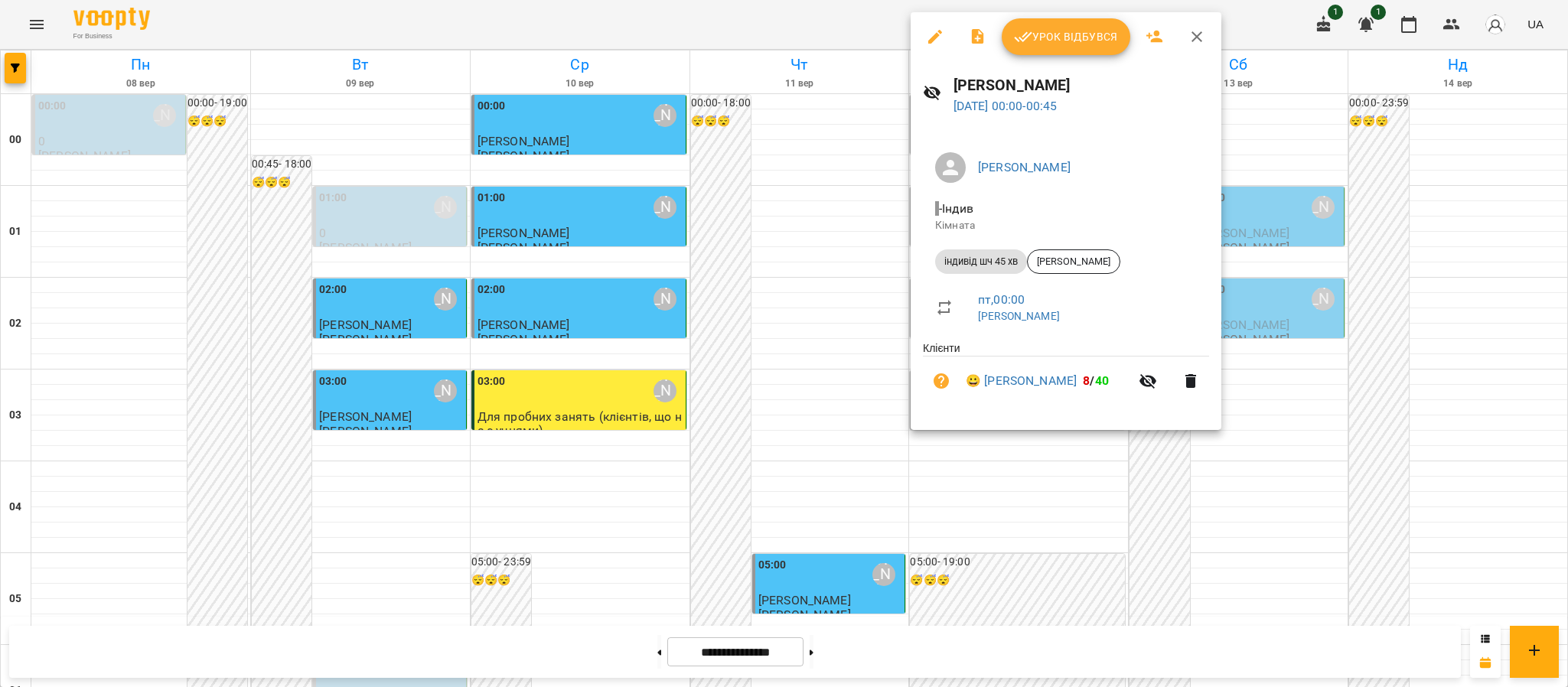
drag, startPoint x: 1089, startPoint y: 11, endPoint x: 1089, endPoint y: 23, distance: 12.0
click at [1089, 23] on div "Урок відбувся [PERSON_NAME] [DATE] 00:00 - 00:45 [PERSON_NAME] Кімната індивід …" at bounding box center [784, 344] width 1568 height 687
click at [1085, 31] on span "Урок відбувся" at bounding box center [1066, 36] width 104 height 18
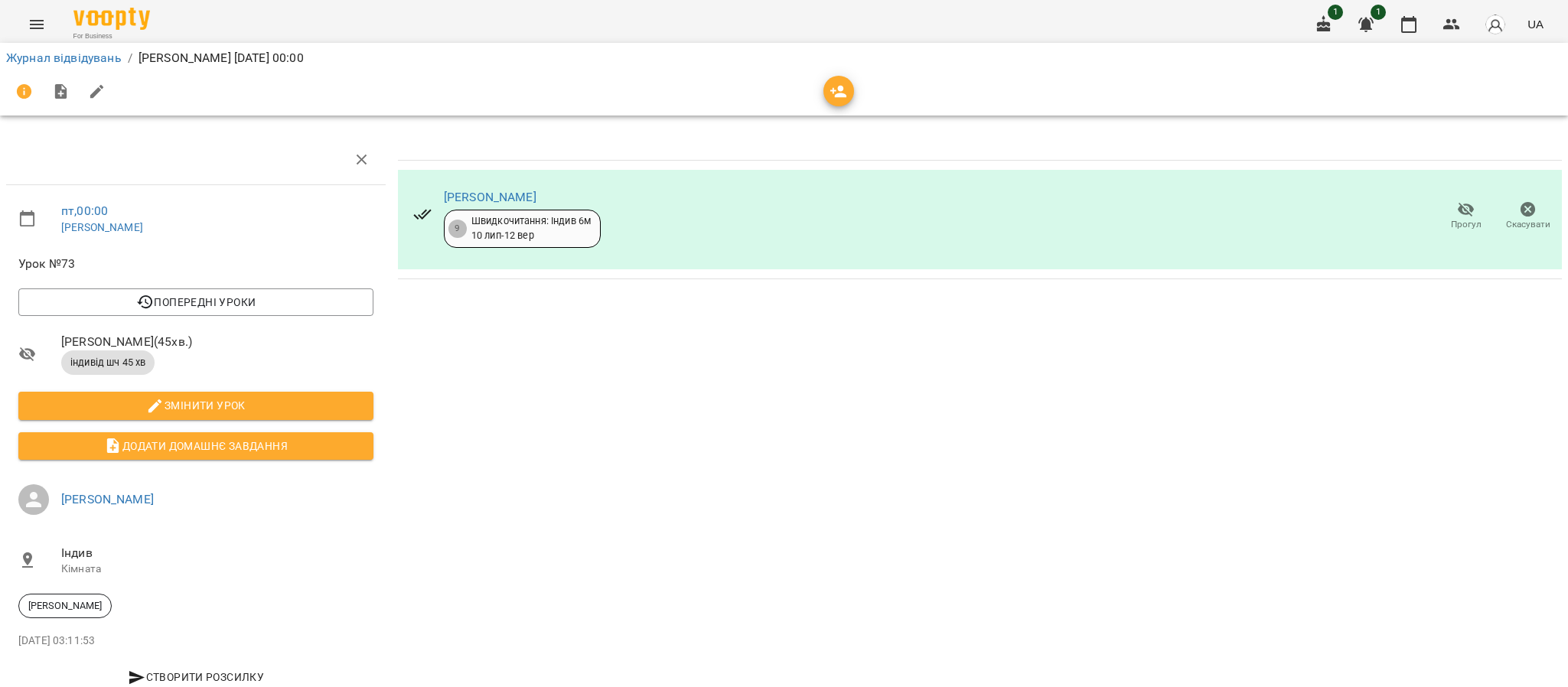
click at [96, 47] on div "Журнал відвідувань / [PERSON_NAME] [DATE] 00:00" at bounding box center [783, 57] width 1562 height 25
click at [112, 63] on link "Журнал відвідувань" at bounding box center [64, 57] width 116 height 15
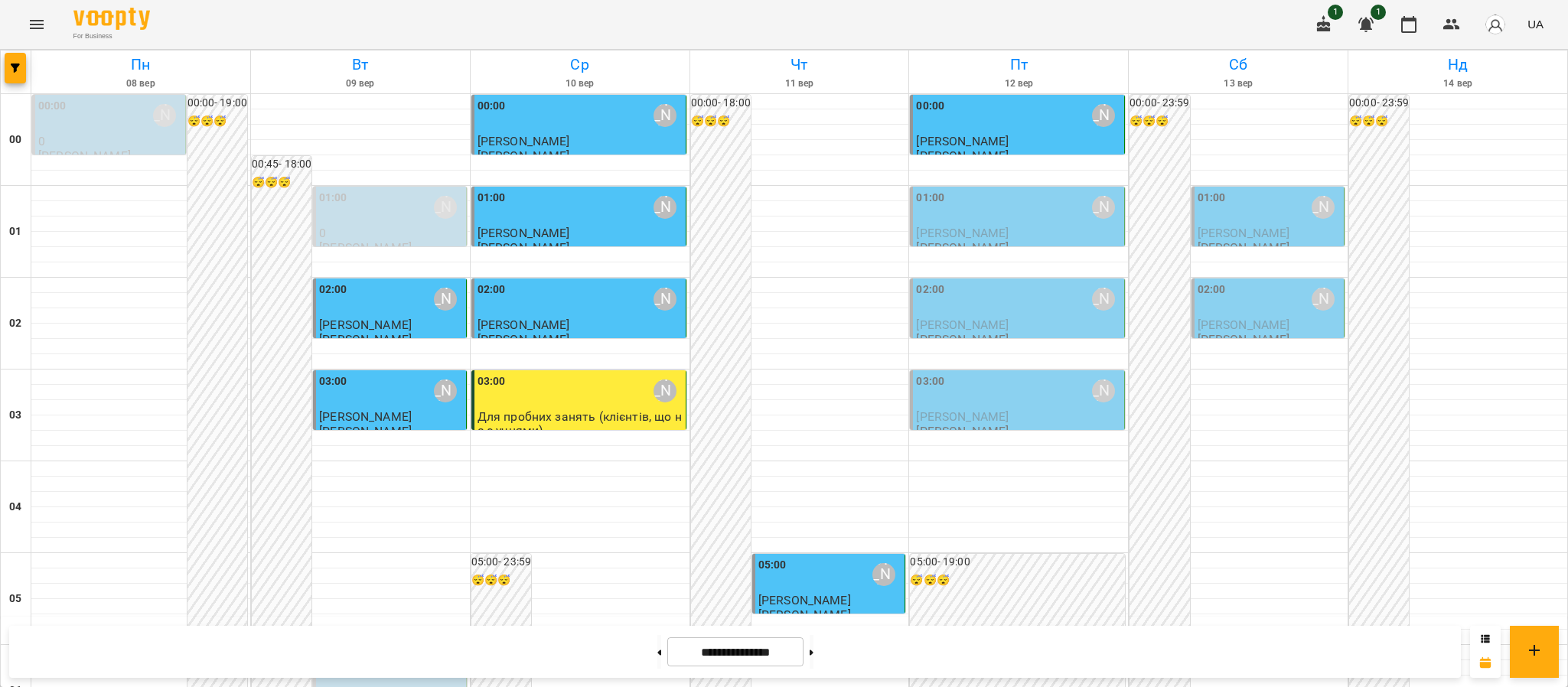
click at [965, 227] on span "[PERSON_NAME]" at bounding box center [963, 233] width 93 height 15
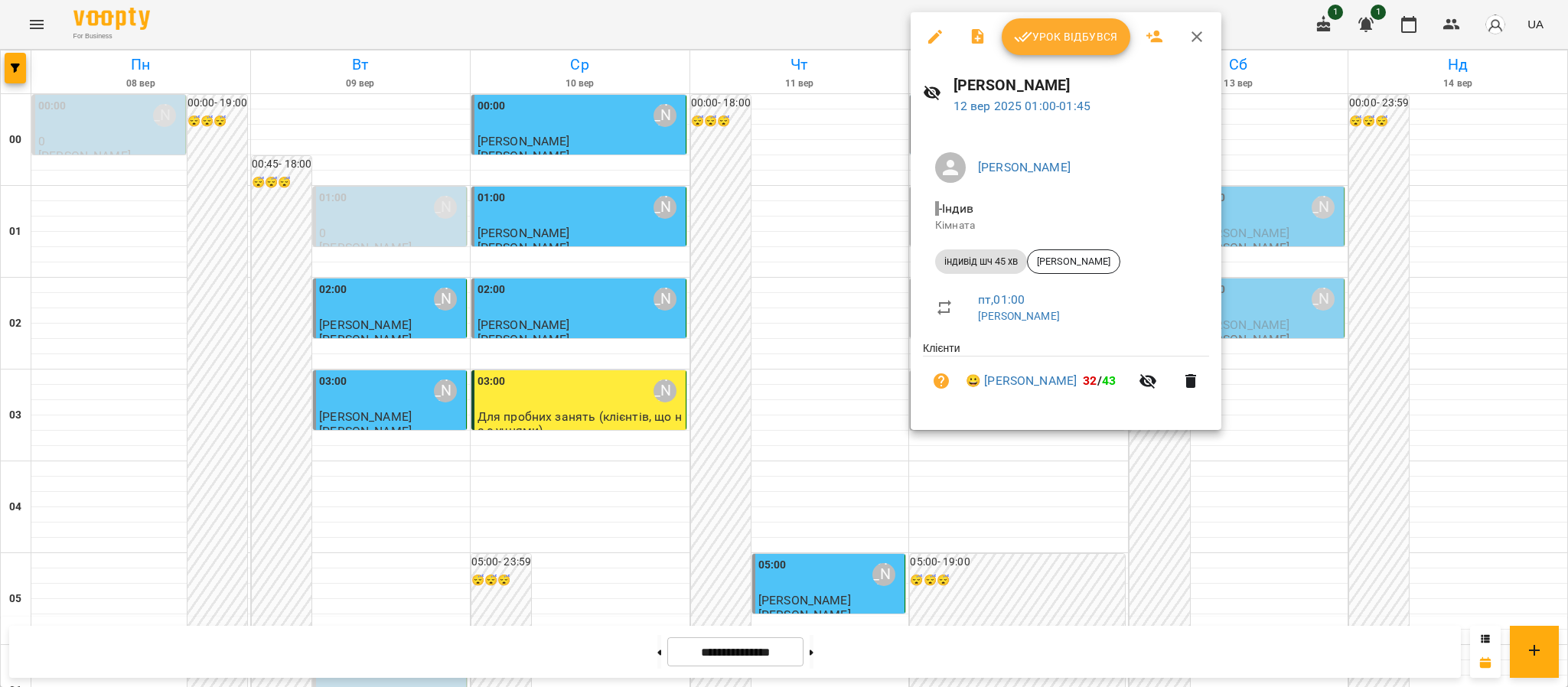
click at [1022, 13] on div "Урок відбувся" at bounding box center [1066, 36] width 311 height 49
click at [1023, 32] on icon "button" at bounding box center [1023, 36] width 18 height 18
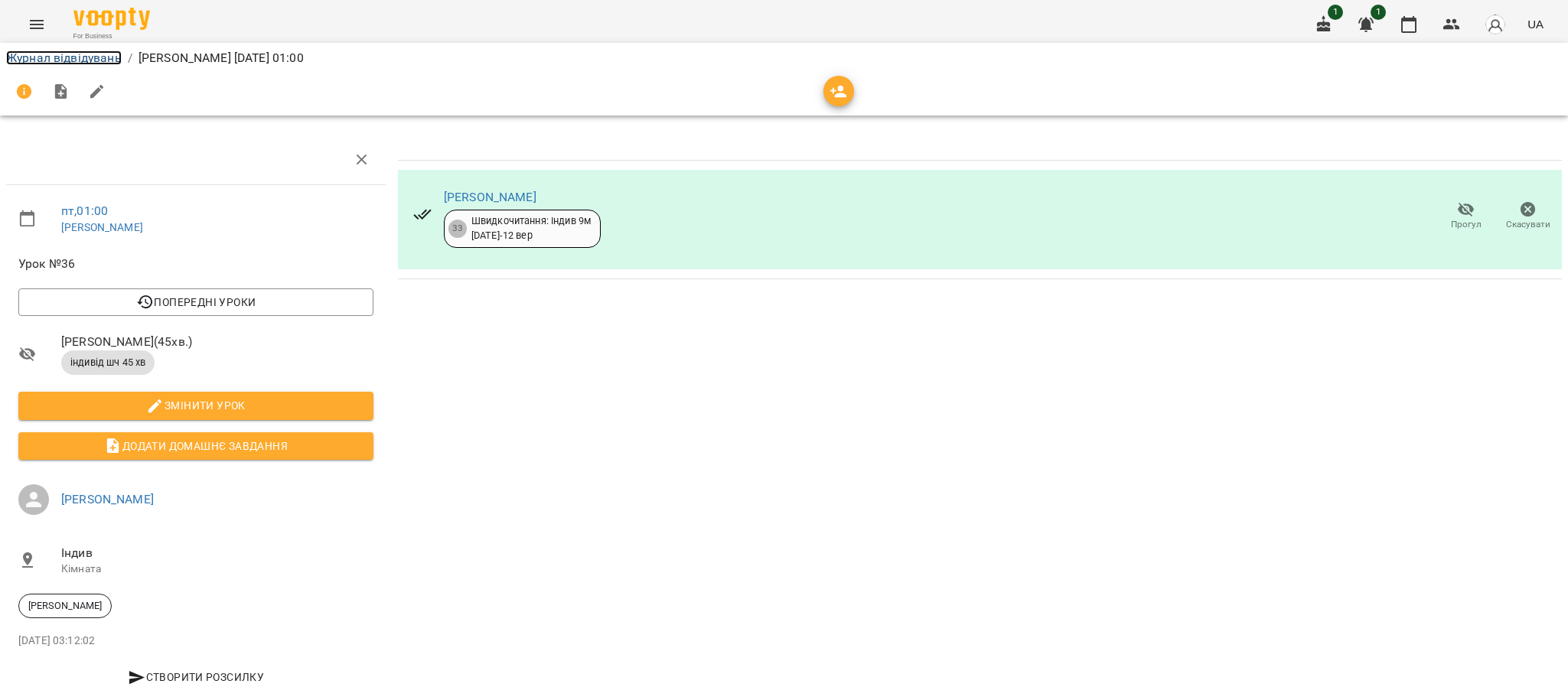
click at [27, 50] on link "Журнал відвідувань" at bounding box center [64, 57] width 116 height 15
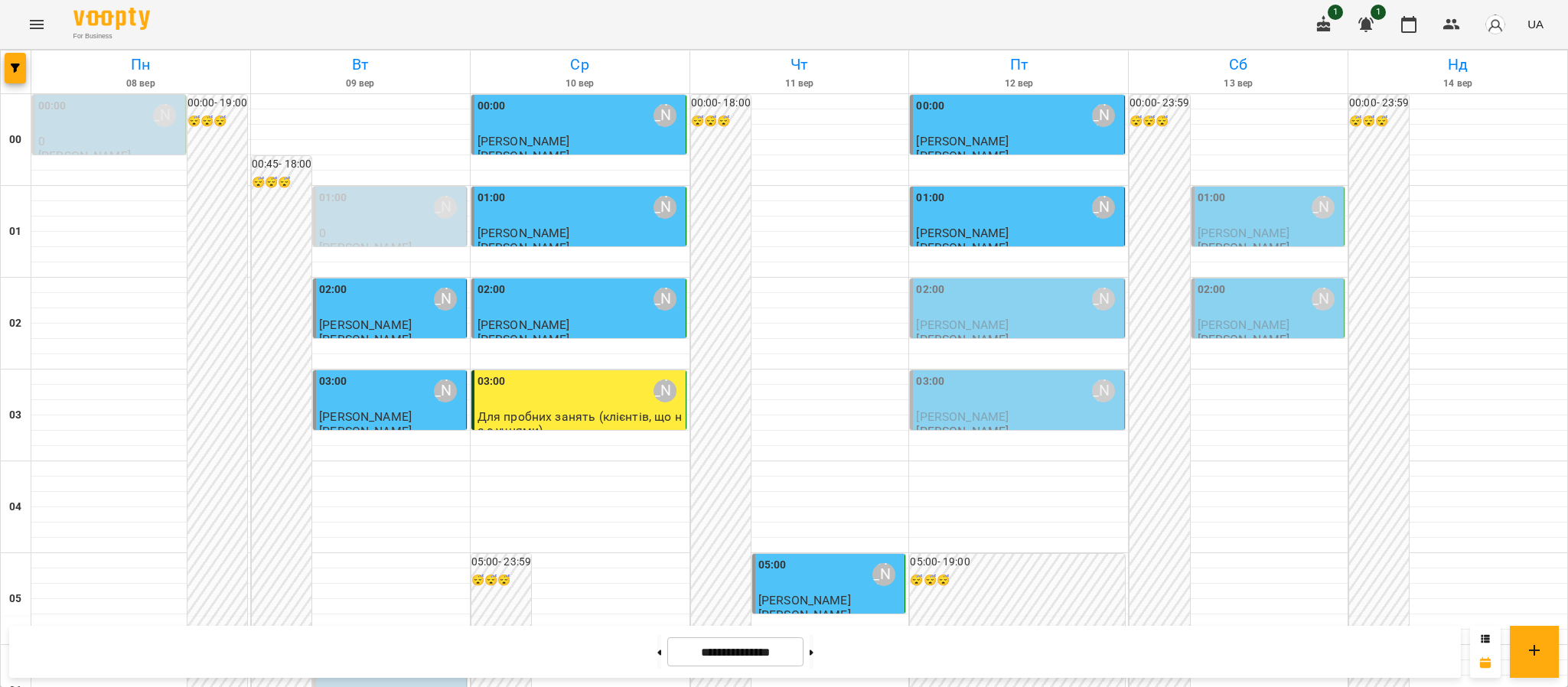
click at [1070, 304] on div "02:00 [PERSON_NAME]" at bounding box center [1018, 299] width 205 height 36
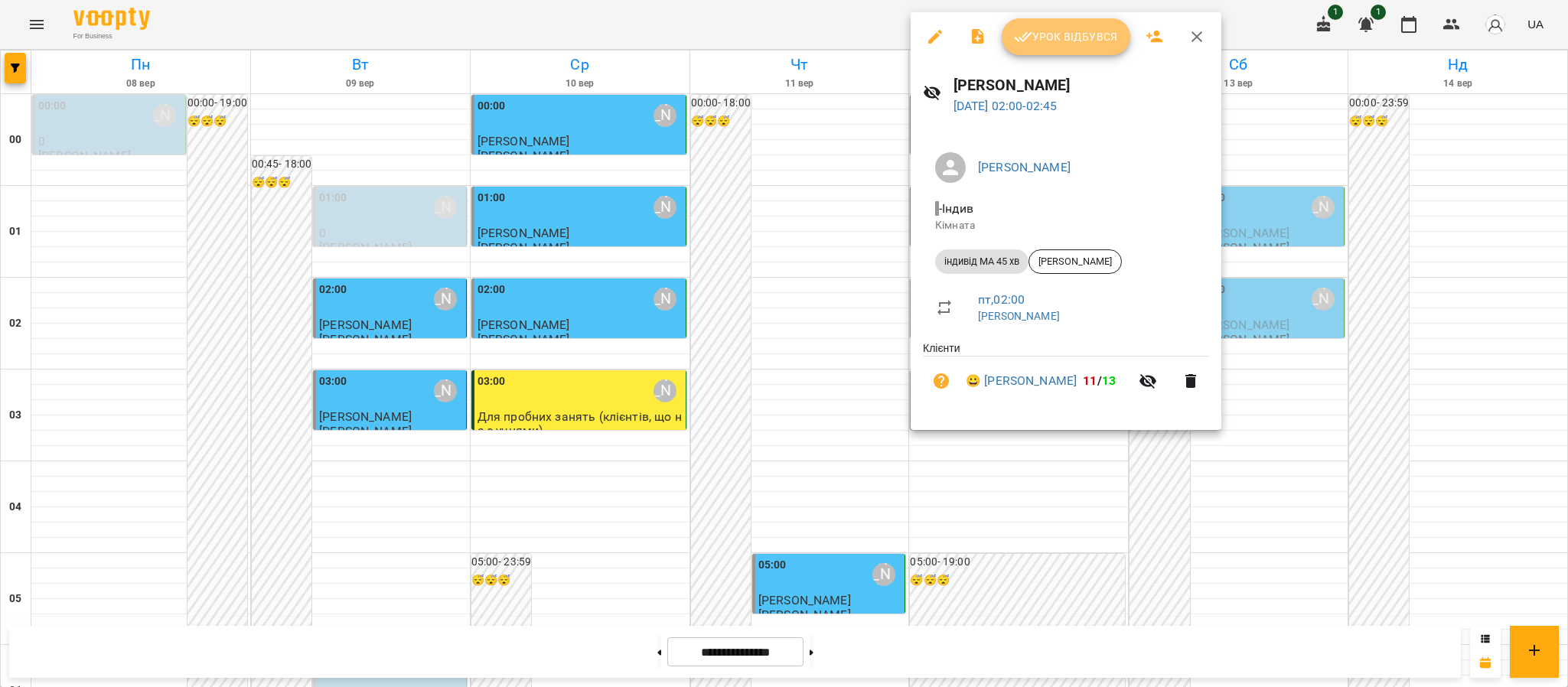
click at [1057, 35] on span "Урок відбувся" at bounding box center [1066, 36] width 104 height 18
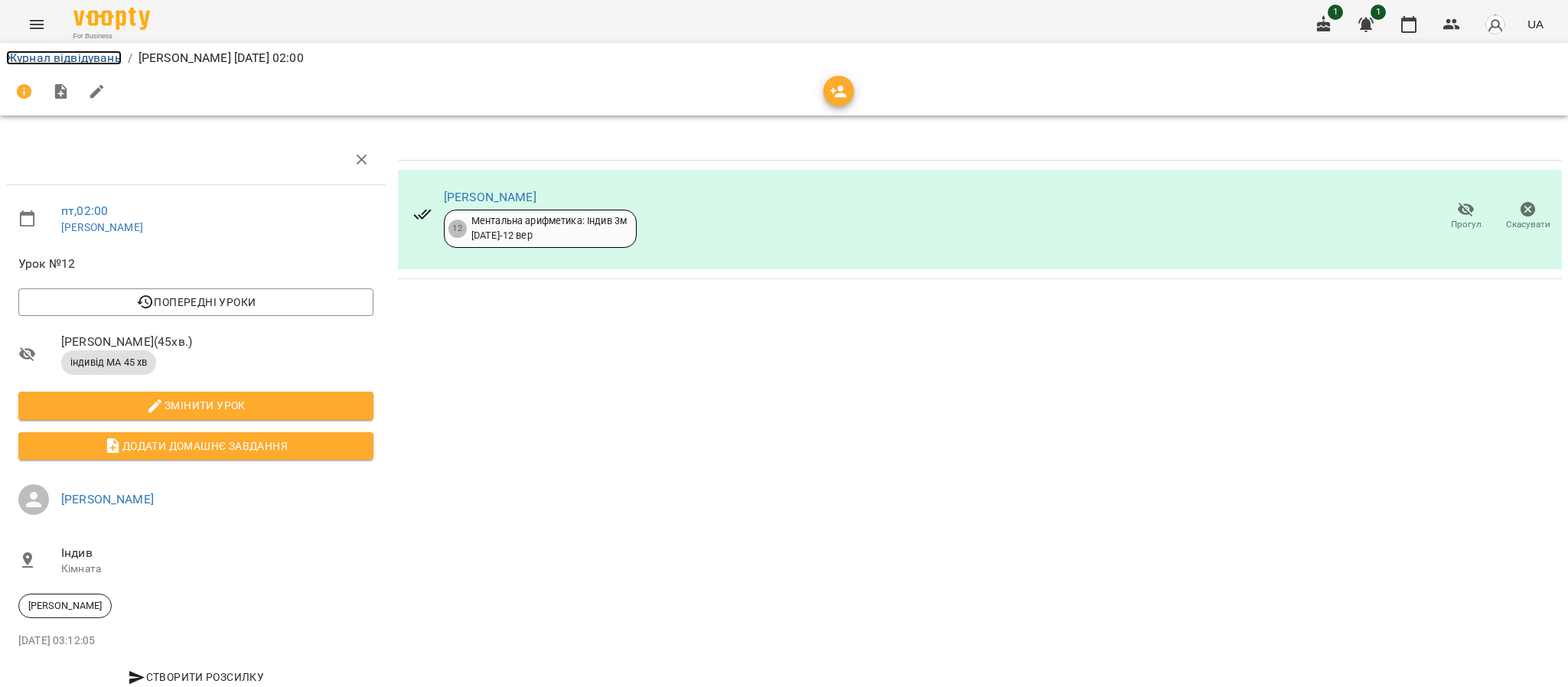
click at [58, 64] on link "Журнал відвідувань" at bounding box center [64, 57] width 116 height 15
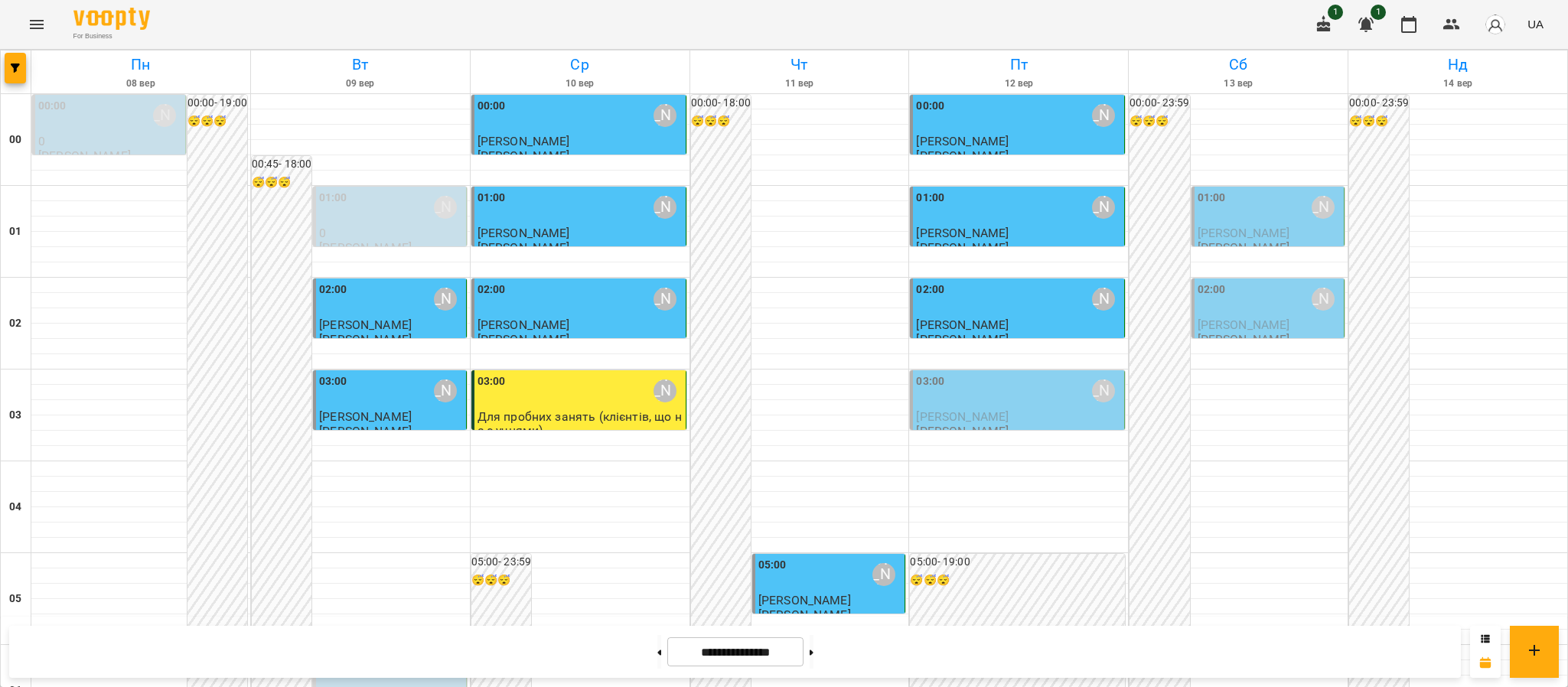
click at [1016, 398] on div "03:00 [PERSON_NAME]" at bounding box center [1018, 391] width 205 height 36
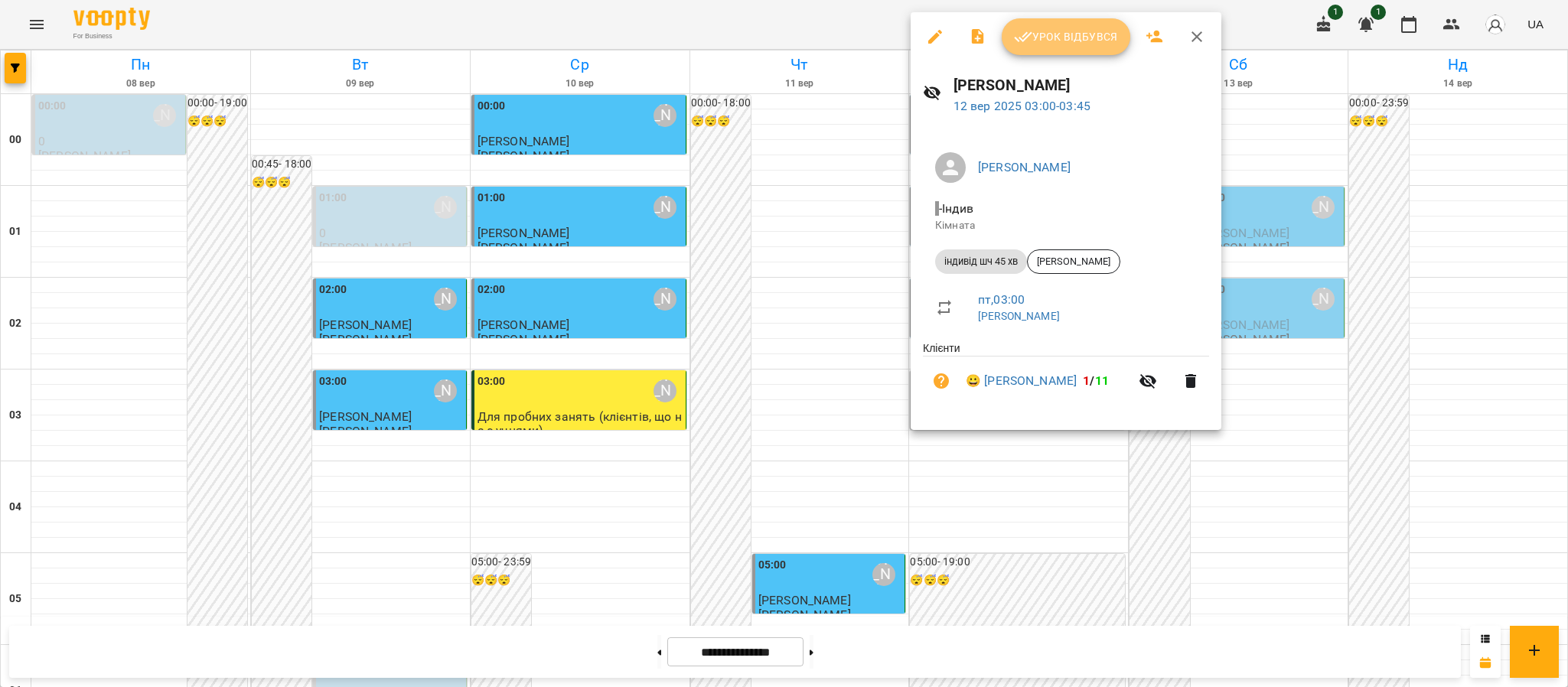
click at [1079, 45] on span "Урок відбувся" at bounding box center [1066, 36] width 104 height 18
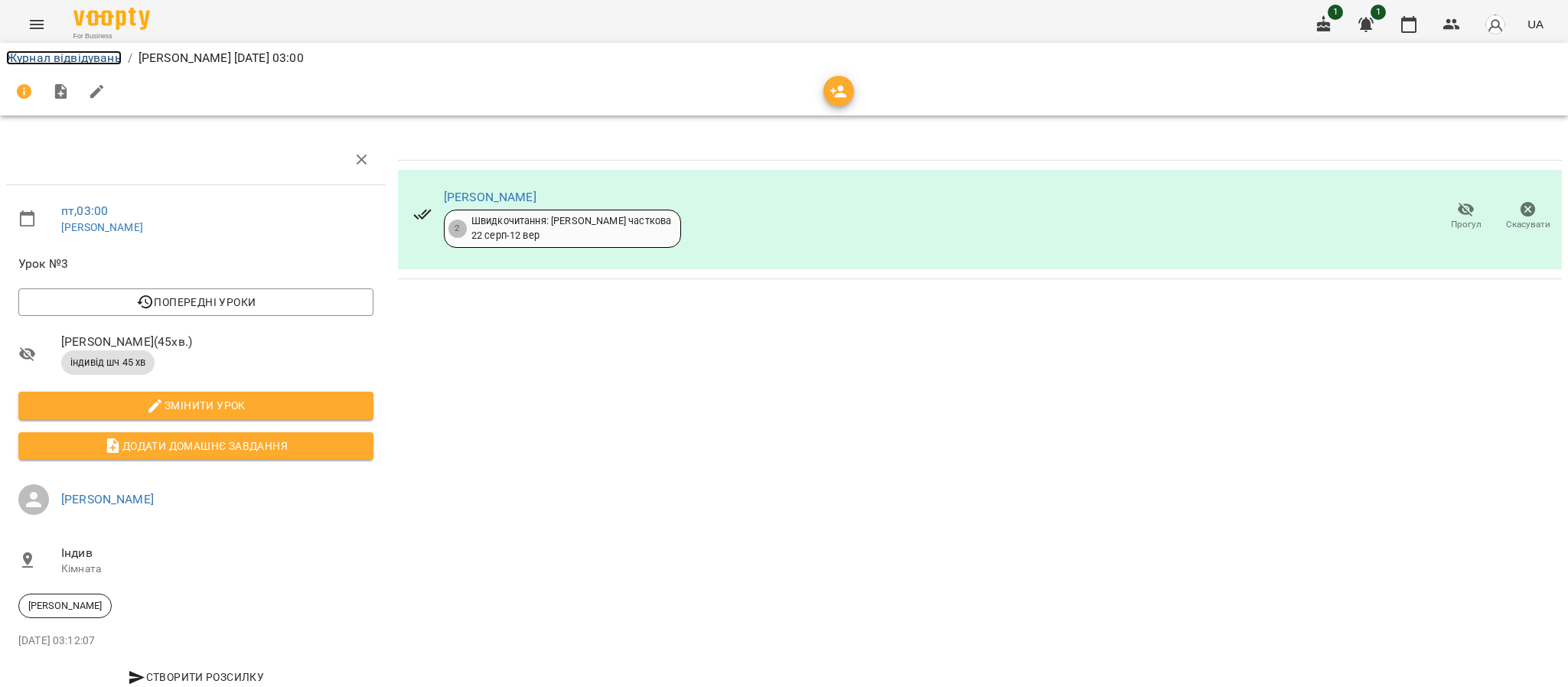
click at [84, 52] on link "Журнал відвідувань" at bounding box center [64, 57] width 116 height 15
